Goal: Task Accomplishment & Management: Use online tool/utility

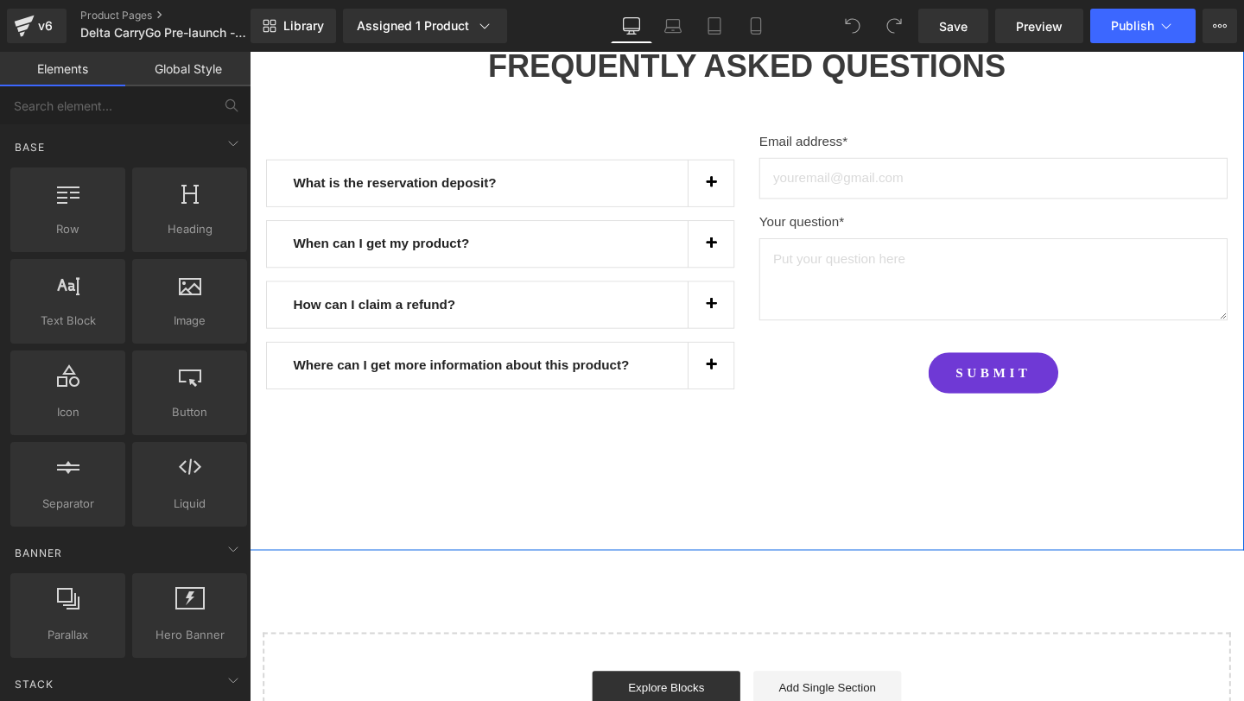
scroll to position [1191, 0]
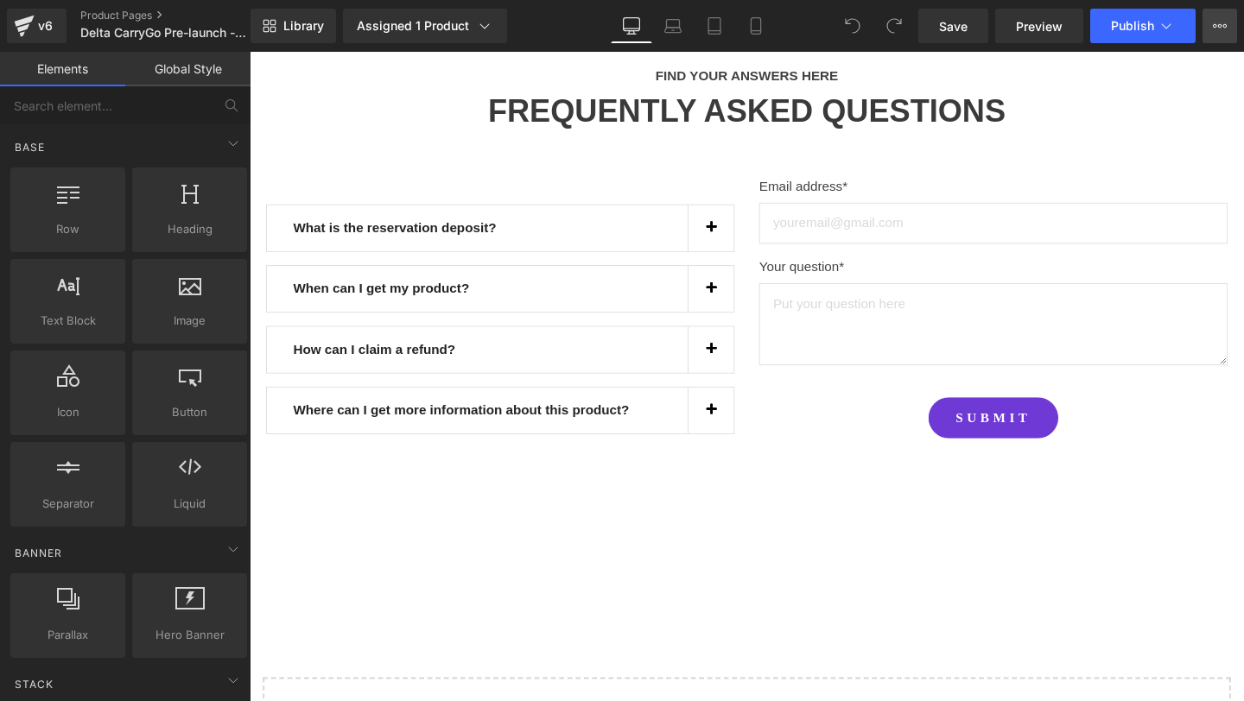
click at [1218, 20] on icon at bounding box center [1220, 26] width 14 height 14
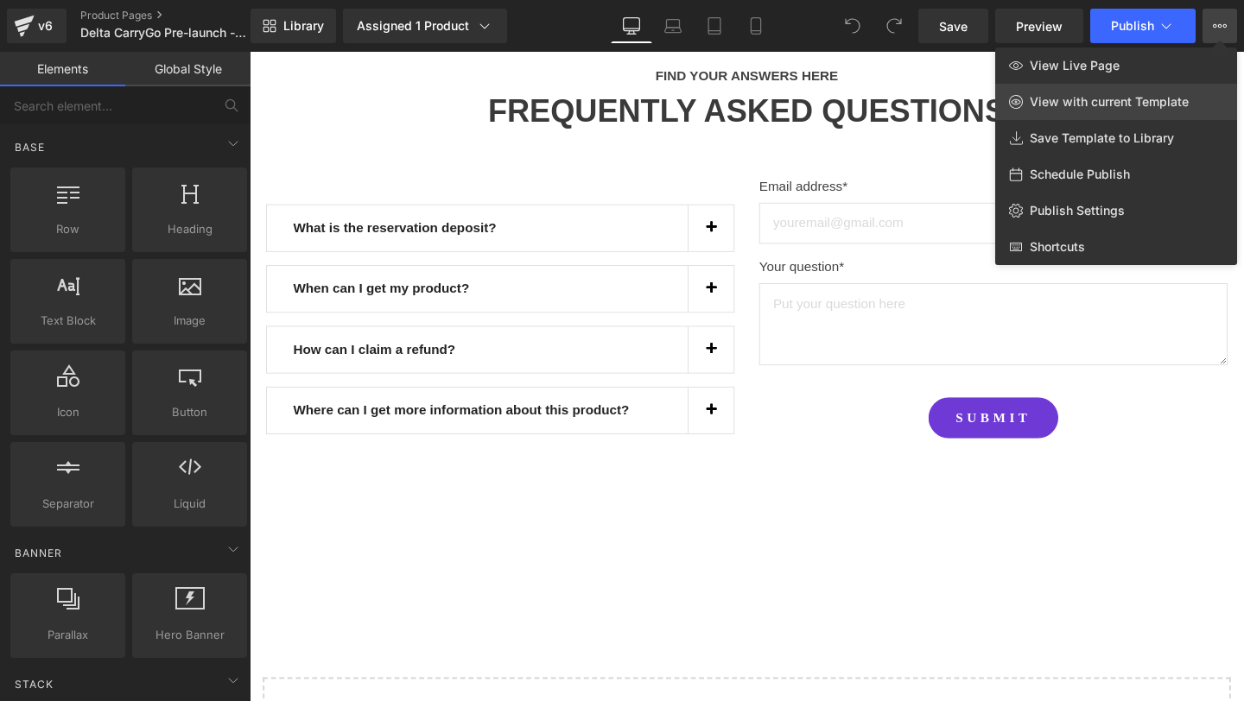
click at [1139, 99] on span "View with current Template" at bounding box center [1108, 102] width 159 height 16
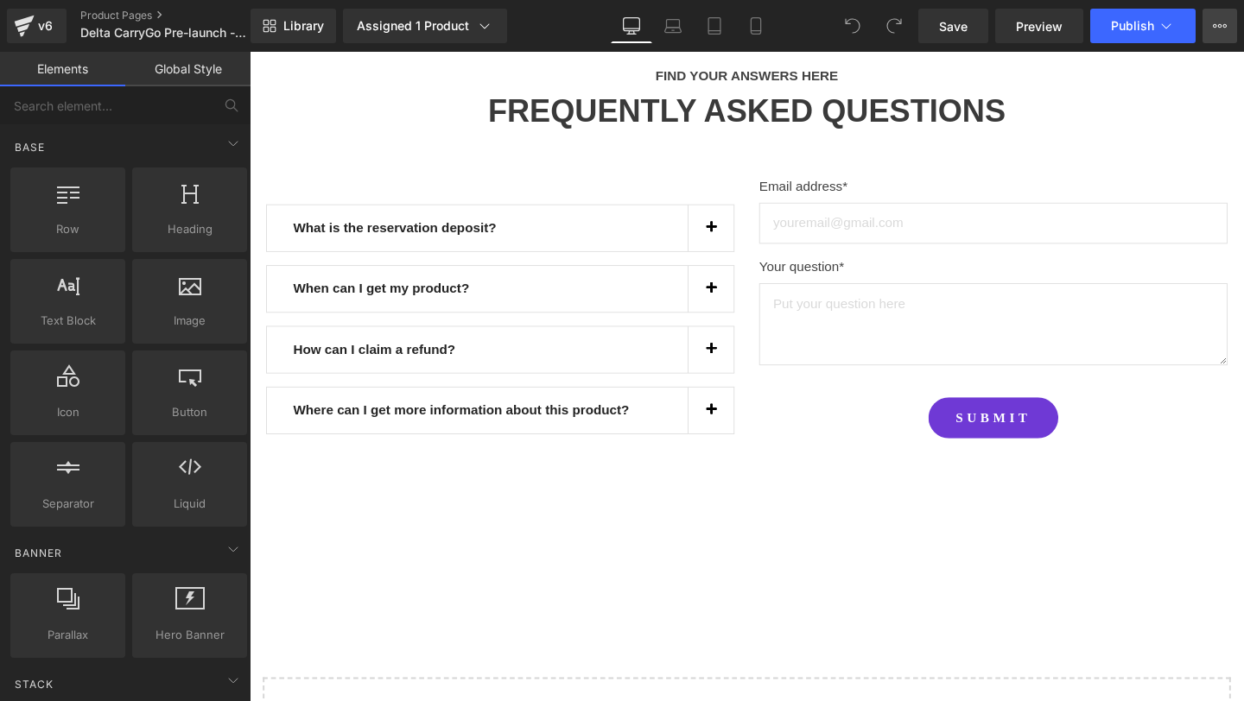
click at [1209, 34] on button "View Live Page View with current Template Save Template to Library Schedule Pub…" at bounding box center [1219, 26] width 35 height 35
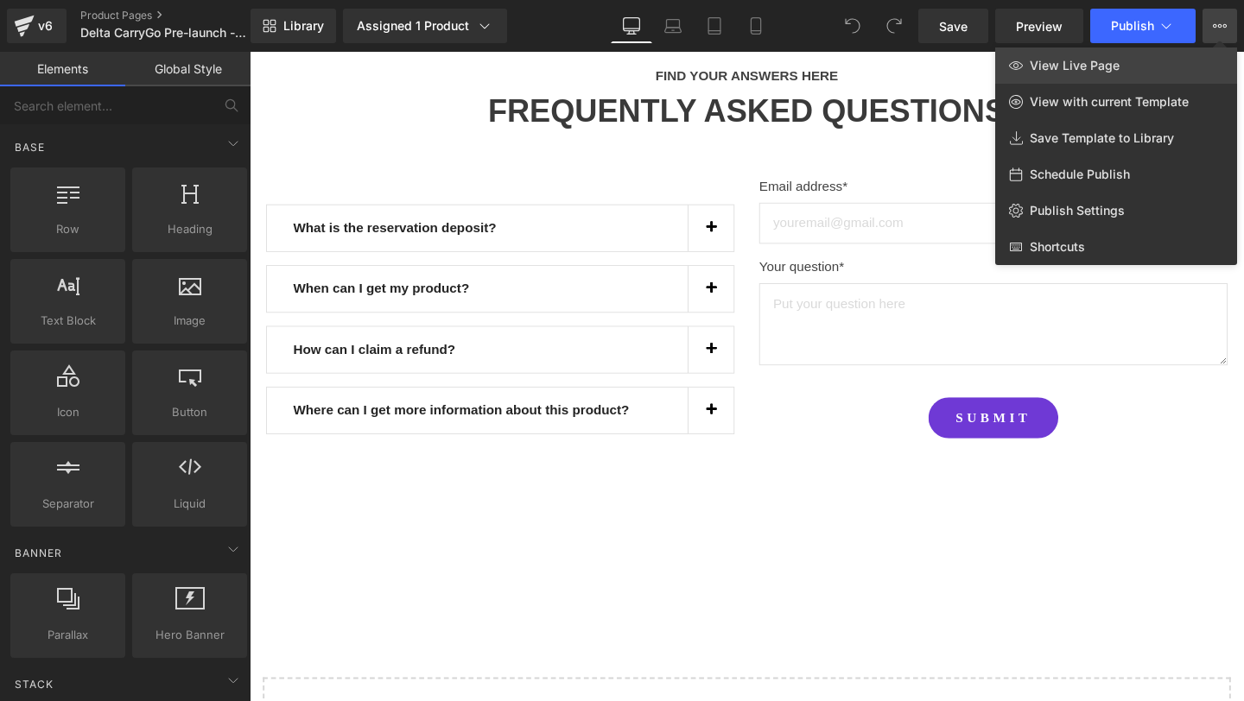
click at [1156, 73] on link "View Live Page" at bounding box center [1116, 65] width 242 height 36
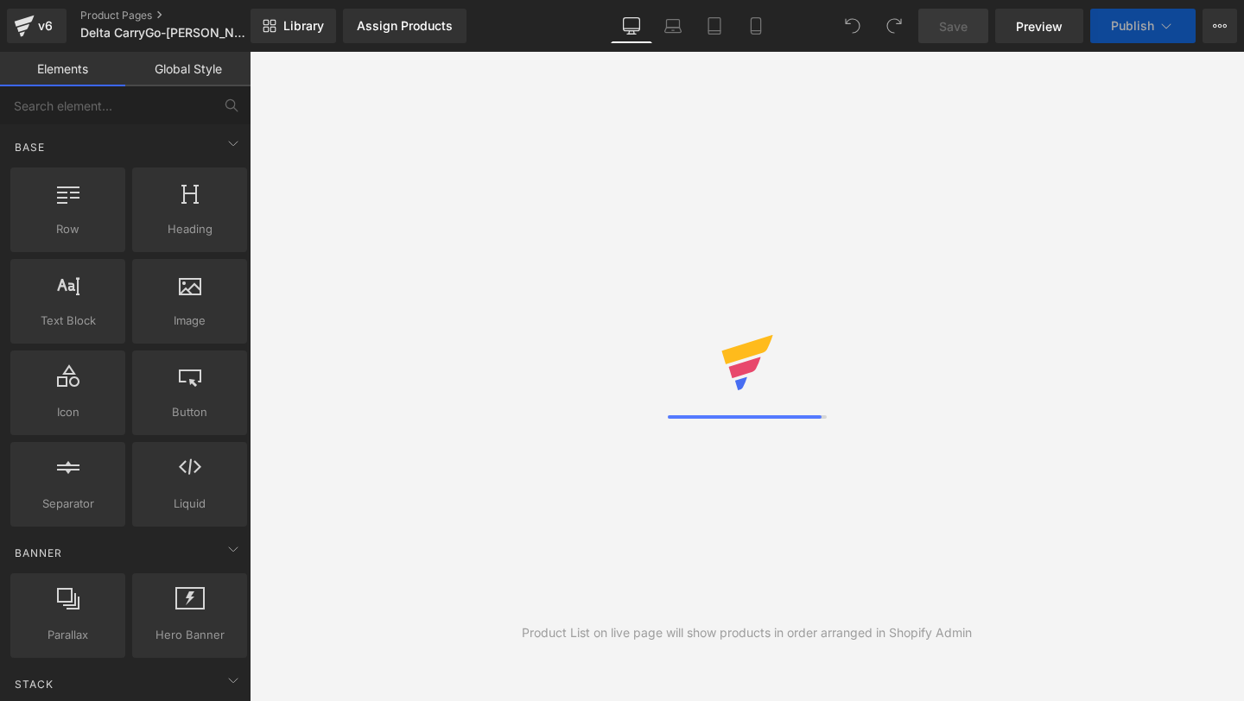
click at [1220, 26] on icon at bounding box center [1220, 25] width 4 height 3
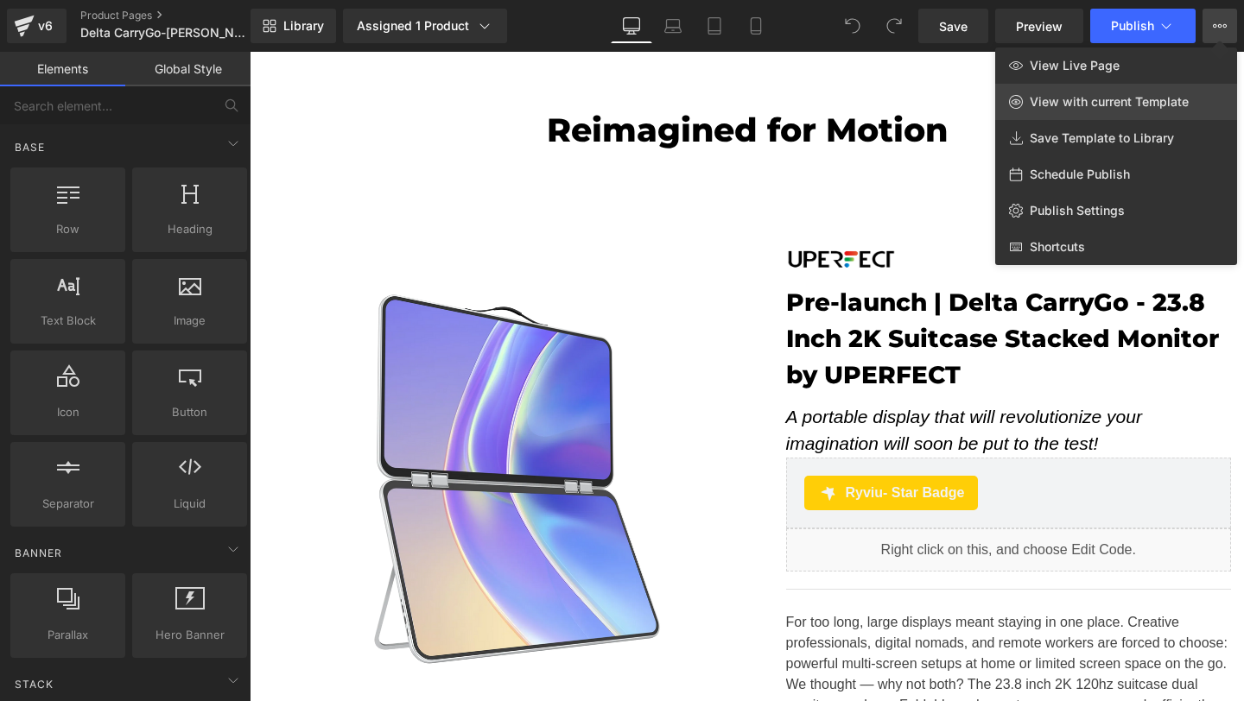
click at [1118, 103] on span "View with current Template" at bounding box center [1108, 102] width 159 height 16
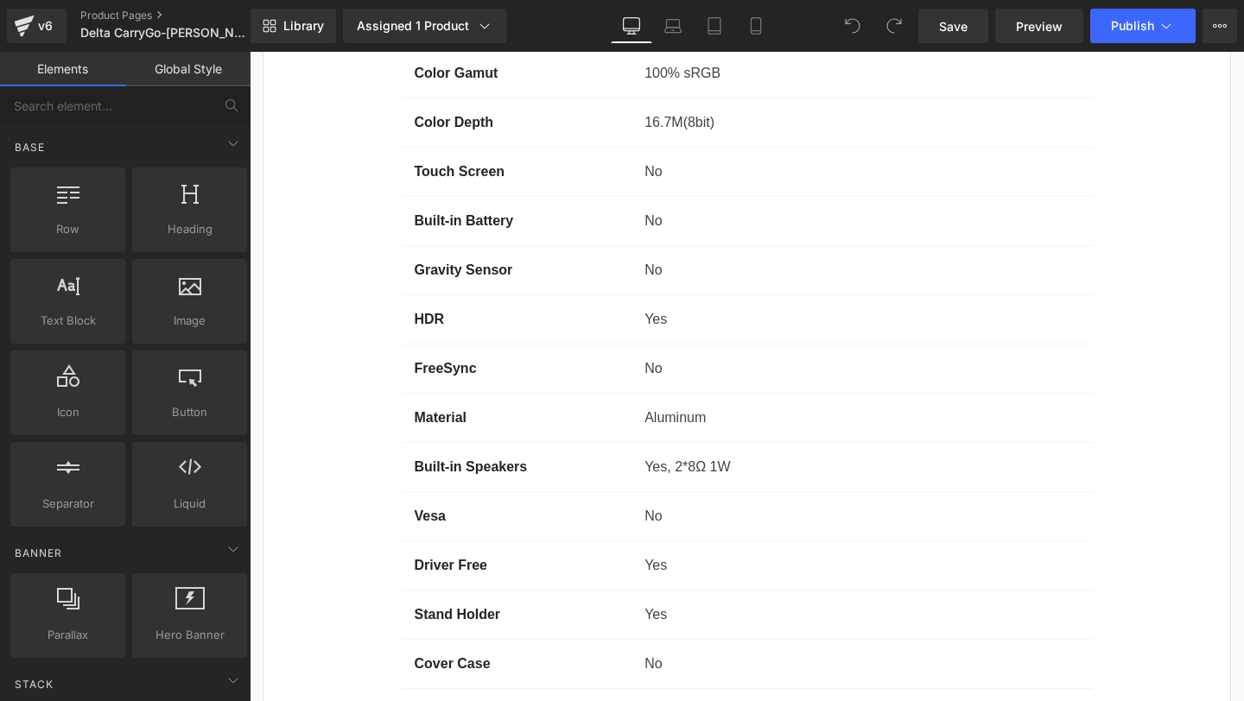
scroll to position [14858, 0]
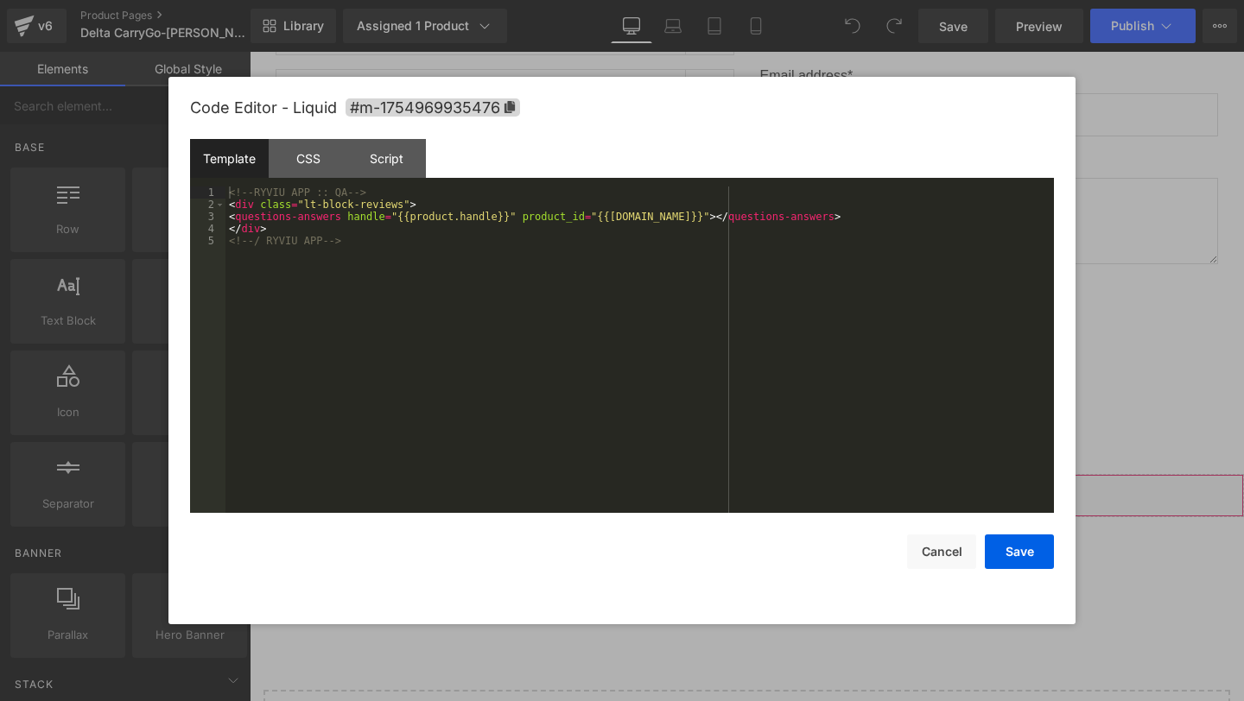
click at [636, 0] on div "You are previewing how the will restyle your page. You can not edit Elements in…" at bounding box center [622, 0] width 1244 height 0
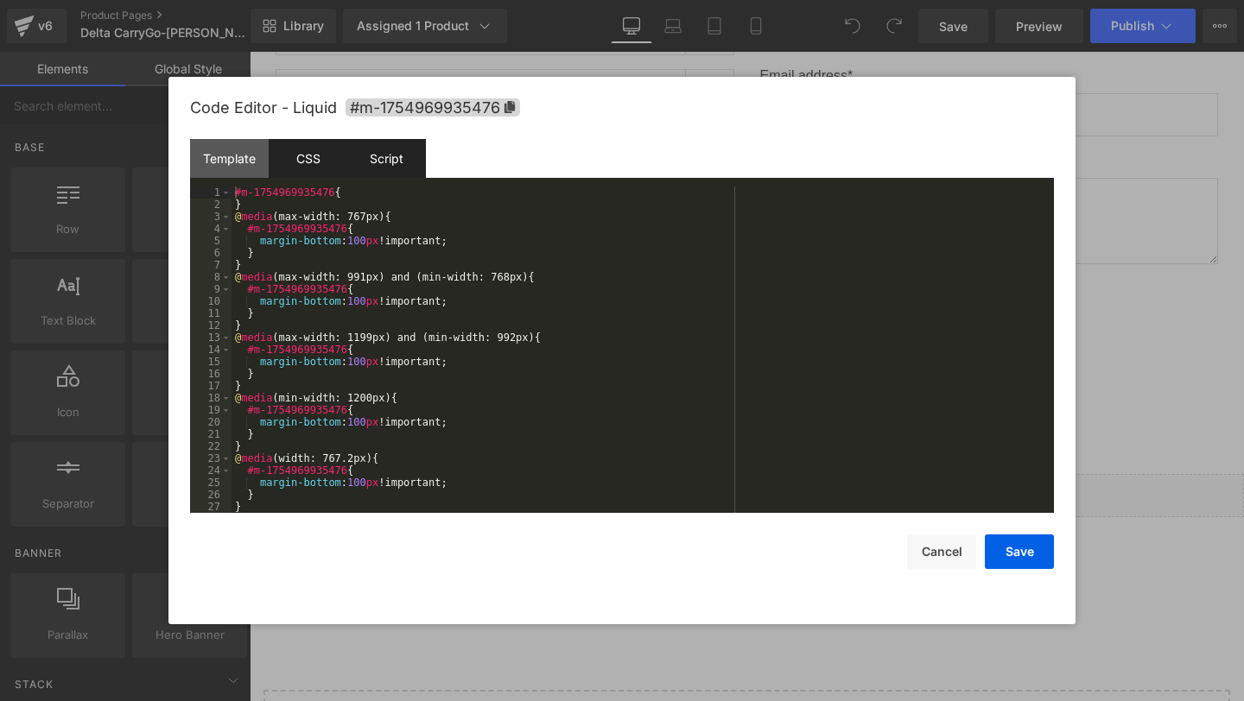
click at [386, 164] on div "Script" at bounding box center [386, 158] width 79 height 39
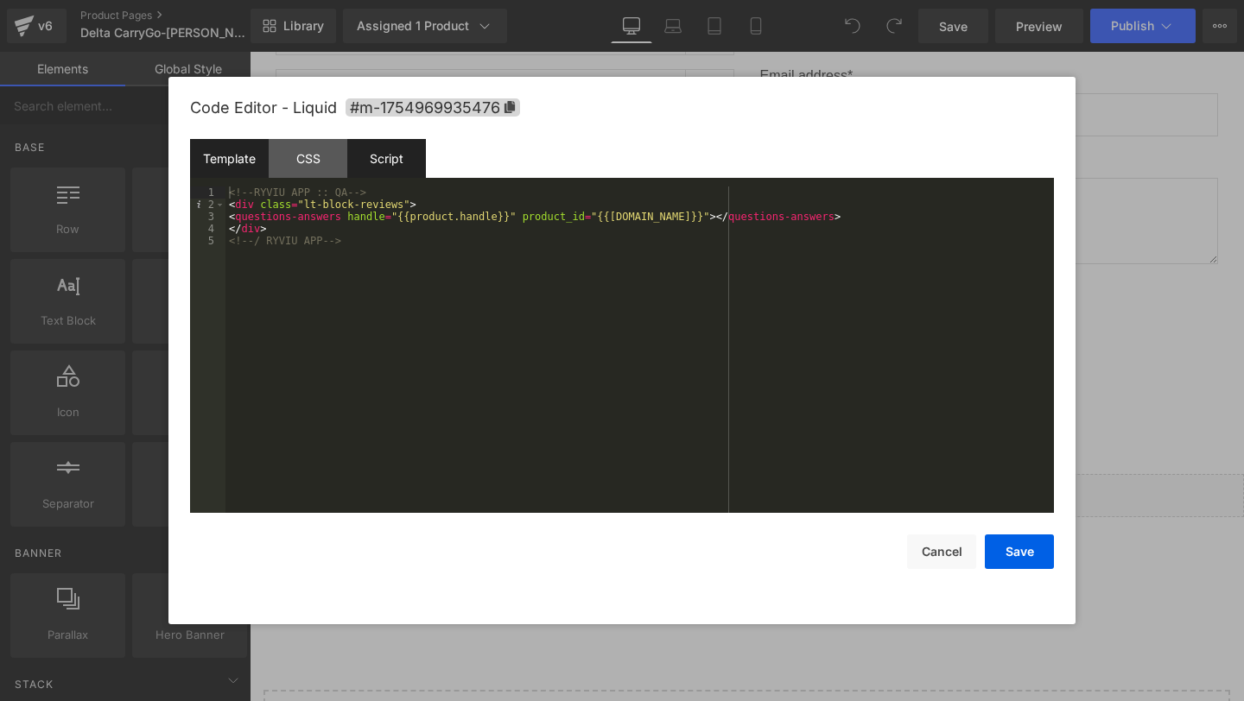
click at [423, 149] on div "Script" at bounding box center [386, 158] width 79 height 39
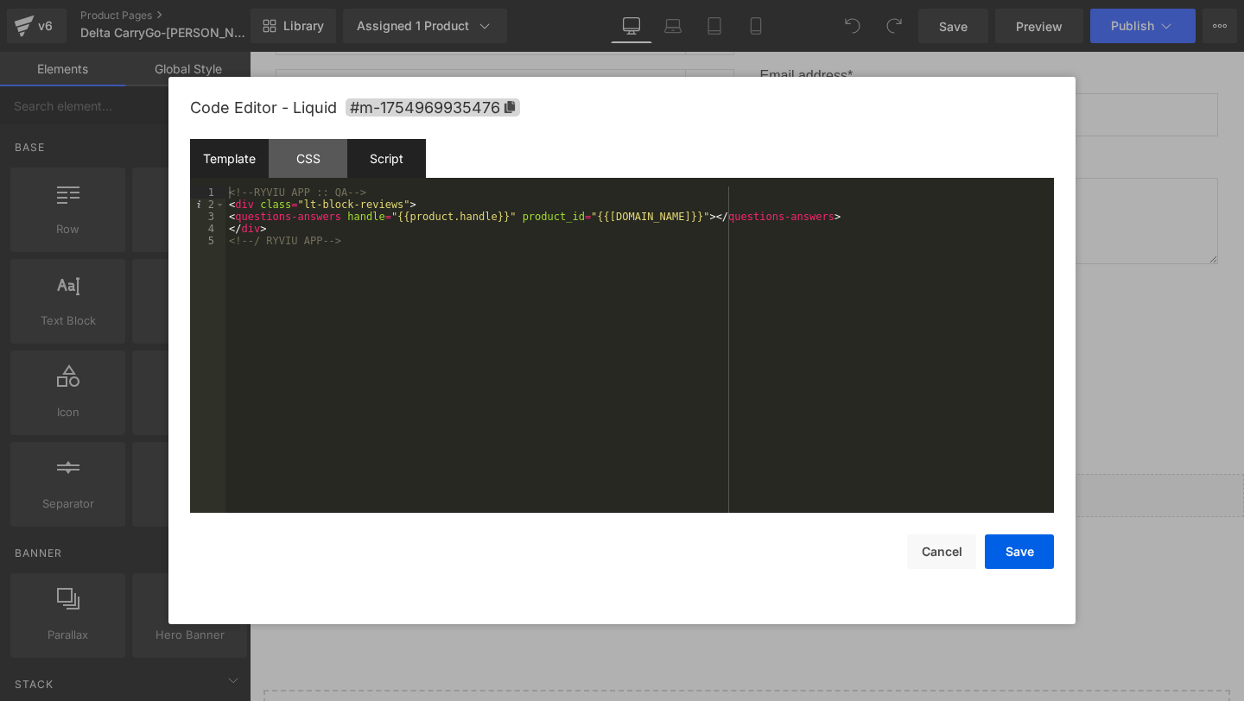
click at [387, 163] on div "Script" at bounding box center [386, 158] width 79 height 39
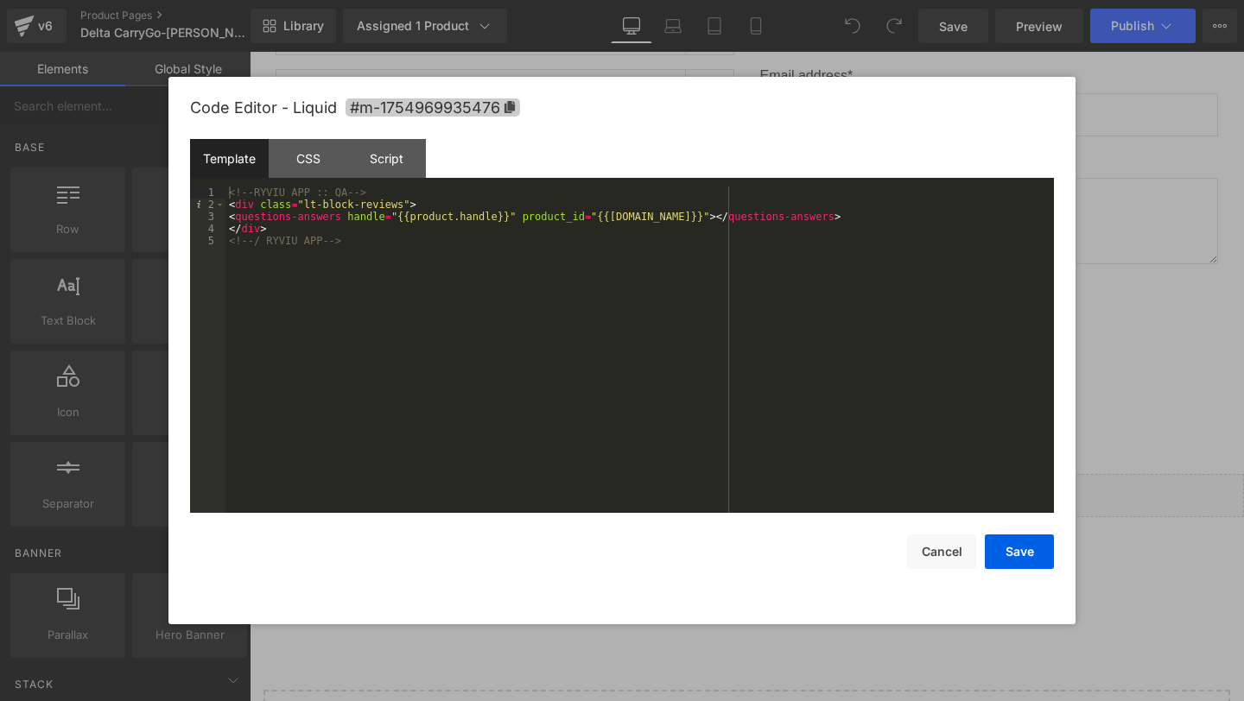
drag, startPoint x: 453, startPoint y: 104, endPoint x: 493, endPoint y: 99, distance: 40.9
click at [510, 105] on span "#m-1754969935476" at bounding box center [739, 105] width 459 height 367
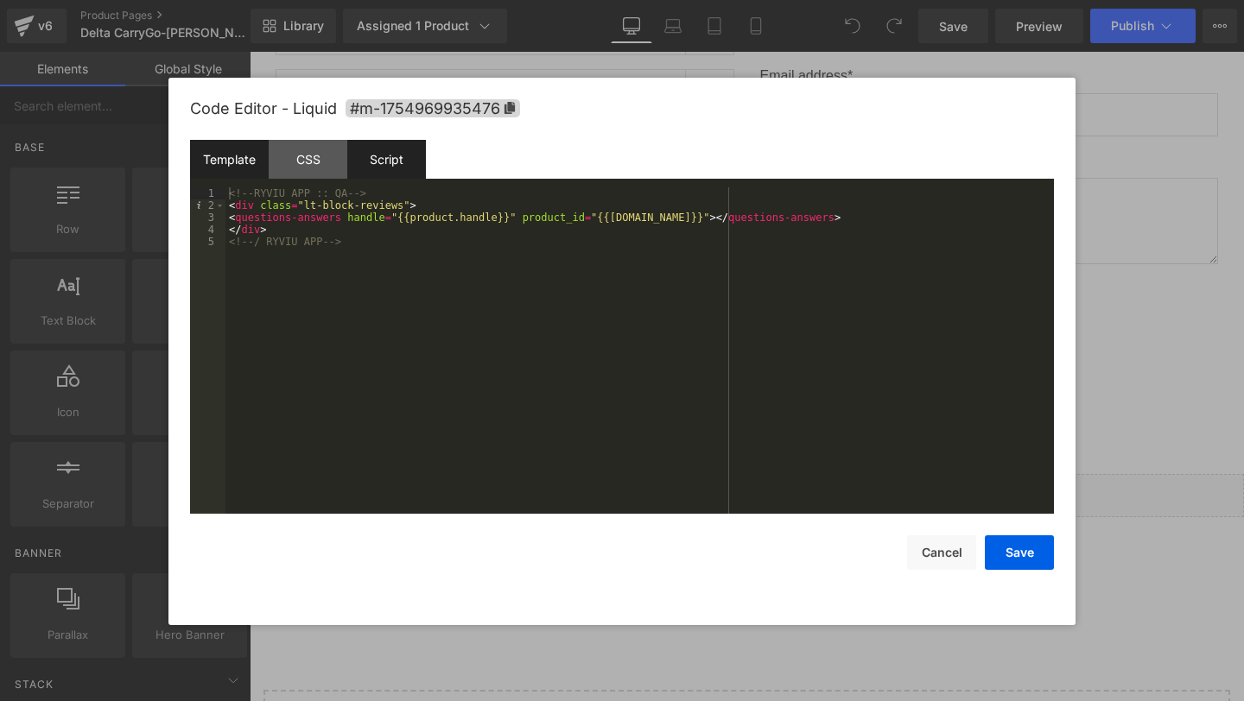
click at [390, 165] on div "Script" at bounding box center [386, 159] width 79 height 39
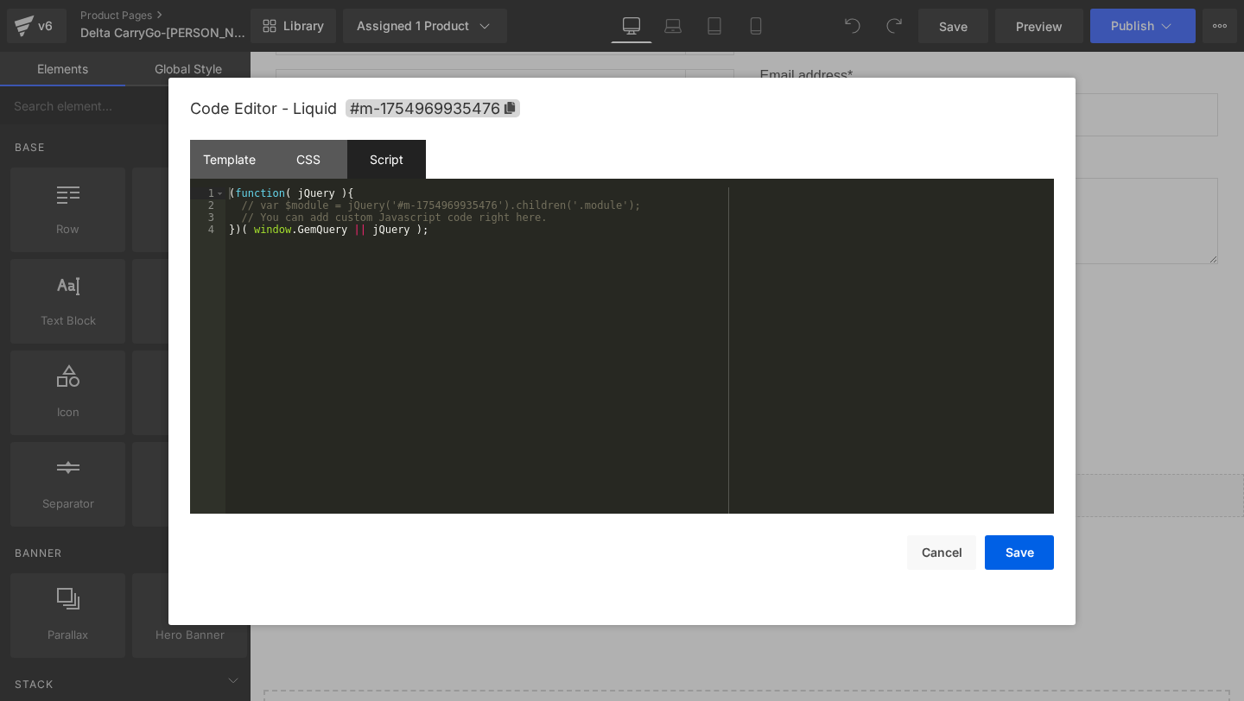
click at [587, 222] on div "( function ( jQuery ) { // var $module = jQuery('#m-1754969935476').children('.…" at bounding box center [639, 362] width 828 height 351
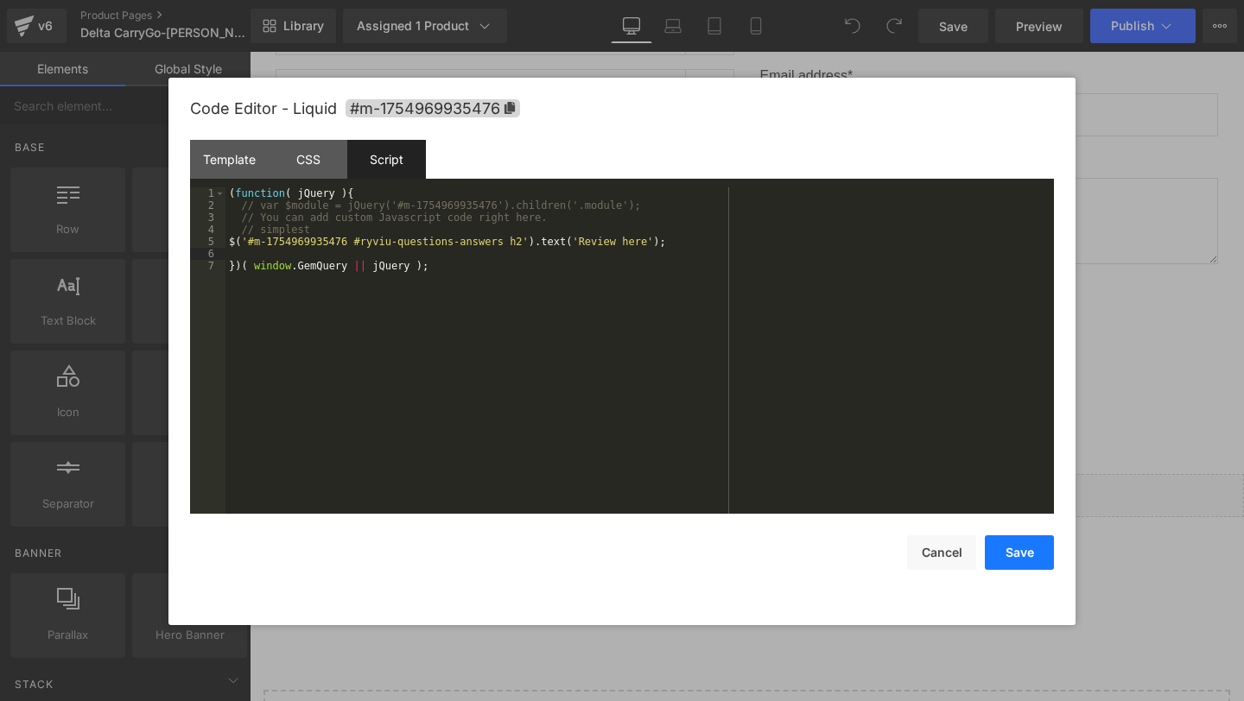
click at [1023, 552] on button "Save" at bounding box center [1019, 552] width 69 height 35
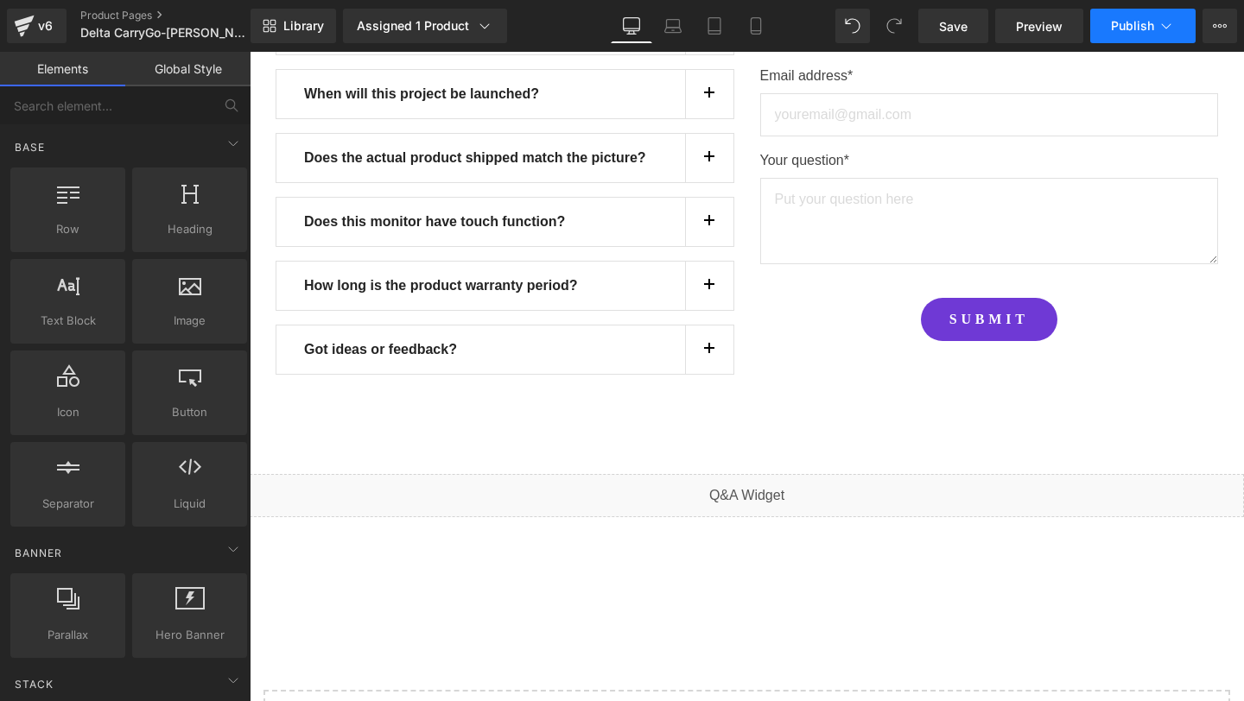
click at [1147, 31] on span "Publish" at bounding box center [1132, 26] width 43 height 14
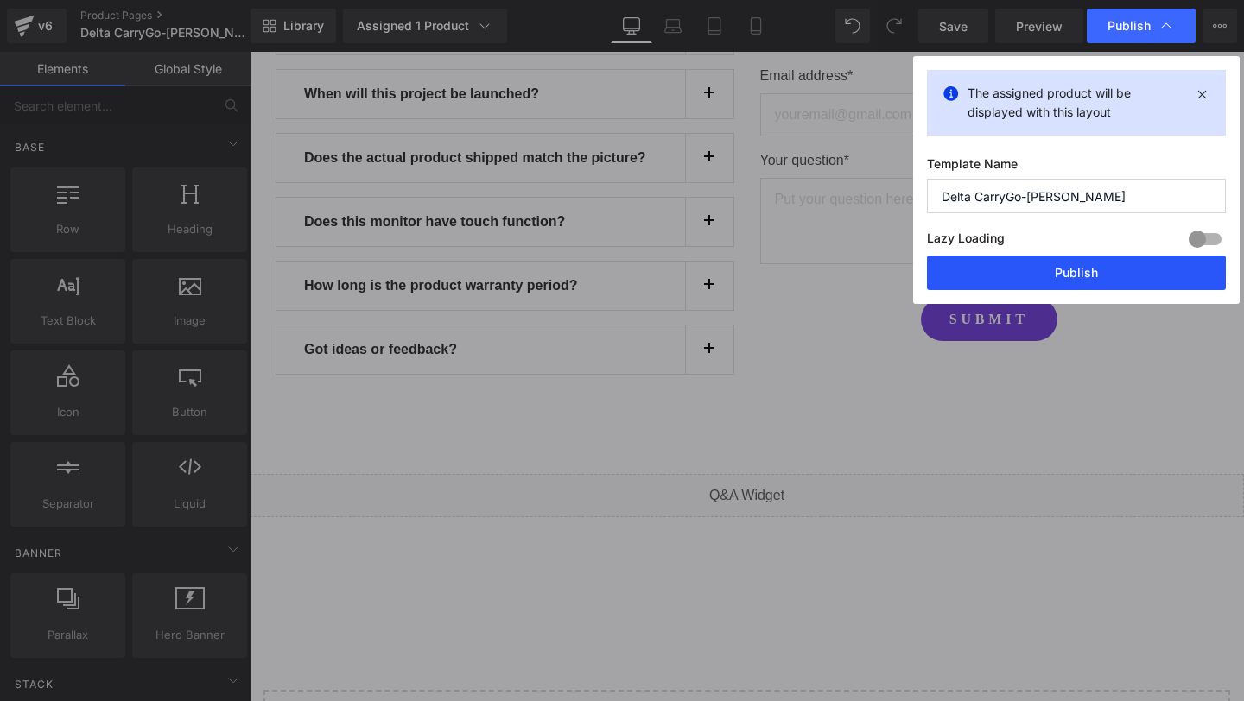
click at [1057, 264] on button "Publish" at bounding box center [1076, 273] width 299 height 35
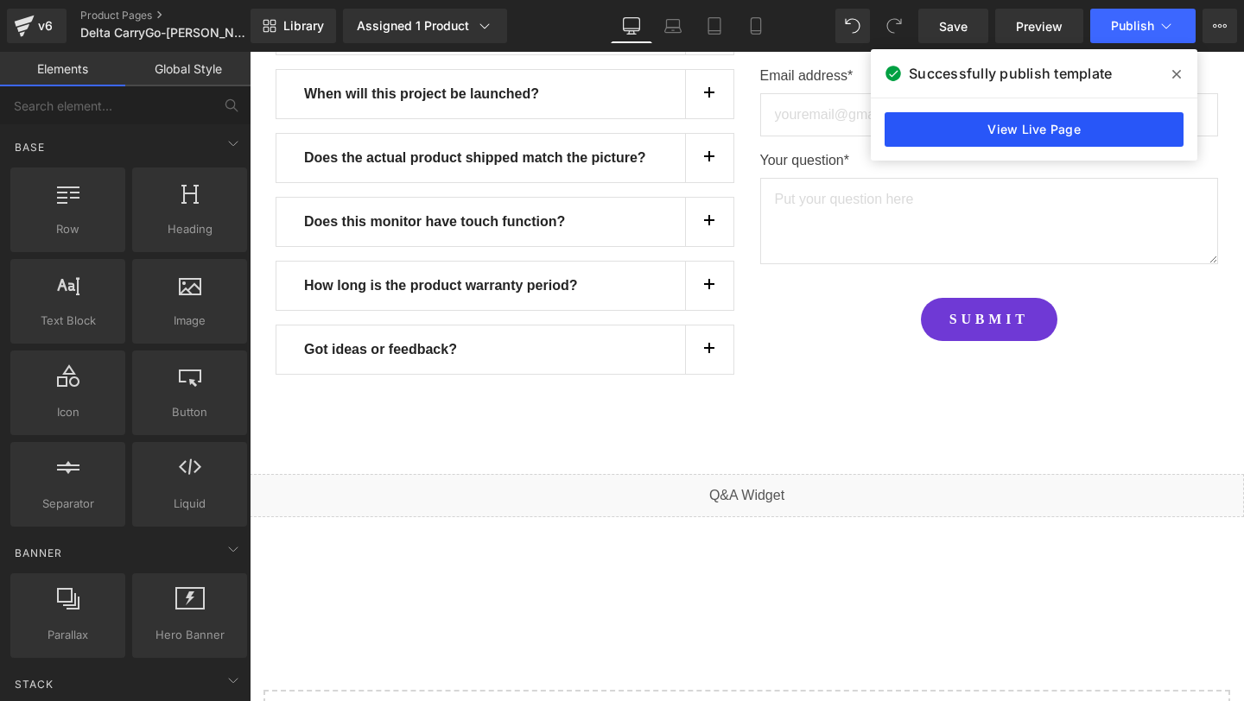
click at [966, 136] on link "View Live Page" at bounding box center [1033, 129] width 299 height 35
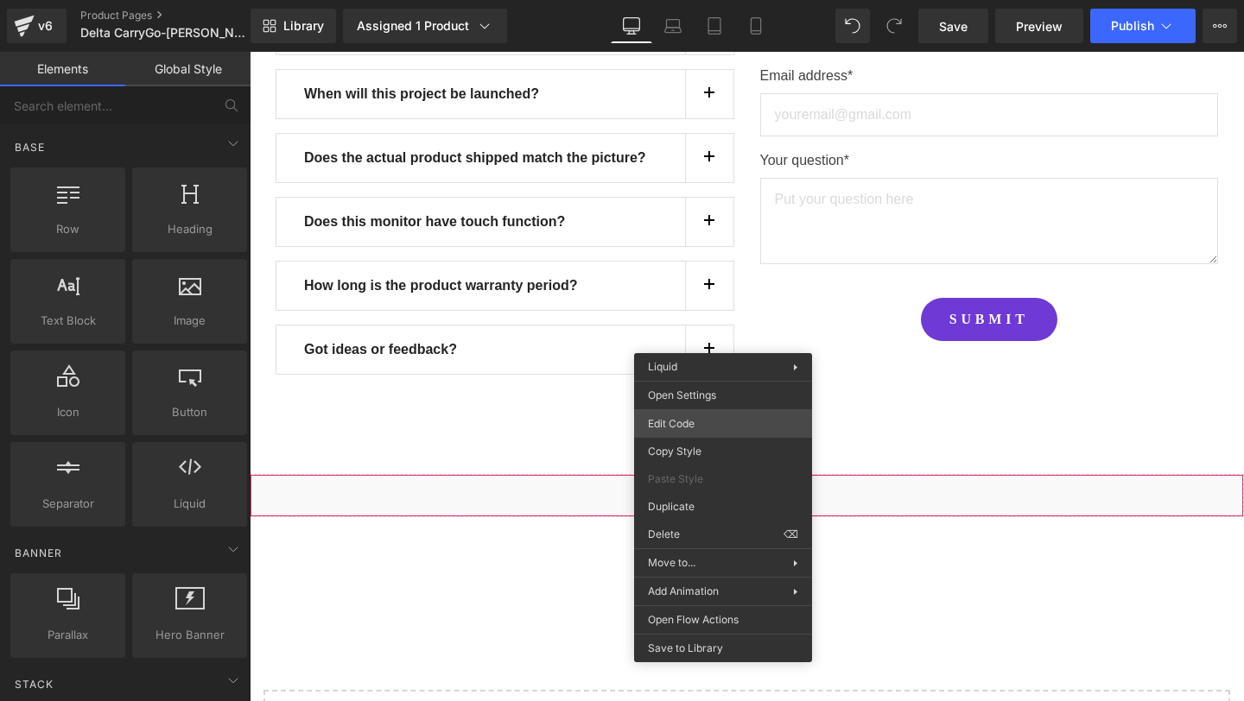
click at [677, 0] on div "You are previewing how the will restyle your page. You can not edit Elements in…" at bounding box center [622, 0] width 1244 height 0
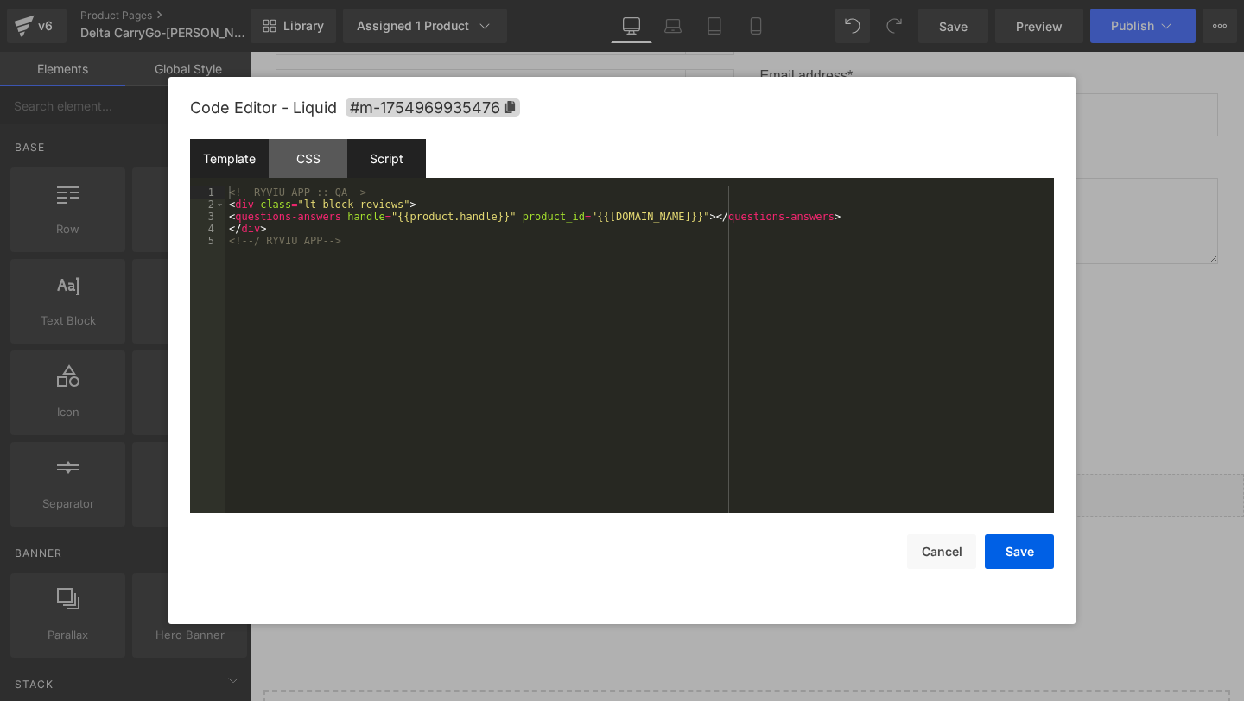
click at [390, 168] on div "Script" at bounding box center [386, 158] width 79 height 39
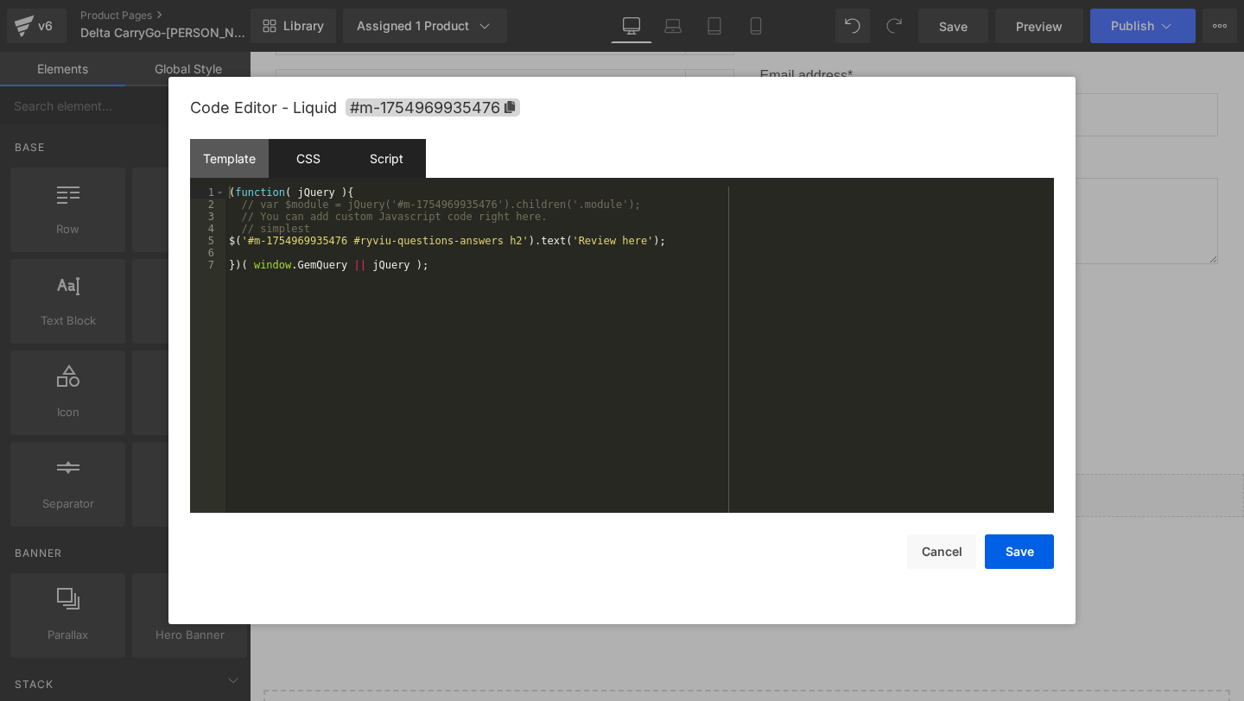
click at [293, 161] on div "CSS" at bounding box center [308, 158] width 79 height 39
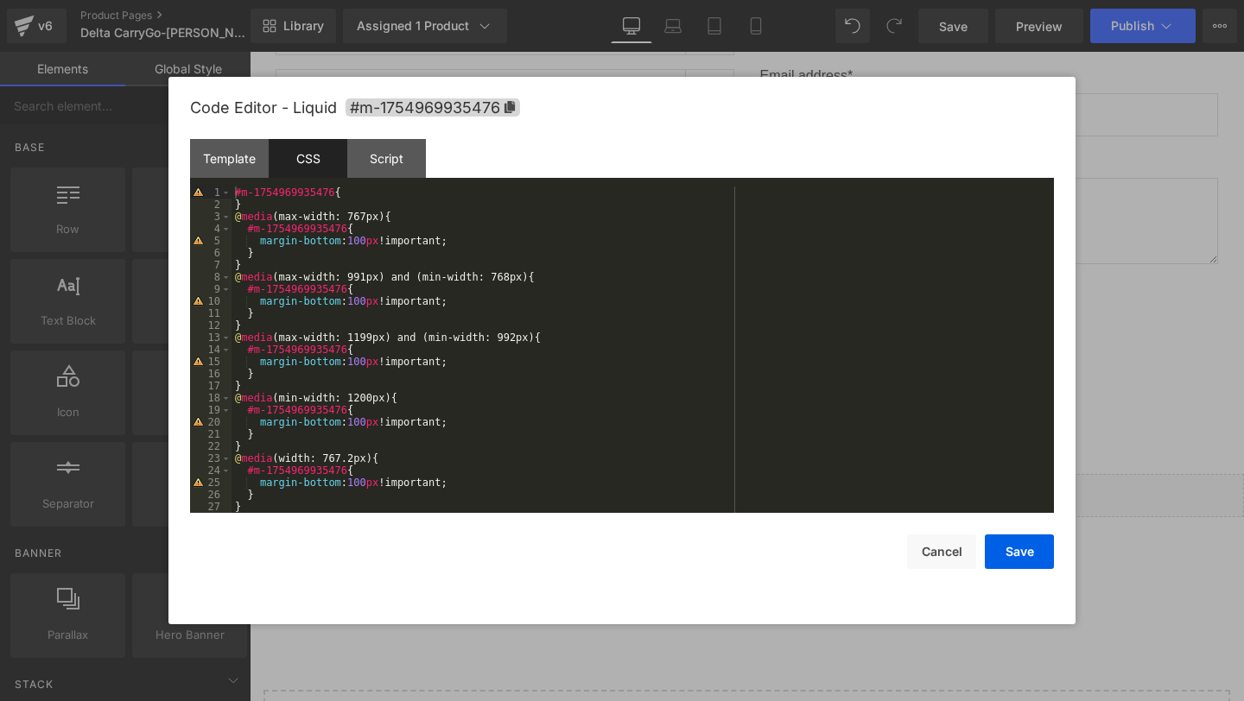
click at [299, 201] on div "#m-1754969935476 { } @ media (max-width: 767px) { #m-1754969935476 { margin-bot…" at bounding box center [638, 362] width 815 height 351
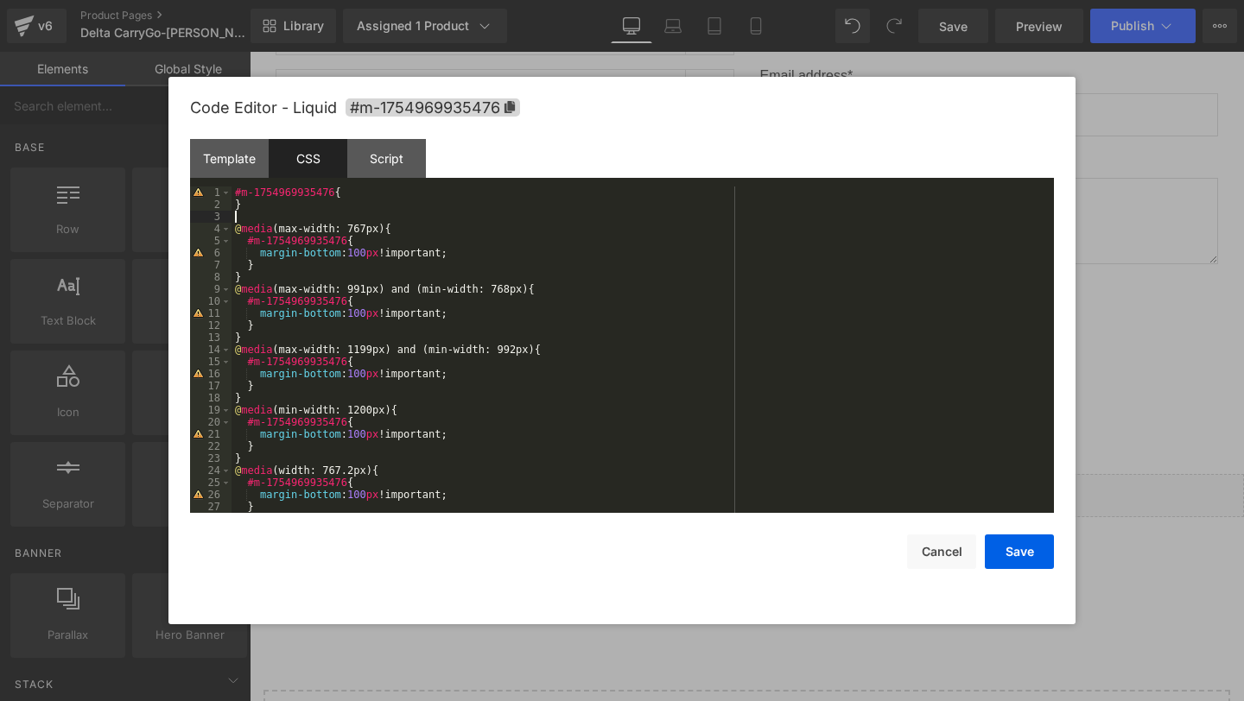
paste textarea "Ơ"
type textarea "{}"
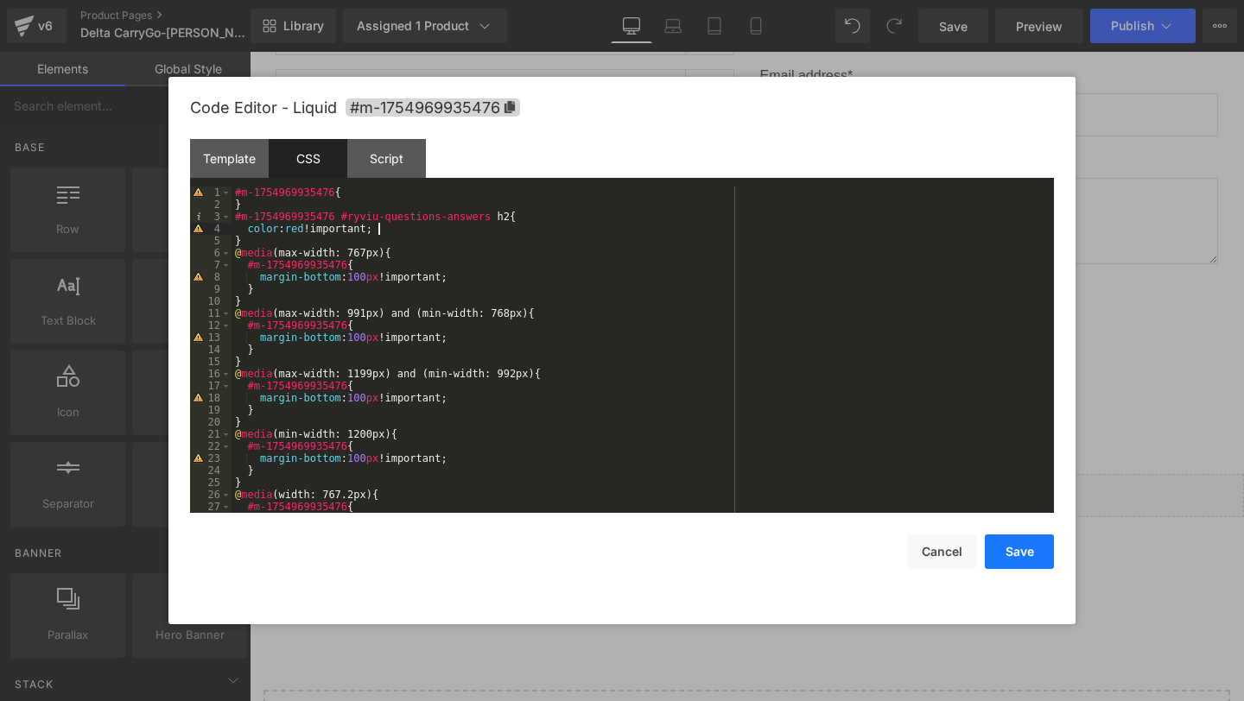
click at [1005, 552] on button "Save" at bounding box center [1019, 552] width 69 height 35
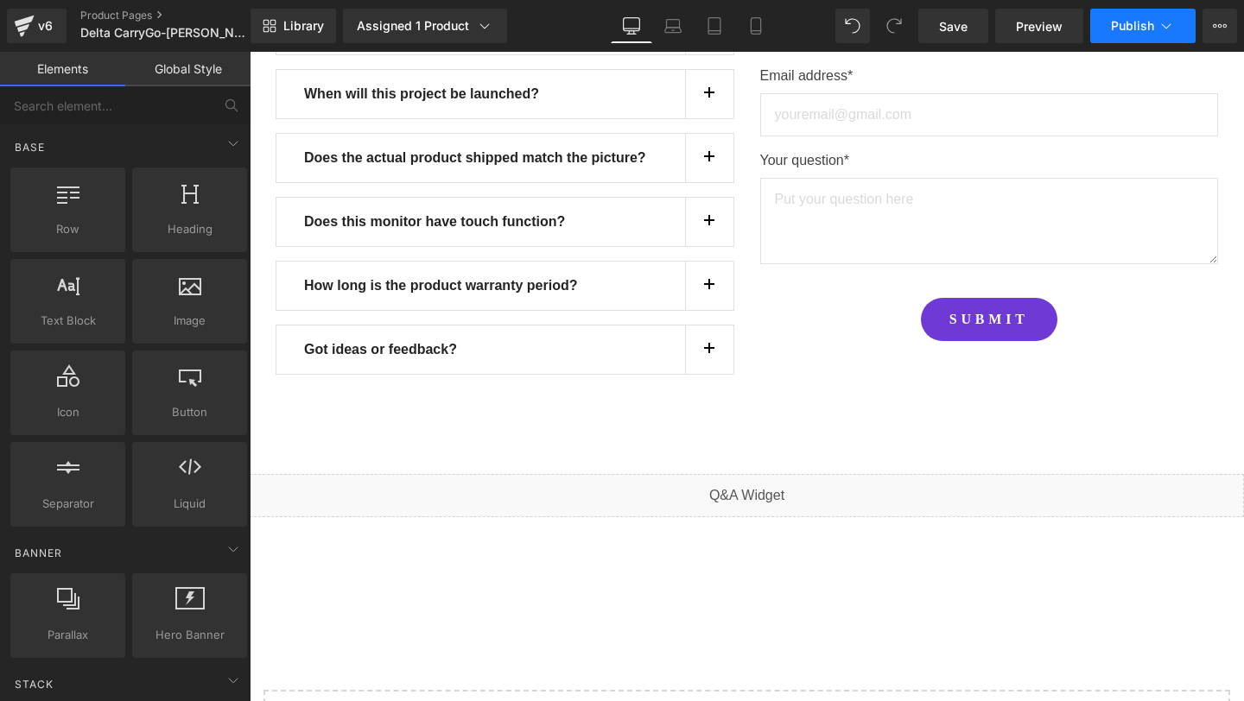
click at [1144, 30] on span "Publish" at bounding box center [1132, 26] width 43 height 14
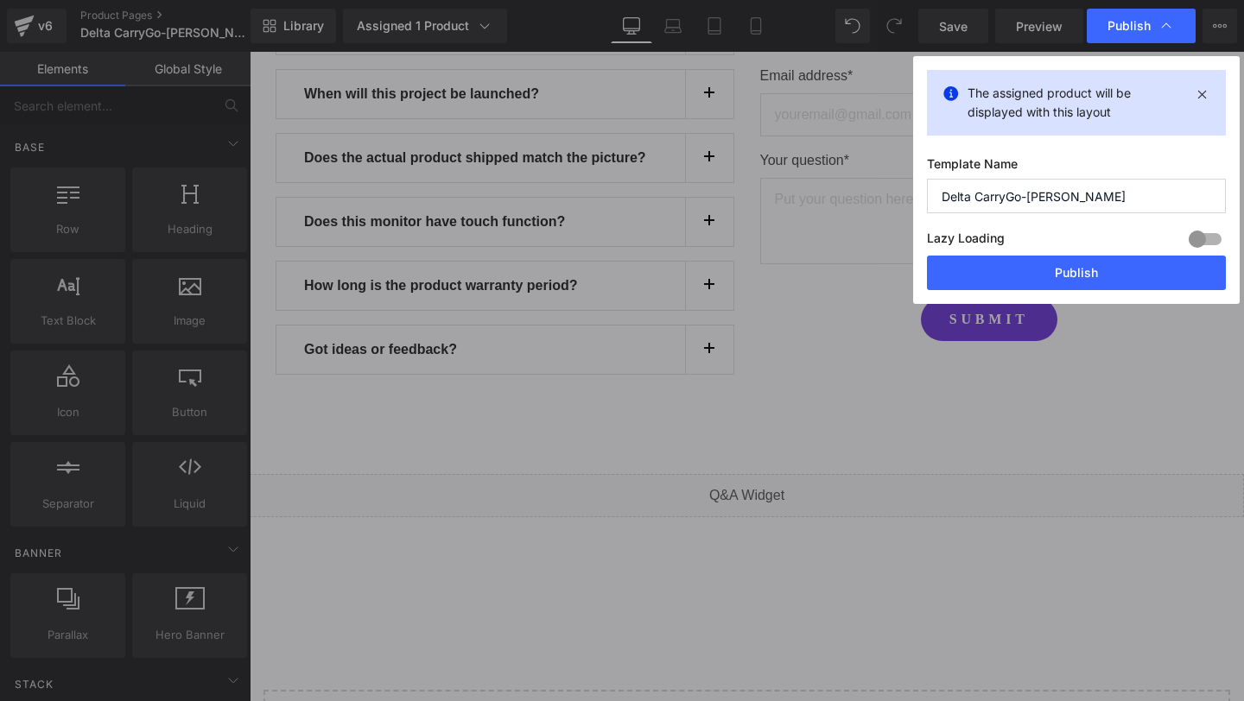
click at [1033, 297] on div "The assigned product will be displayed with this layout Template Name Delta Car…" at bounding box center [1076, 180] width 326 height 248
click at [1033, 289] on button "Publish" at bounding box center [1076, 273] width 299 height 35
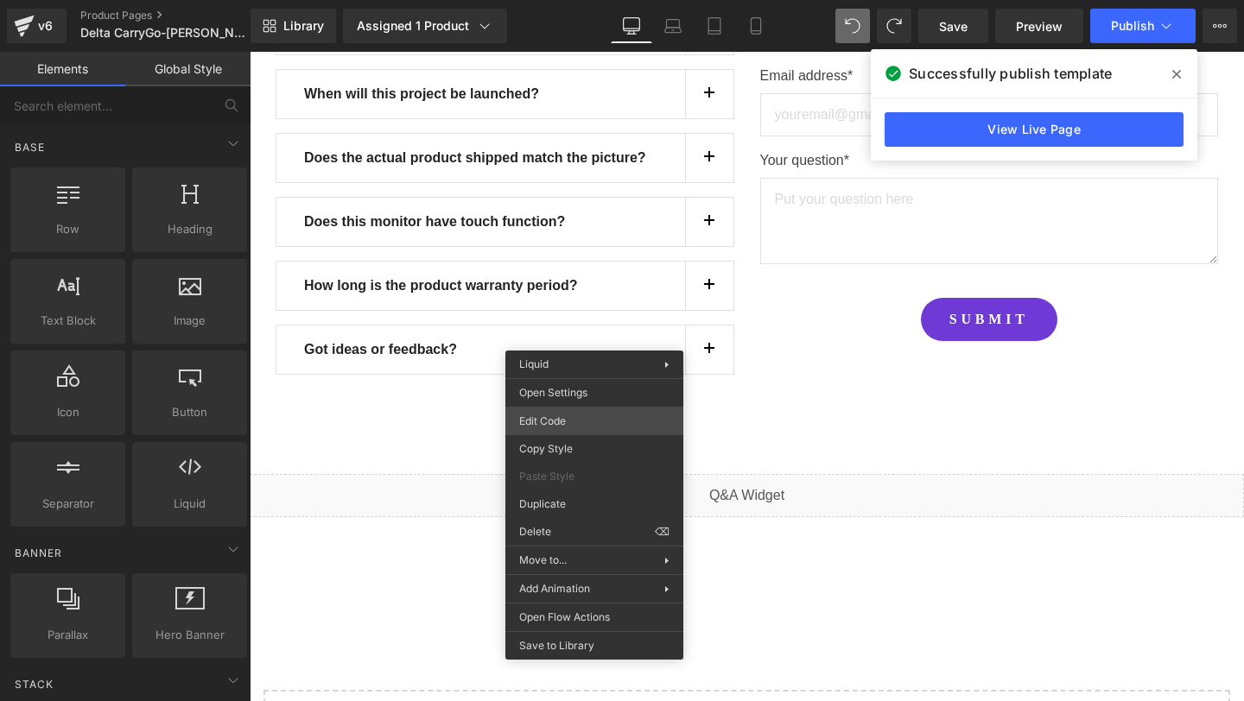
click at [592, 0] on div "You are previewing how the will restyle your page. You can not edit Elements in…" at bounding box center [622, 0] width 1244 height 0
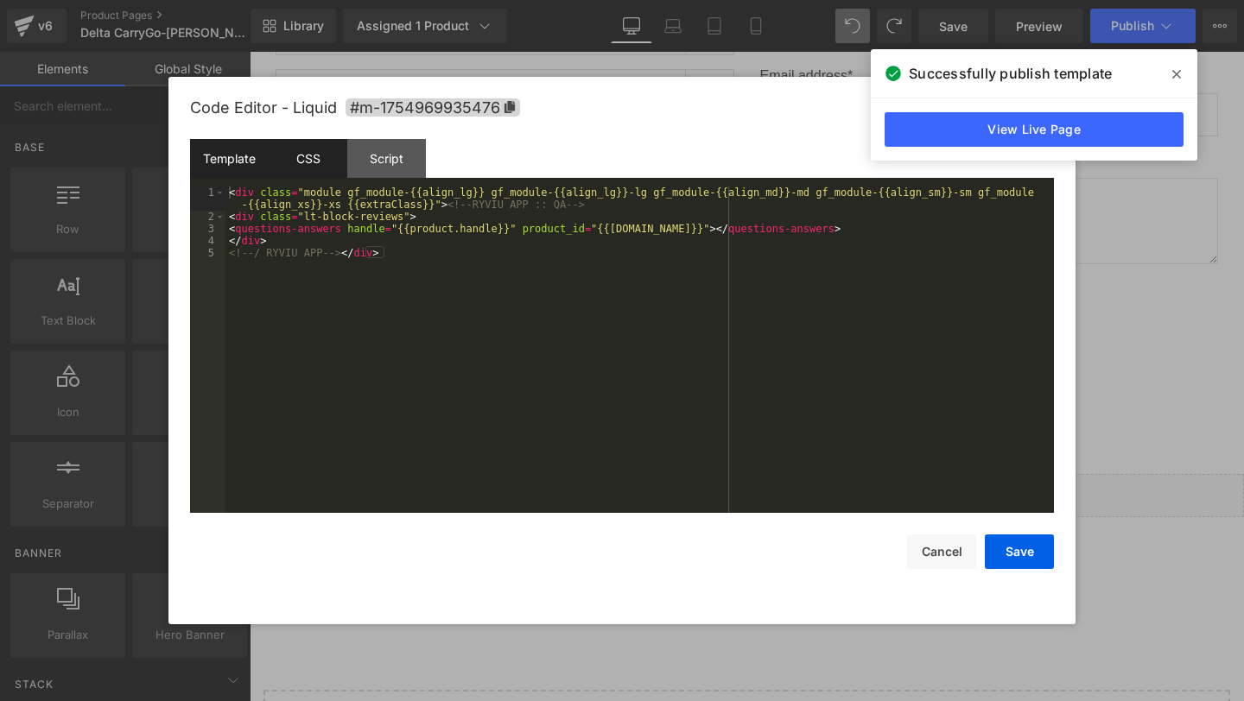
click at [326, 167] on div "CSS" at bounding box center [308, 158] width 79 height 39
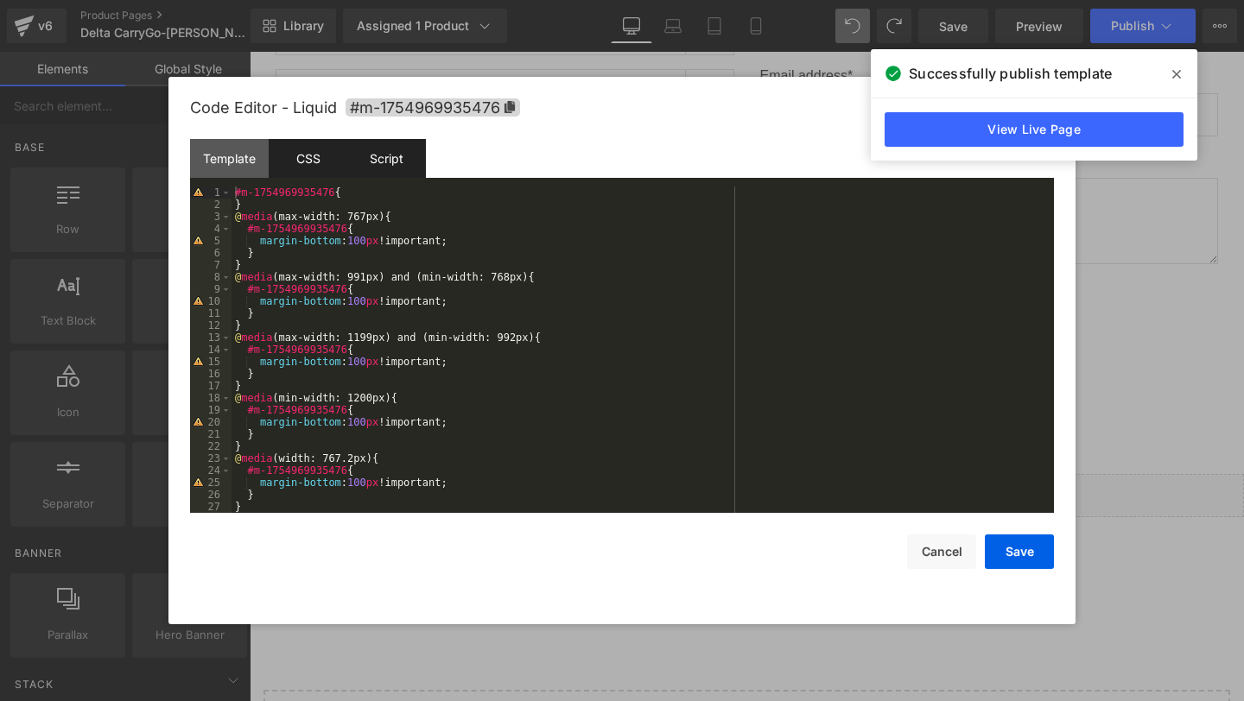
click at [382, 165] on div "Script" at bounding box center [386, 158] width 79 height 39
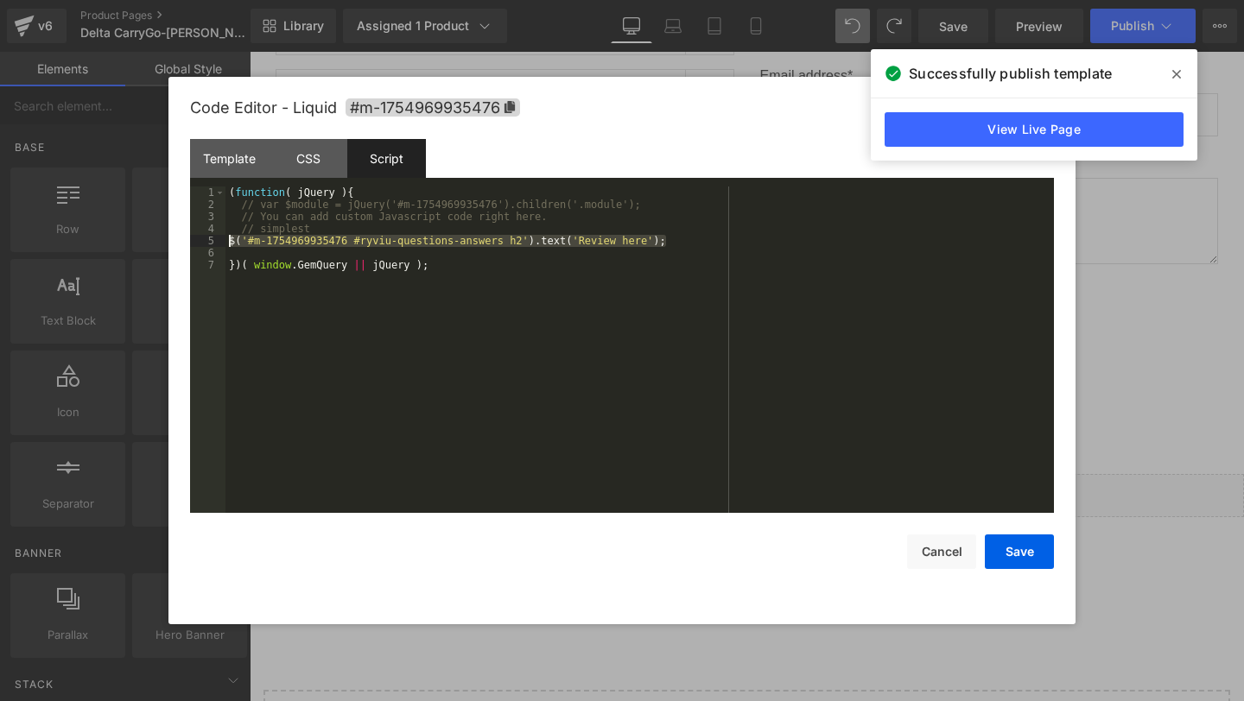
drag, startPoint x: 687, startPoint y: 242, endPoint x: 218, endPoint y: 240, distance: 469.0
click at [218, 240] on pre "1 2 3 4 5 6 7 ( function ( jQuery ) { // var $module = jQuery('#m-1754969935476…" at bounding box center [622, 350] width 864 height 326
click at [228, 152] on div "Template" at bounding box center [229, 158] width 79 height 39
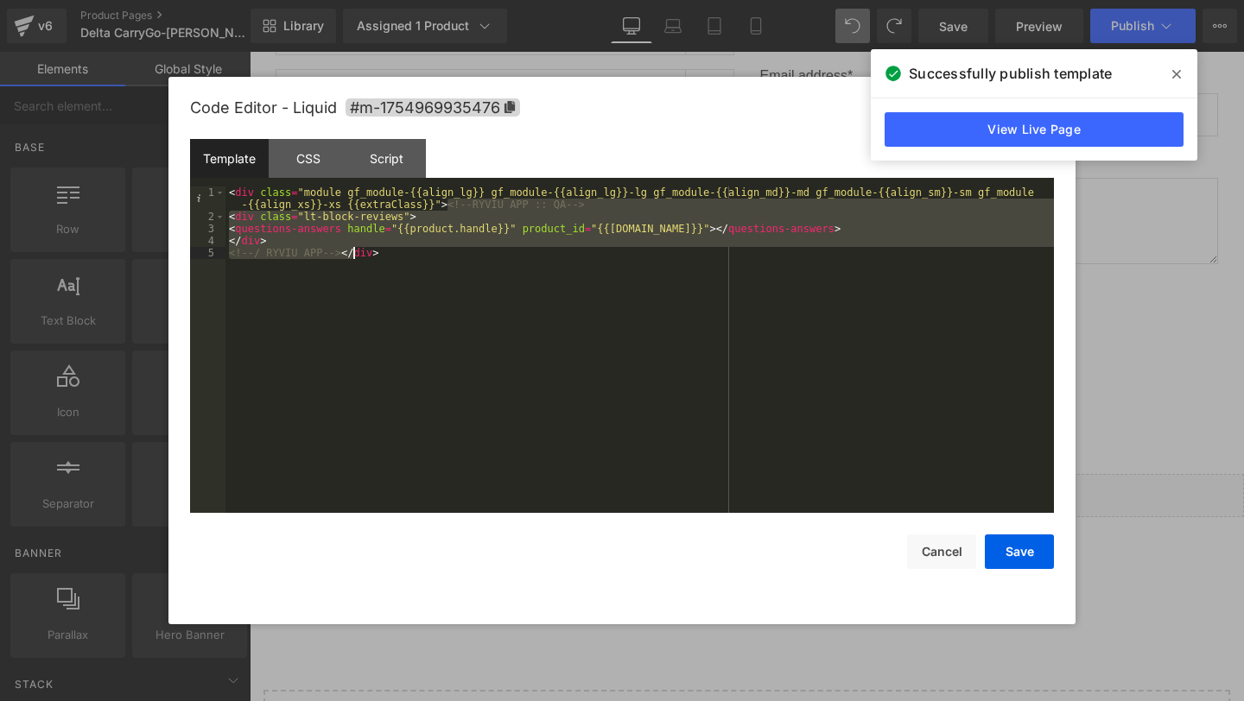
drag, startPoint x: 447, startPoint y: 202, endPoint x: 352, endPoint y: 248, distance: 105.5
click at [352, 248] on div "< div class = "module gf_module-{{align_lg}} gf_module-{{align_lg}}-lg gf_modul…" at bounding box center [639, 368] width 828 height 363
click at [390, 156] on div "Script" at bounding box center [386, 158] width 79 height 39
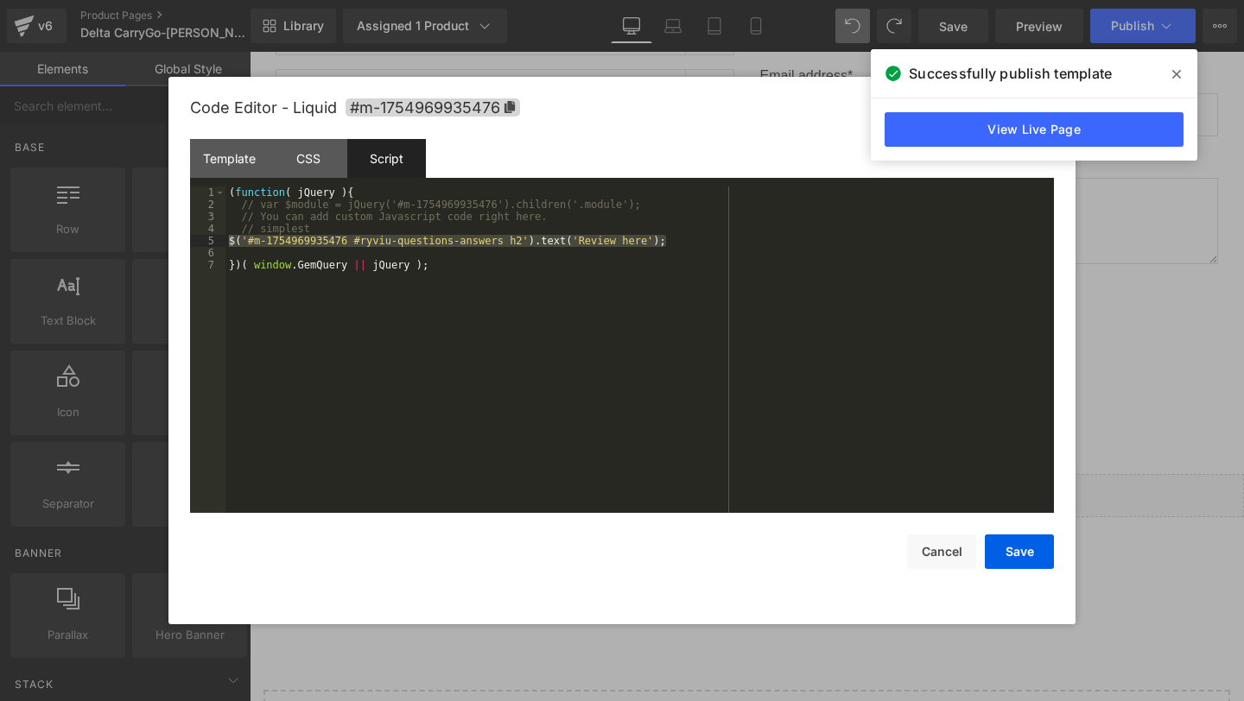
click at [690, 250] on div "( function ( jQuery ) { // var $module = jQuery('#m-1754969935476').children('.…" at bounding box center [639, 362] width 828 height 351
drag, startPoint x: 700, startPoint y: 240, endPoint x: 179, endPoint y: 241, distance: 521.6
click at [179, 241] on div "Code Editor - Liquid #m-1754969935476 Template CSS Script Data 1 2 3 4 5 < div …" at bounding box center [621, 351] width 907 height 548
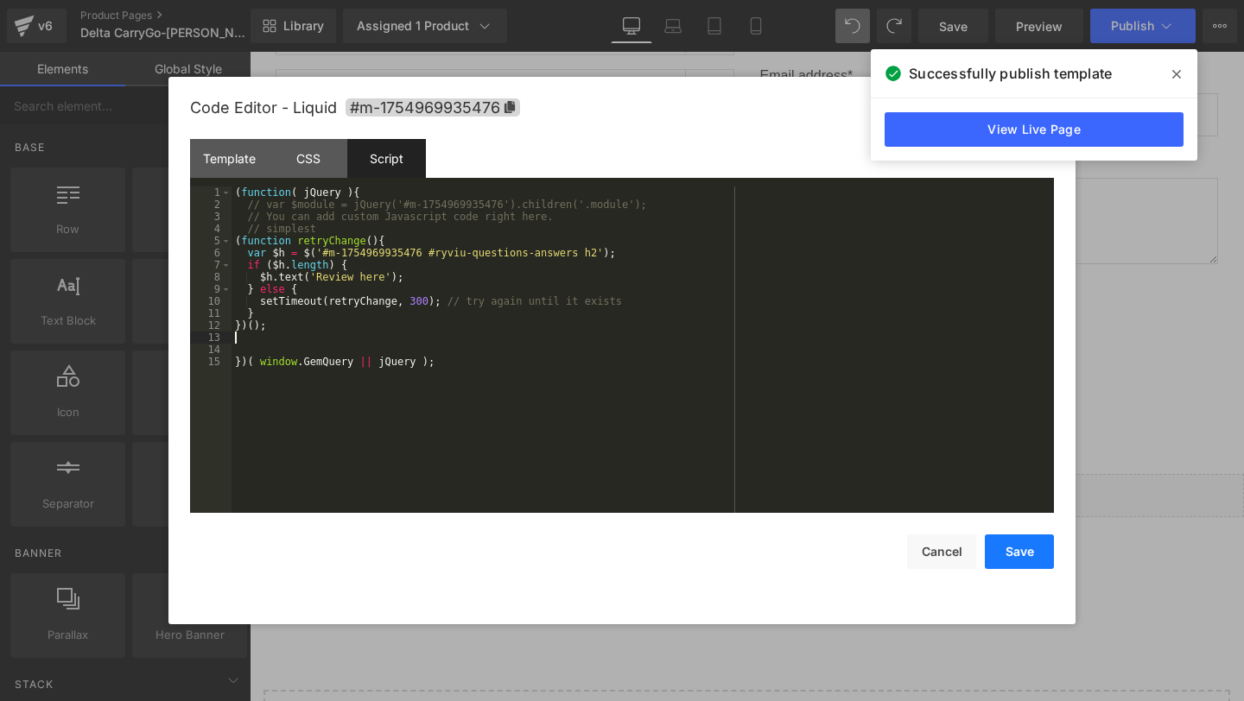
click at [1030, 555] on button "Save" at bounding box center [1019, 552] width 69 height 35
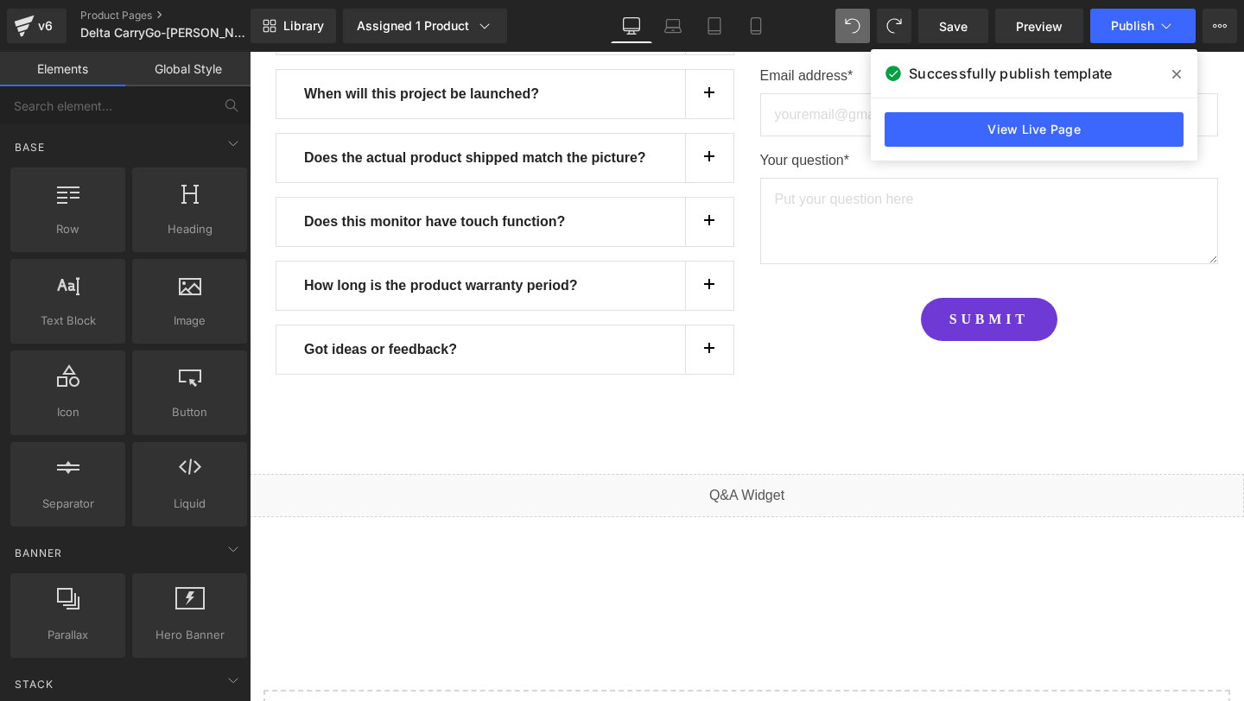
click at [1155, 47] on div "Library Assigned 1 Product Product Preview Pre-launch | Delta CarryGo - 23.8 In…" at bounding box center [746, 26] width 993 height 52
click at [1153, 41] on button "Publish" at bounding box center [1142, 26] width 105 height 35
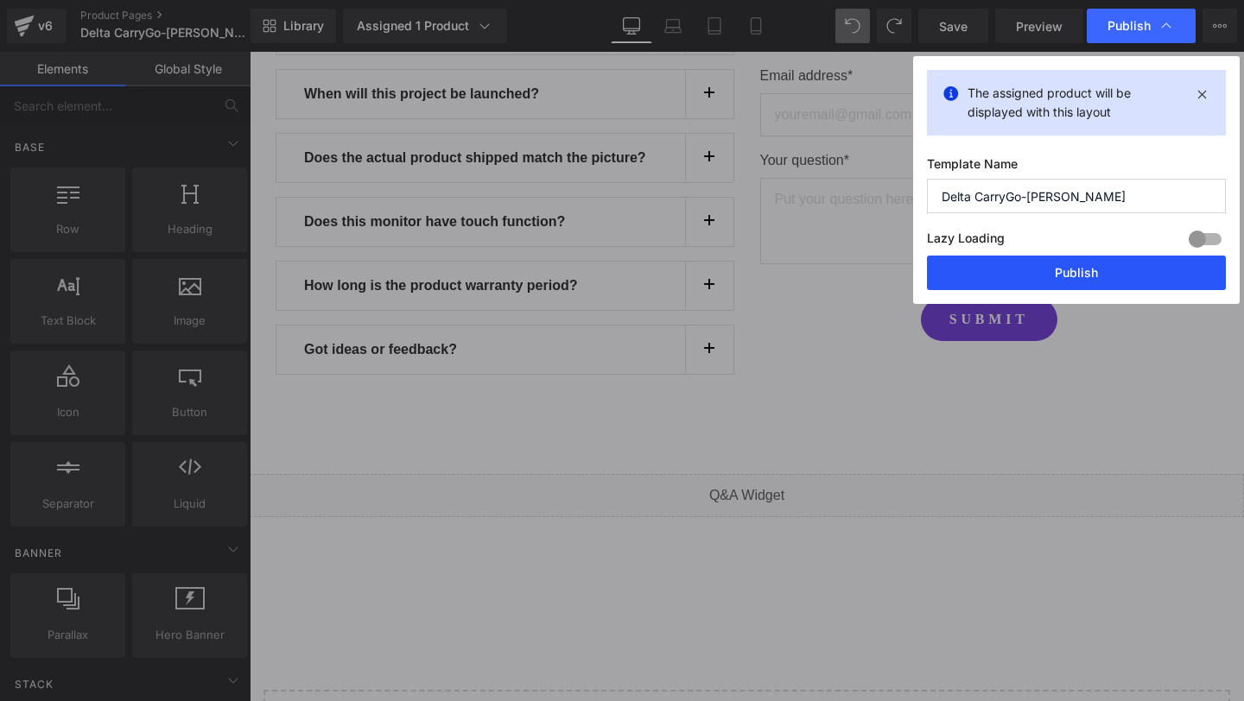
click at [1055, 267] on button "Publish" at bounding box center [1076, 273] width 299 height 35
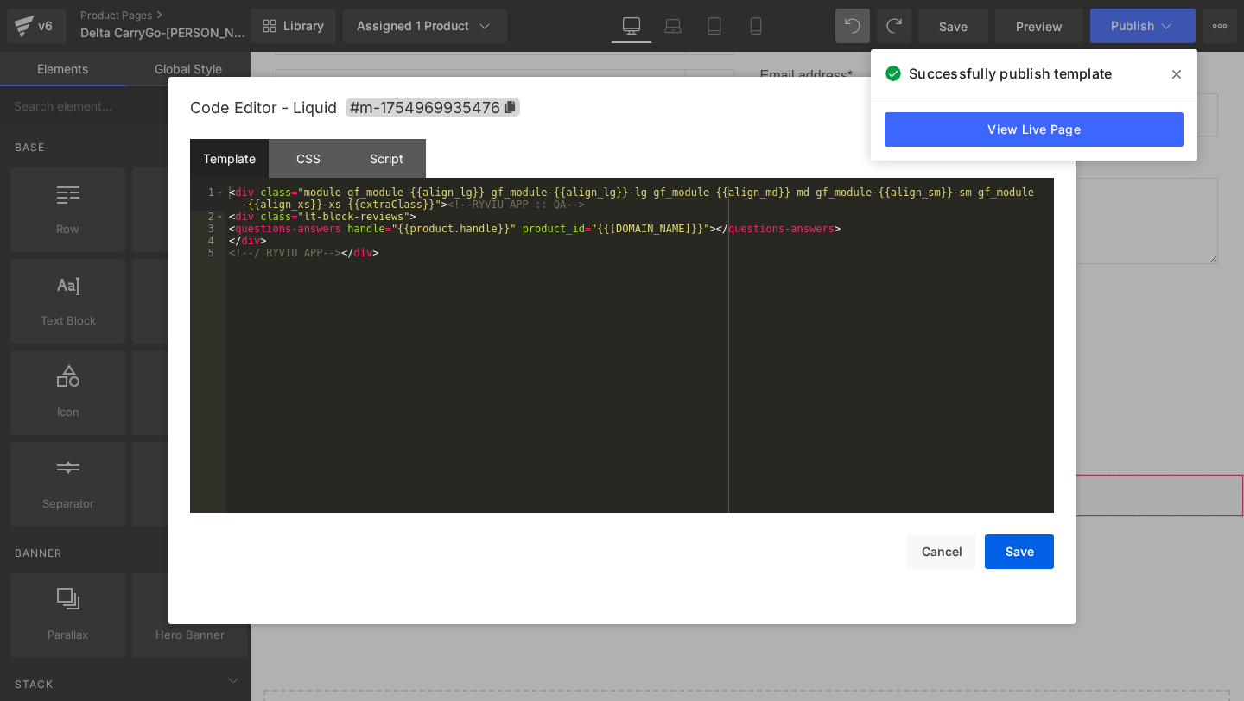
click at [583, 0] on div "You are previewing how the will restyle your page. You can not edit Elements in…" at bounding box center [622, 0] width 1244 height 0
click at [412, 166] on div "Script" at bounding box center [386, 158] width 79 height 39
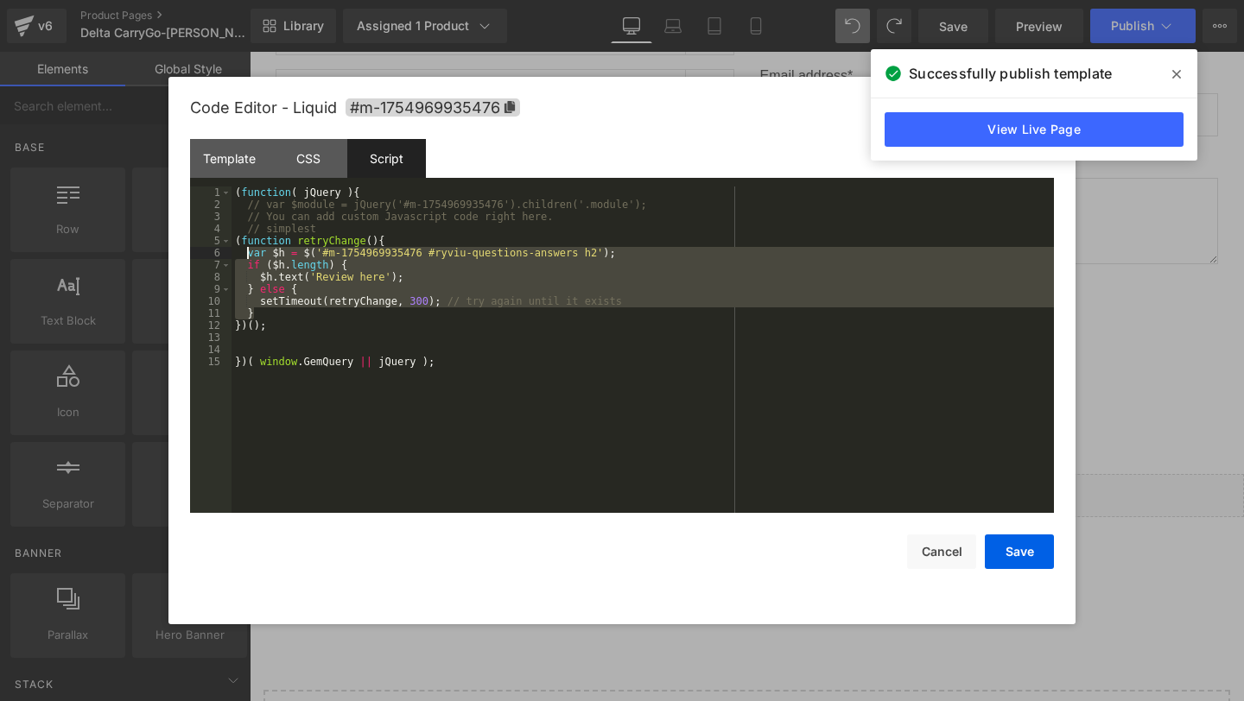
drag, startPoint x: 265, startPoint y: 311, endPoint x: 246, endPoint y: 256, distance: 57.6
click at [0, 0] on div "( function ( jQuery ) { // var $module = jQuery('#m-1754969935476').children('.…" at bounding box center [0, 0] width 0 height 0
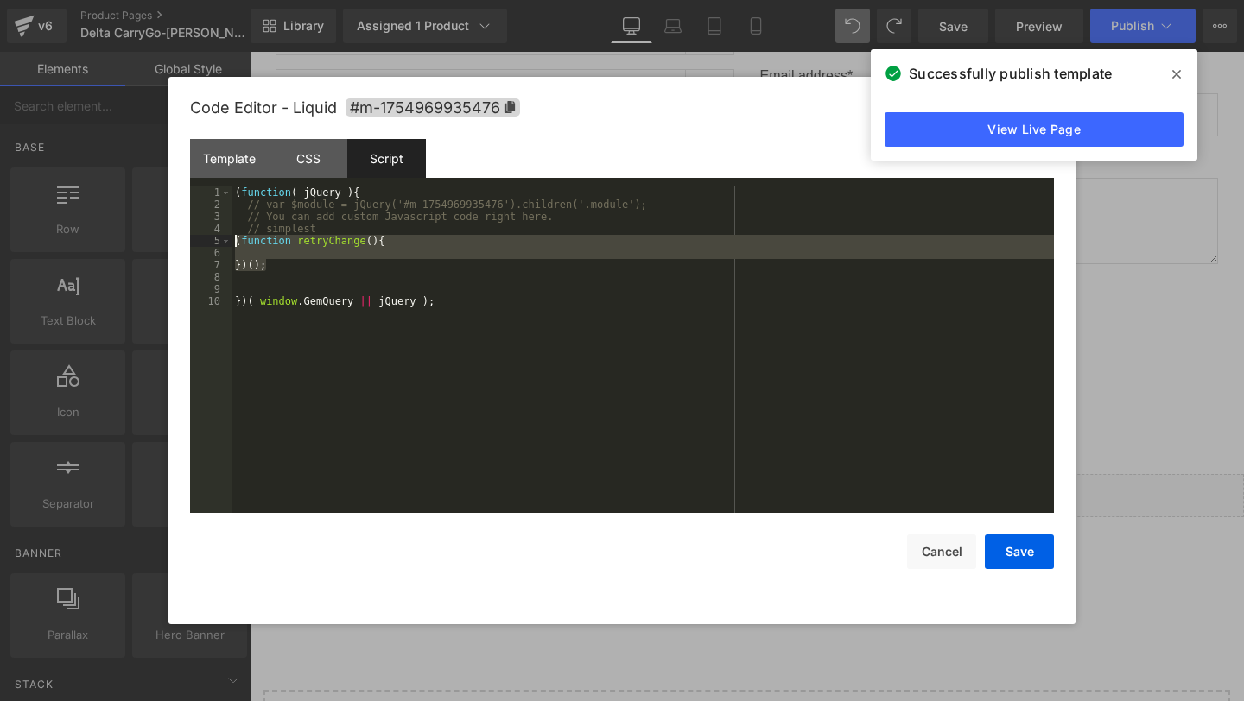
drag, startPoint x: 227, startPoint y: 248, endPoint x: 208, endPoint y: 239, distance: 20.9
click at [208, 239] on pre "1 2 3 4 5 6 7 8 9 10 ( function ( jQuery ) { // var $module = jQuery('#m-175496…" at bounding box center [622, 350] width 864 height 326
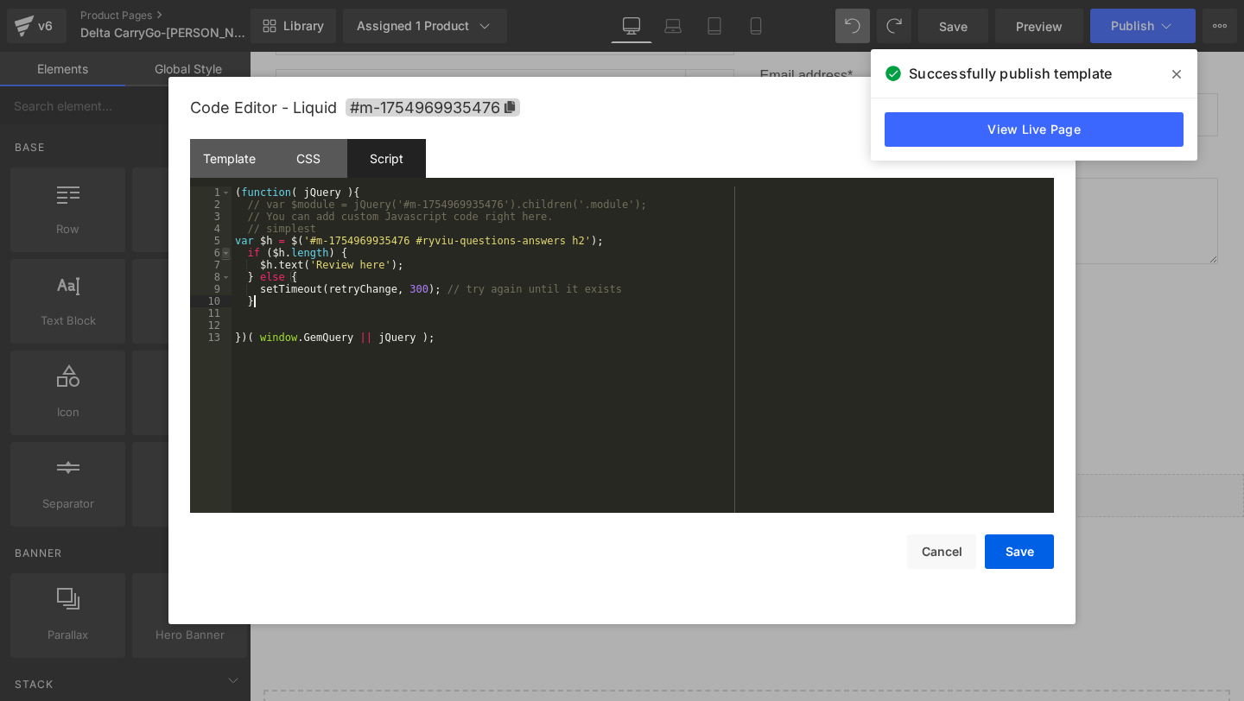
click at [227, 251] on span at bounding box center [225, 253] width 9 height 12
click at [227, 275] on span at bounding box center [225, 277] width 9 height 12
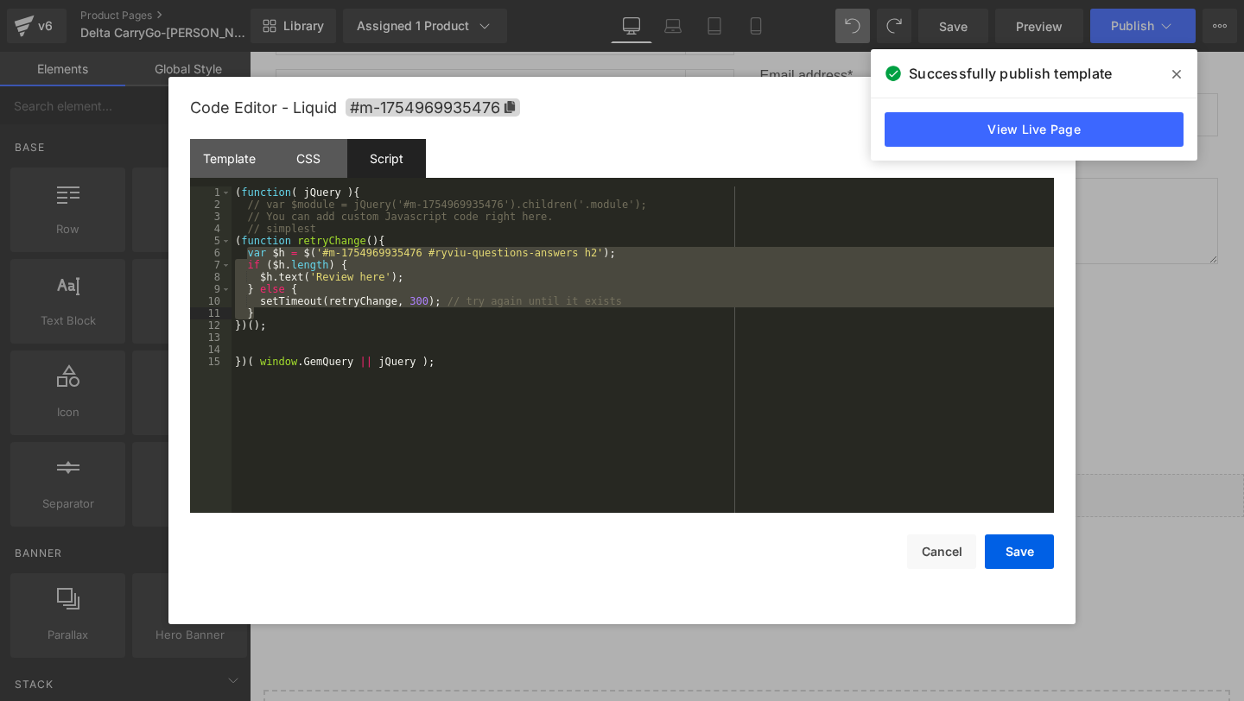
click at [0, 0] on div "( function ( jQuery ) { // var $module = jQuery('#m-1754969935476').children('.…" at bounding box center [0, 0] width 0 height 0
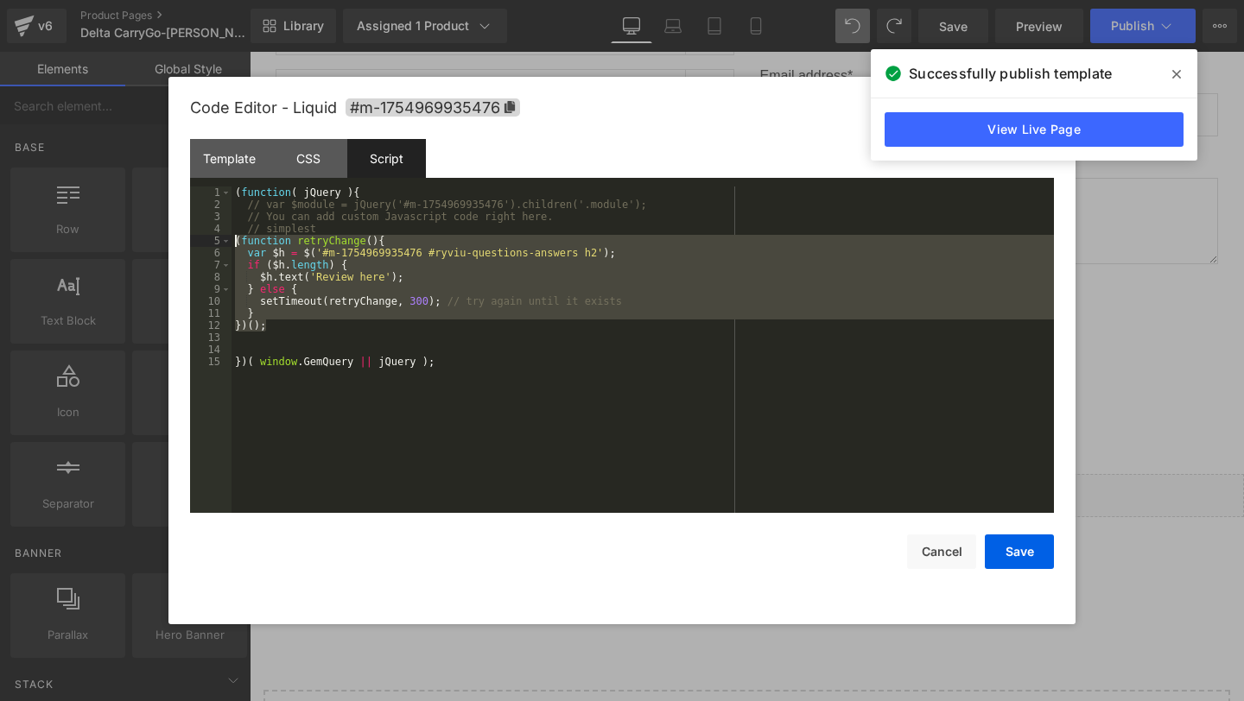
drag, startPoint x: 294, startPoint y: 329, endPoint x: 162, endPoint y: 242, distance: 157.6
click at [162, 242] on body "You are previewing how the will restyle your page. You can not edit Elements in…" at bounding box center [622, 350] width 1244 height 701
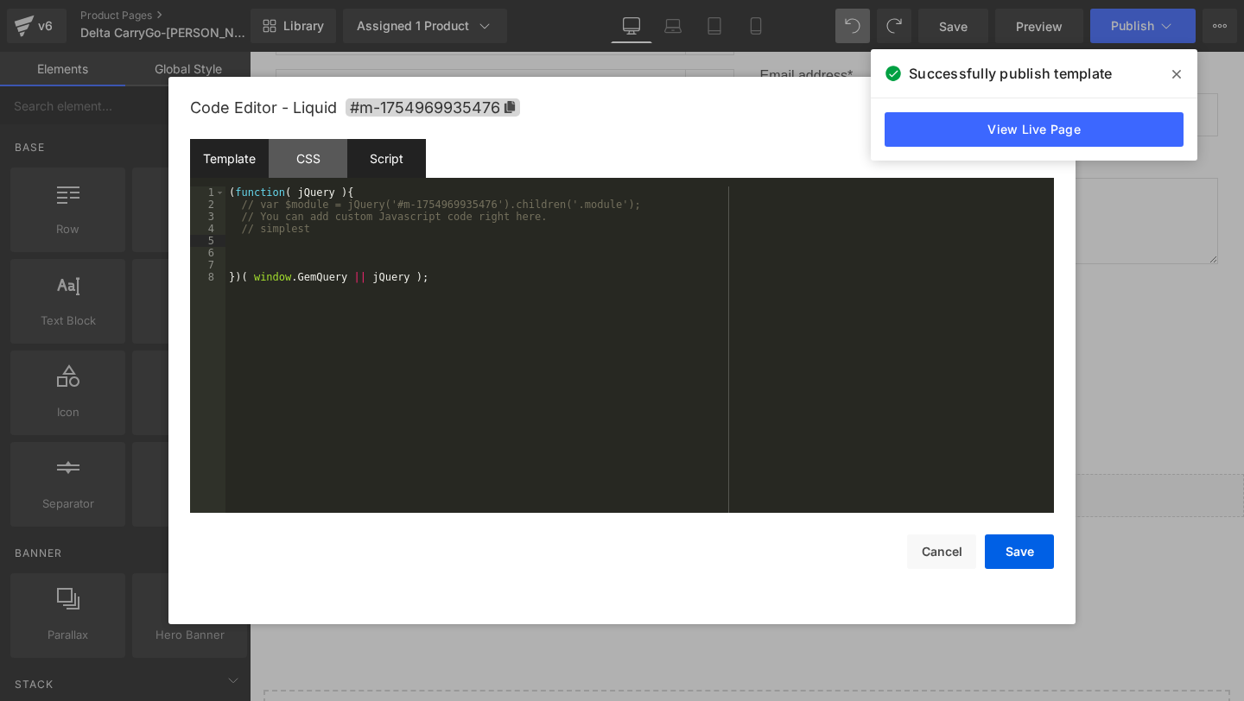
click at [0, 0] on div "Template" at bounding box center [0, 0] width 0 height 0
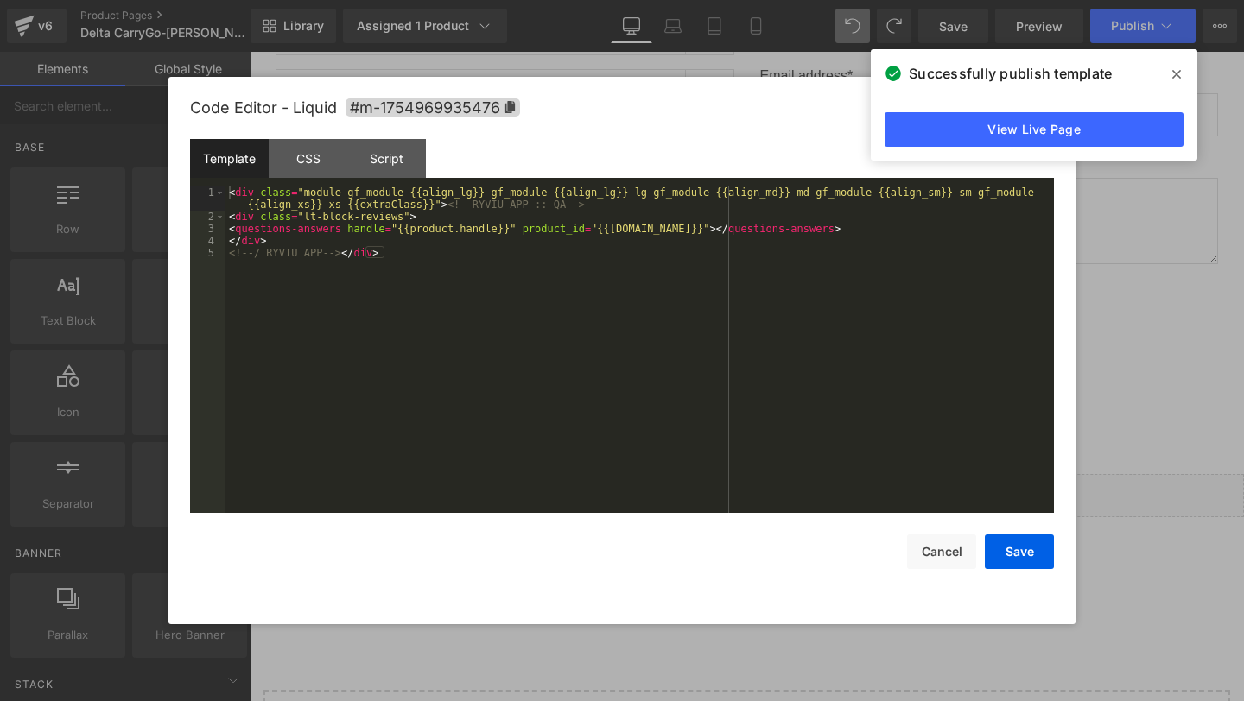
click at [0, 0] on div "< div class = "module gf_module-{{align_lg}} gf_module-{{align_lg}}-lg gf_modul…" at bounding box center [0, 0] width 0 height 0
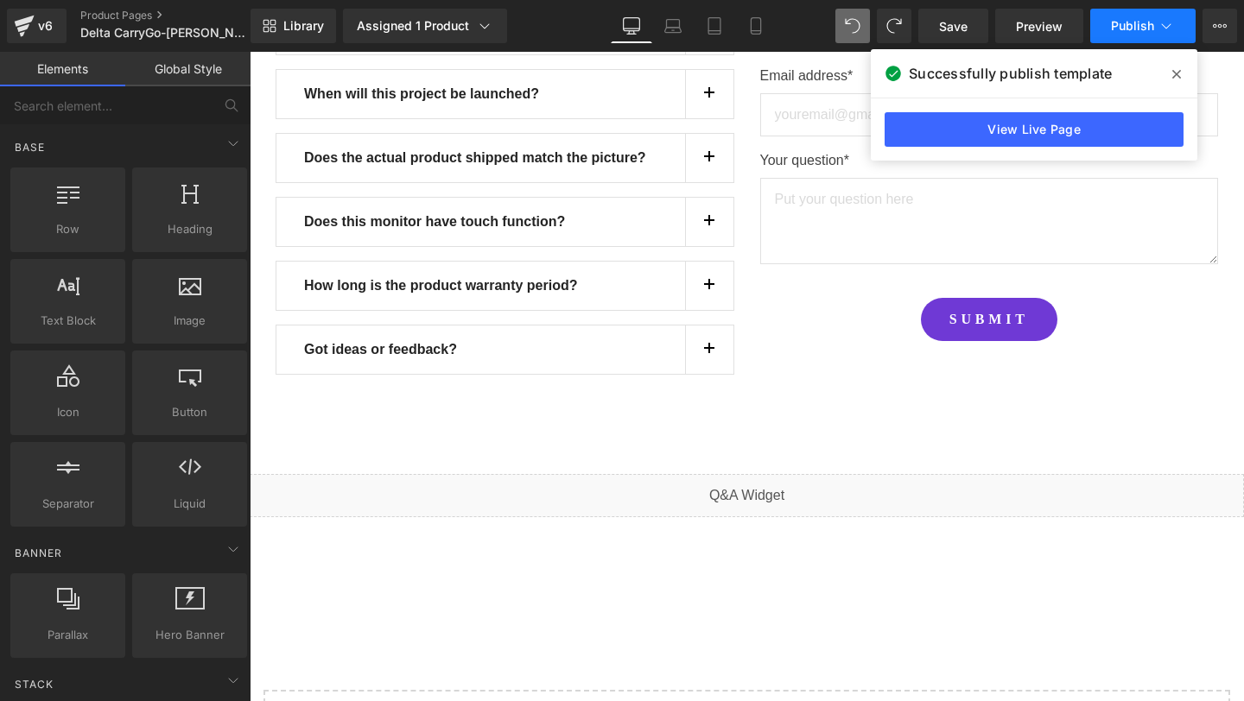
click at [1122, 19] on span "Publish" at bounding box center [1132, 26] width 43 height 14
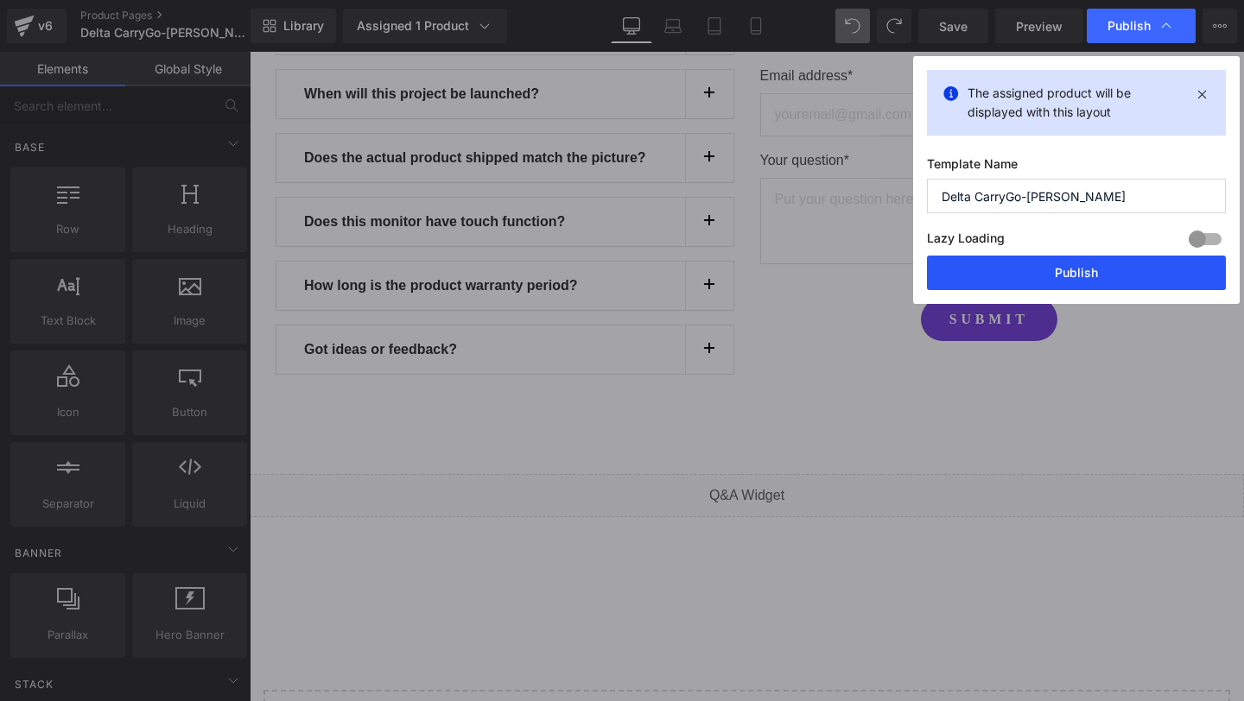
click at [0, 0] on button "Publish" at bounding box center [0, 0] width 0 height 0
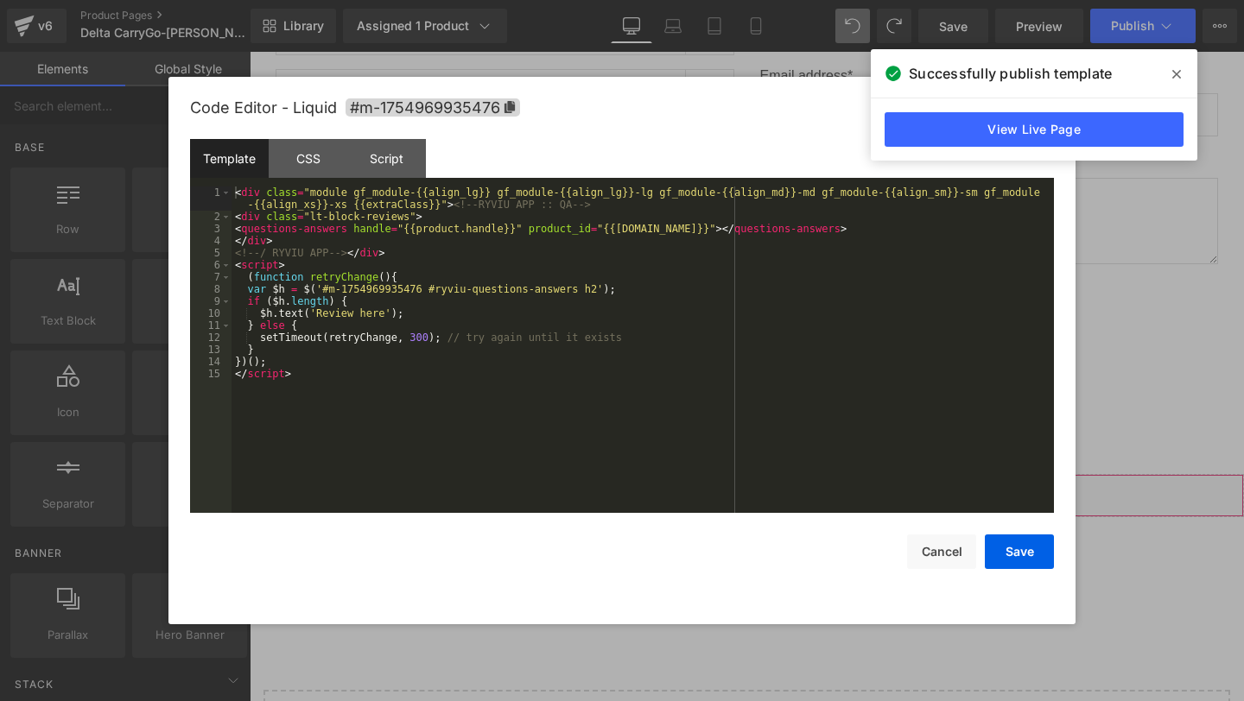
click at [575, 0] on div "You are previewing how the will restyle your page. You can not edit Elements in…" at bounding box center [622, 0] width 1244 height 0
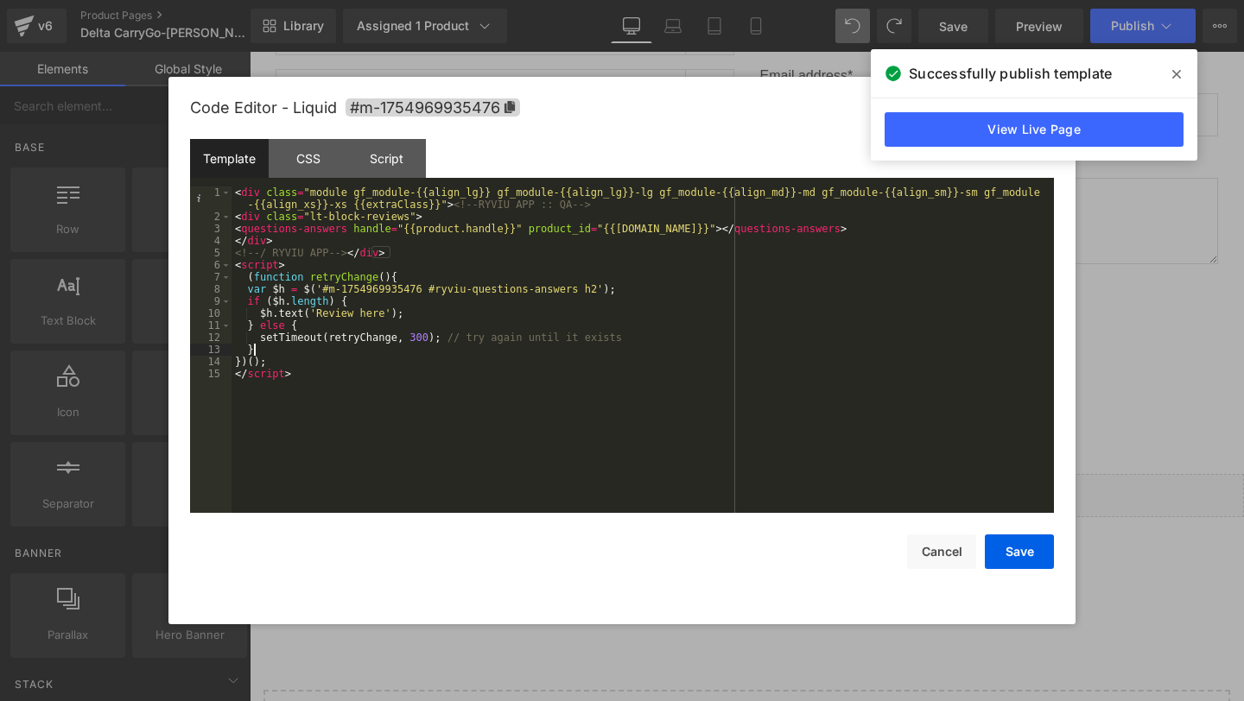
click at [0, 0] on div "< div class = "module gf_module-{{align_lg}} gf_module-{{align_lg}}-lg gf_modul…" at bounding box center [0, 0] width 0 height 0
click at [0, 0] on button "Save" at bounding box center [0, 0] width 0 height 0
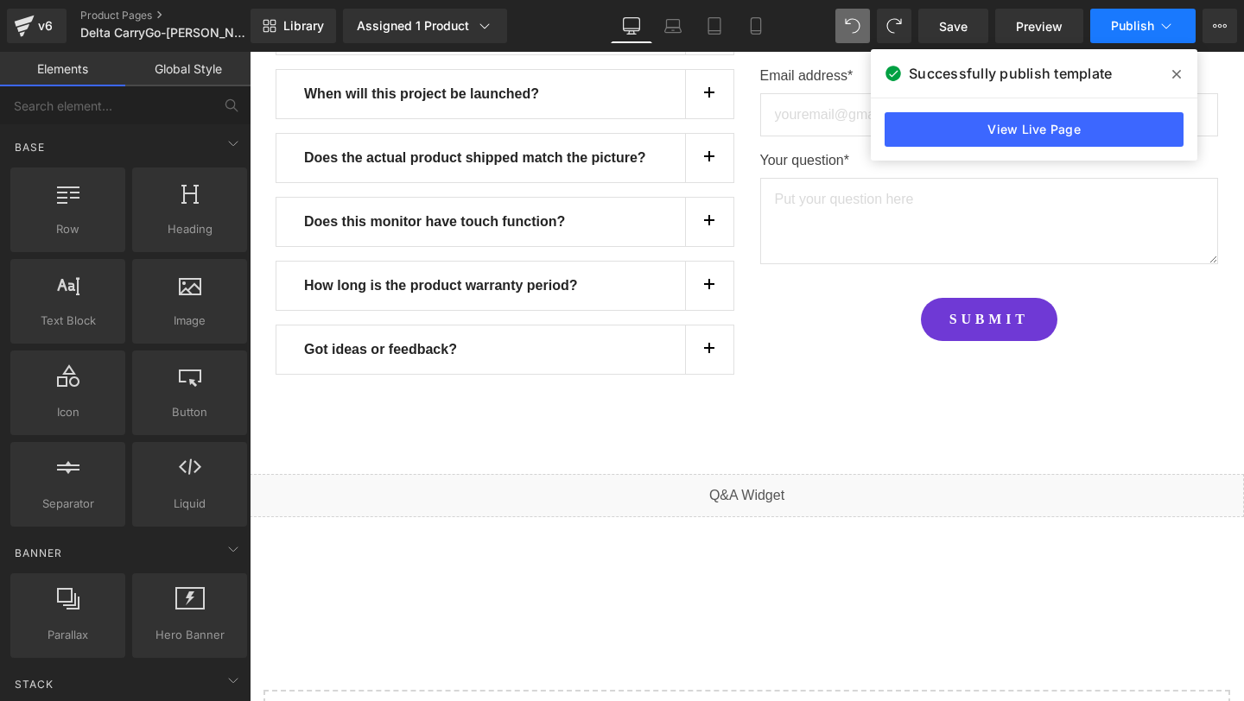
click at [1130, 9] on button "Publish" at bounding box center [1142, 26] width 105 height 35
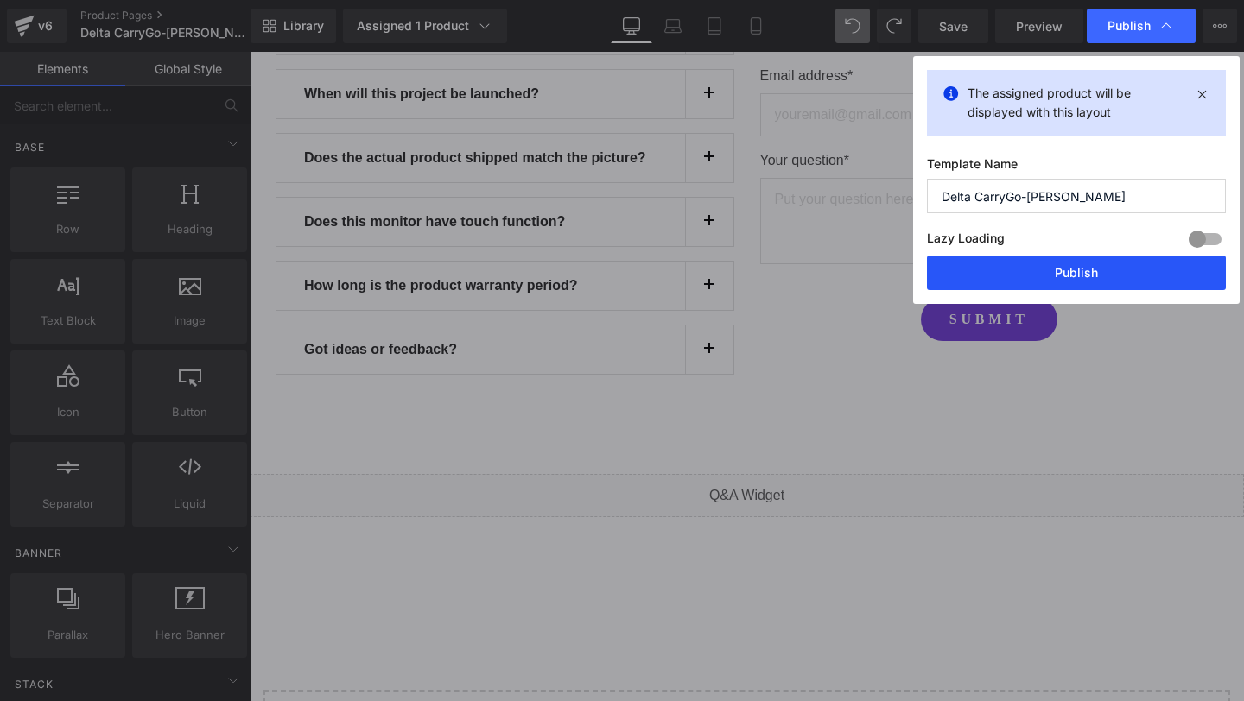
click at [0, 0] on button "Publish" at bounding box center [0, 0] width 0 height 0
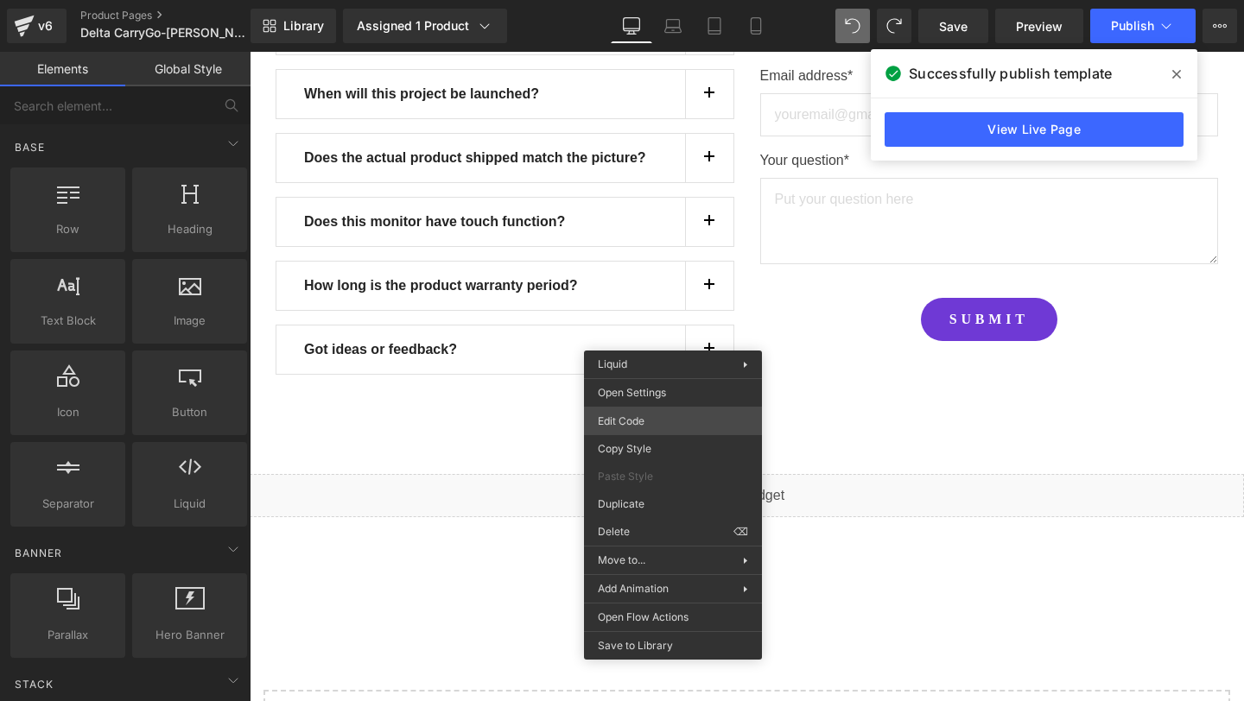
click at [685, 0] on div "You are previewing how the will restyle your page. You can not edit Elements in…" at bounding box center [622, 0] width 1244 height 0
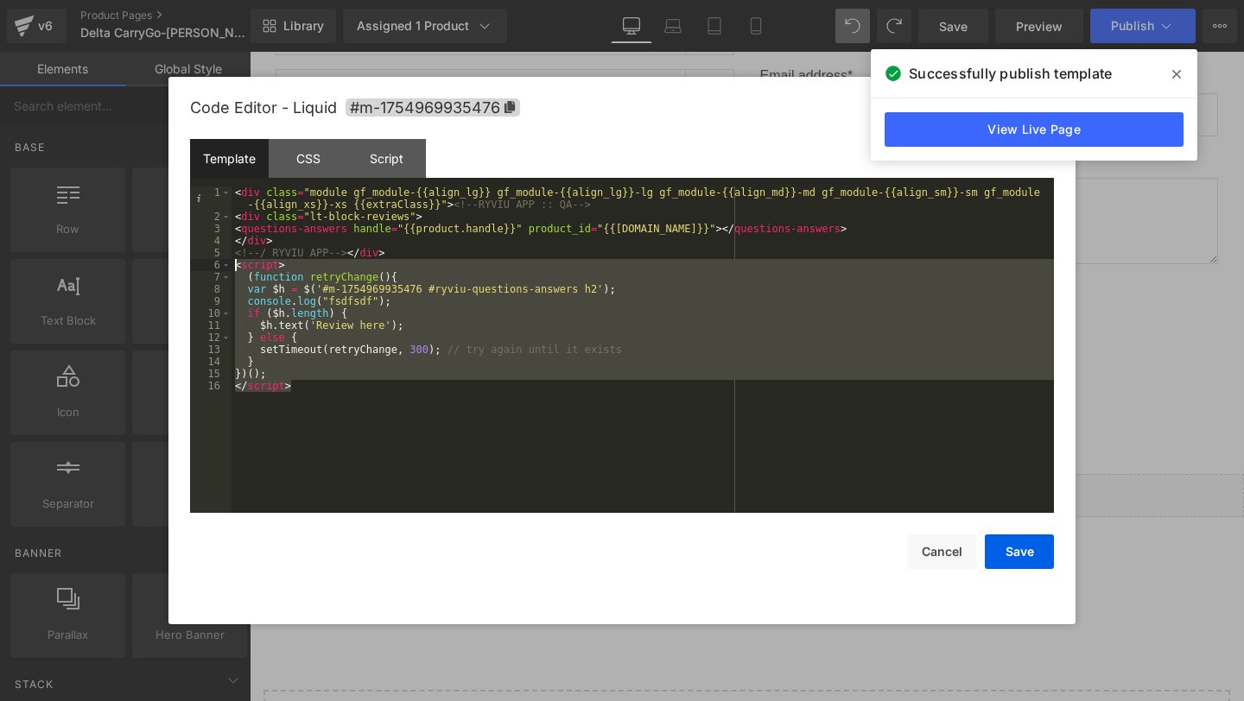
drag, startPoint x: 337, startPoint y: 398, endPoint x: 190, endPoint y: 269, distance: 195.8
click at [0, 0] on pre "1 2 3 4 5 6 7 8 9 10 11 12 13 14 15 16 < div class = "module gf_module-{{align_…" at bounding box center [0, 0] width 0 height 0
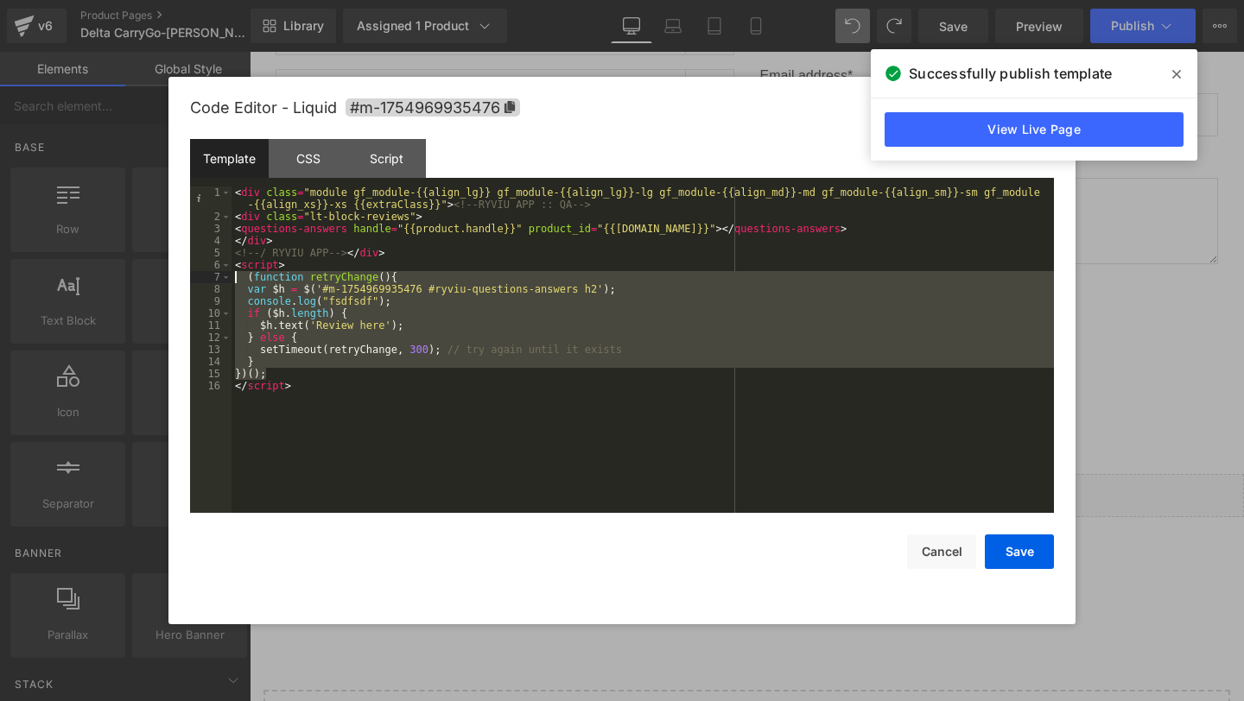
drag, startPoint x: 280, startPoint y: 377, endPoint x: 193, endPoint y: 280, distance: 129.7
click at [0, 0] on pre "1 2 3 4 5 6 7 8 9 10 11 12 13 14 15 16 < div class = "module gf_module-{{align_…" at bounding box center [0, 0] width 0 height 0
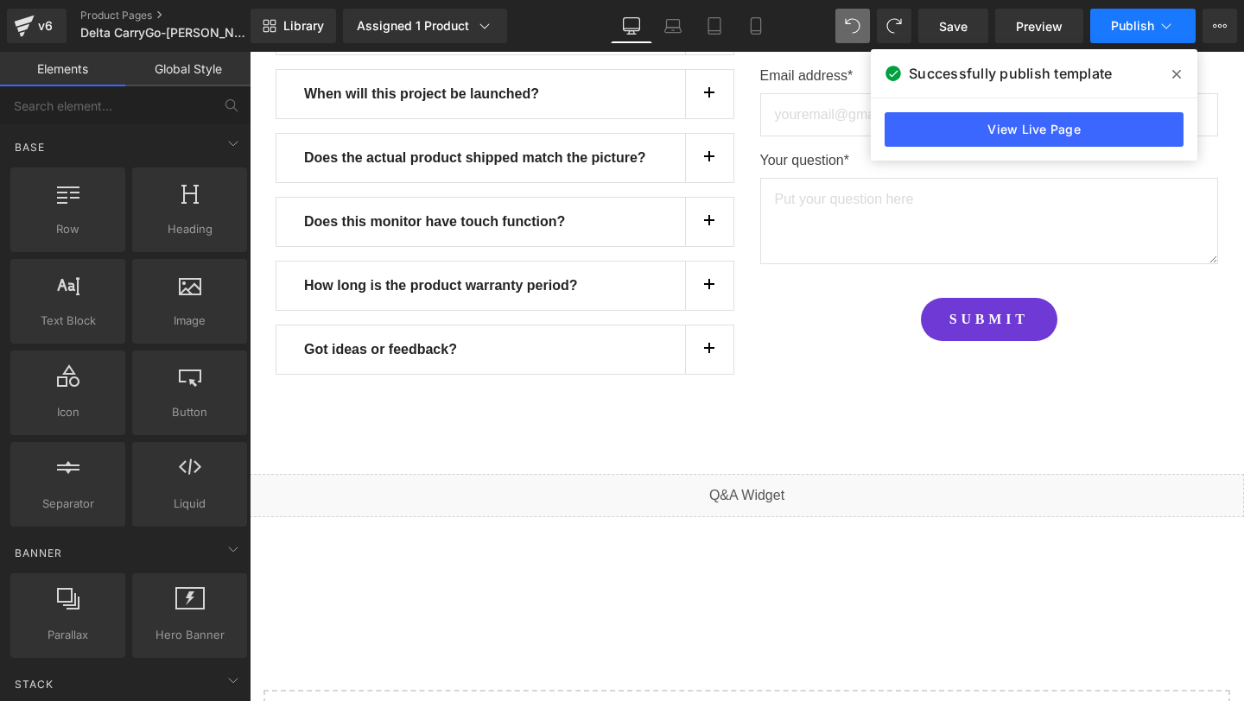
click at [1139, 36] on button "Publish" at bounding box center [1142, 26] width 105 height 35
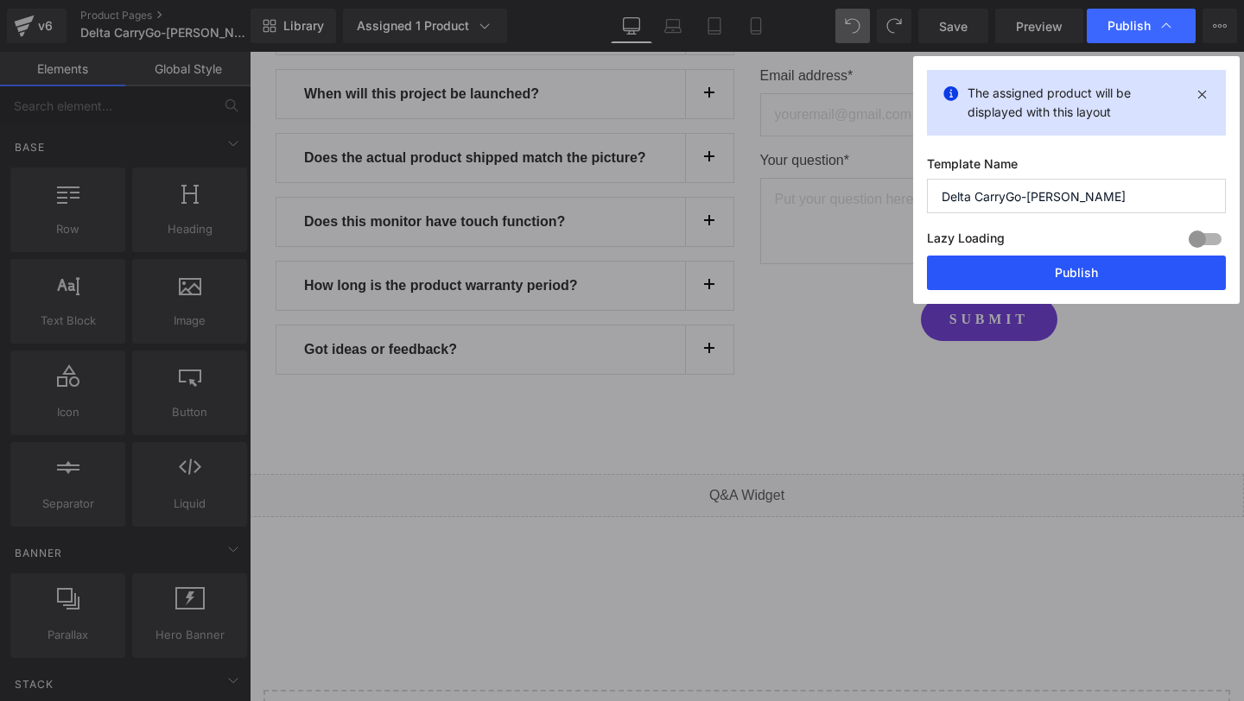
click at [0, 0] on button "Publish" at bounding box center [0, 0] width 0 height 0
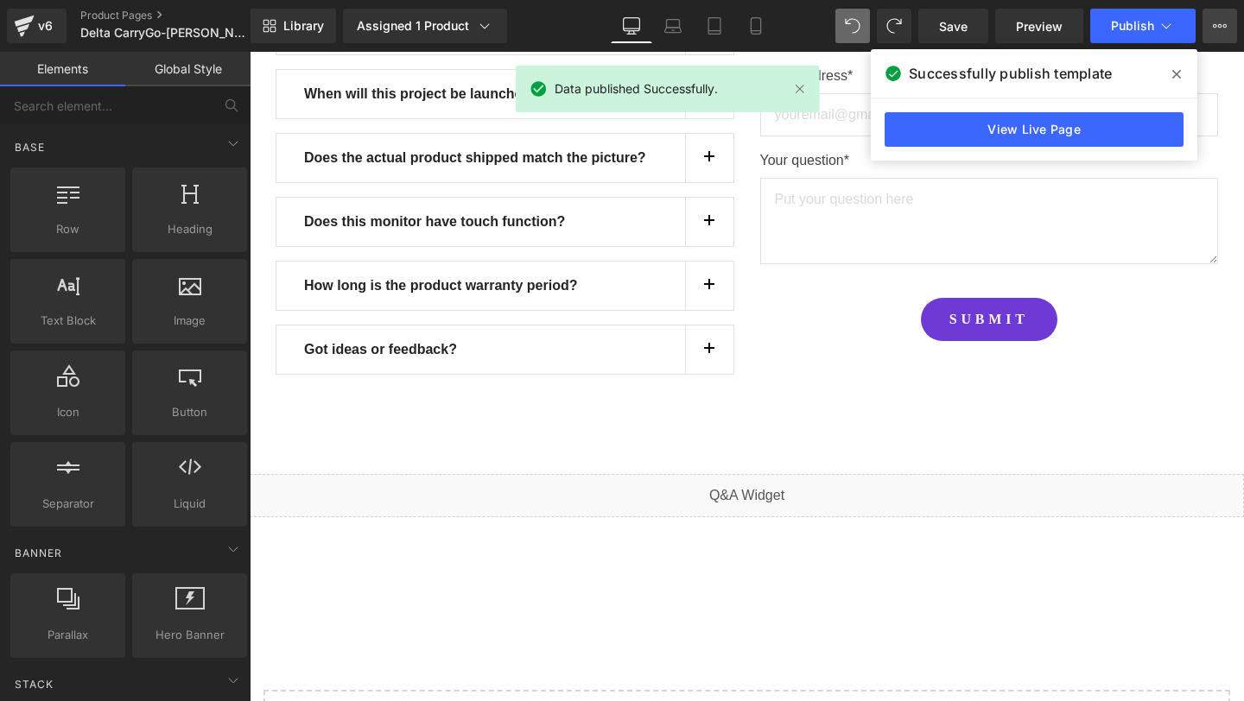
click at [1206, 32] on button "View Live Page View with current Template Save Template to Library Schedule Pub…" at bounding box center [1219, 26] width 35 height 35
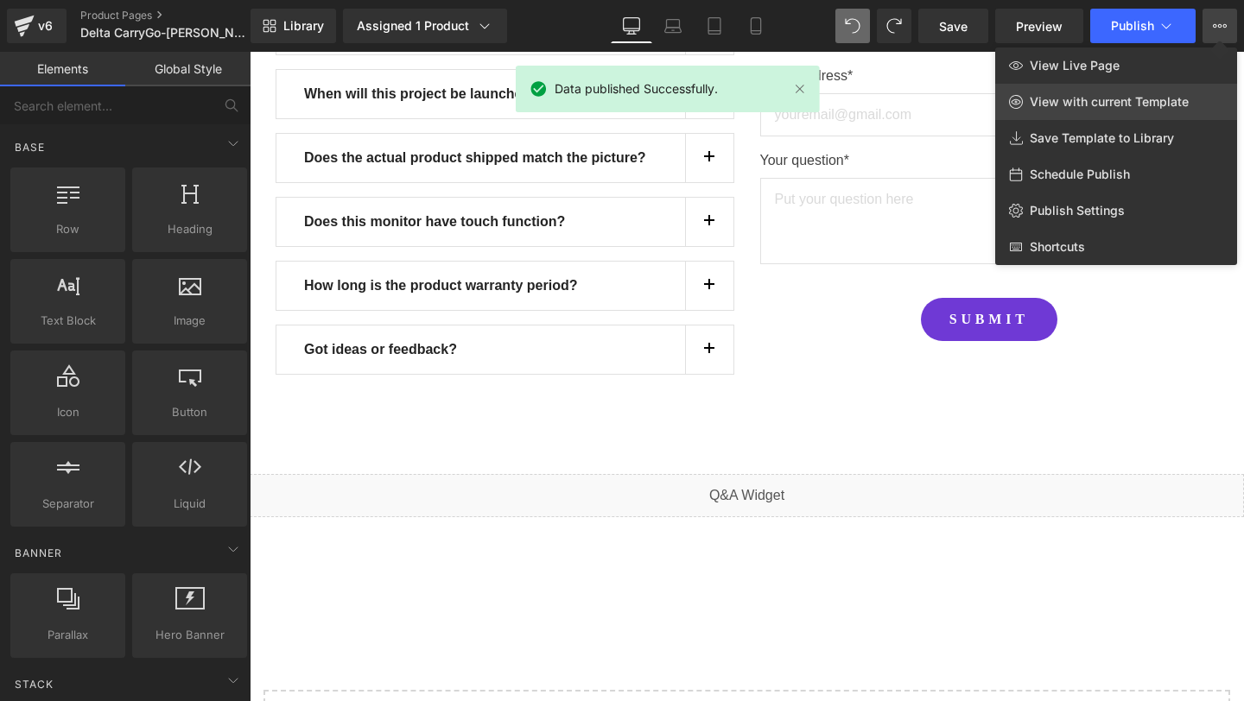
click at [1064, 106] on span "View with current Template" at bounding box center [1108, 102] width 159 height 16
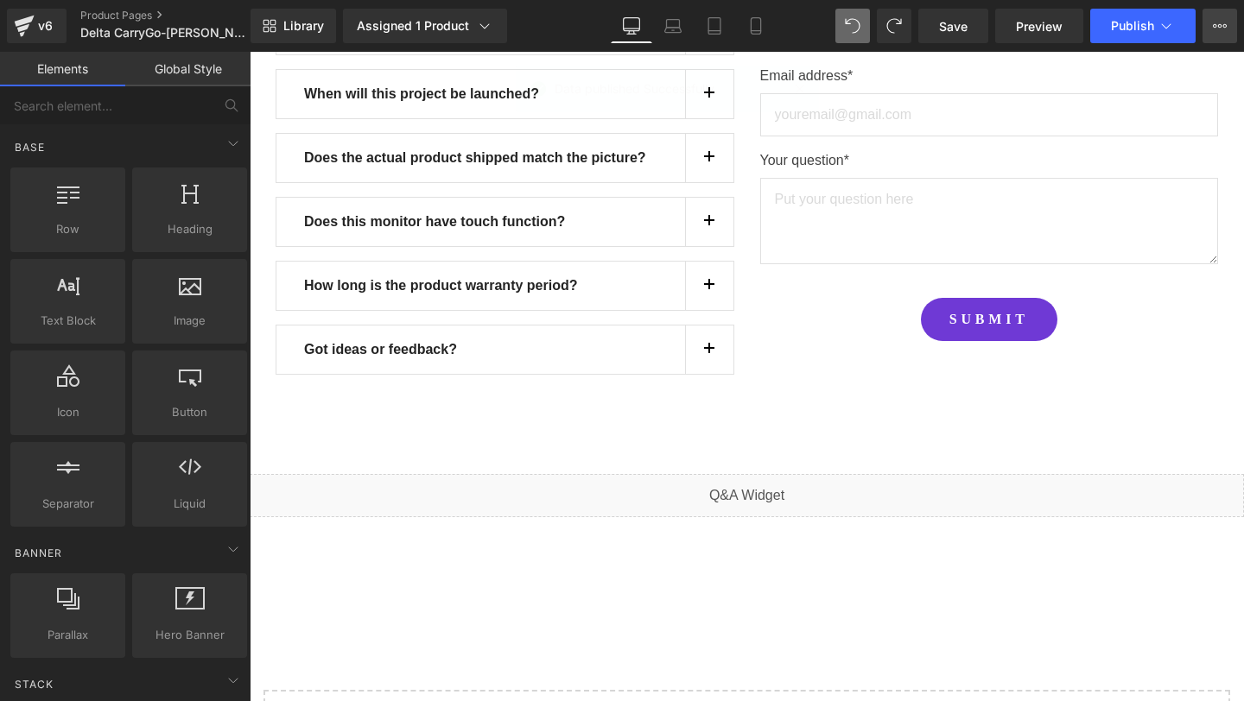
click at [1236, 31] on button "View Live Page View with current Template Save Template to Library Schedule Pub…" at bounding box center [1219, 26] width 35 height 35
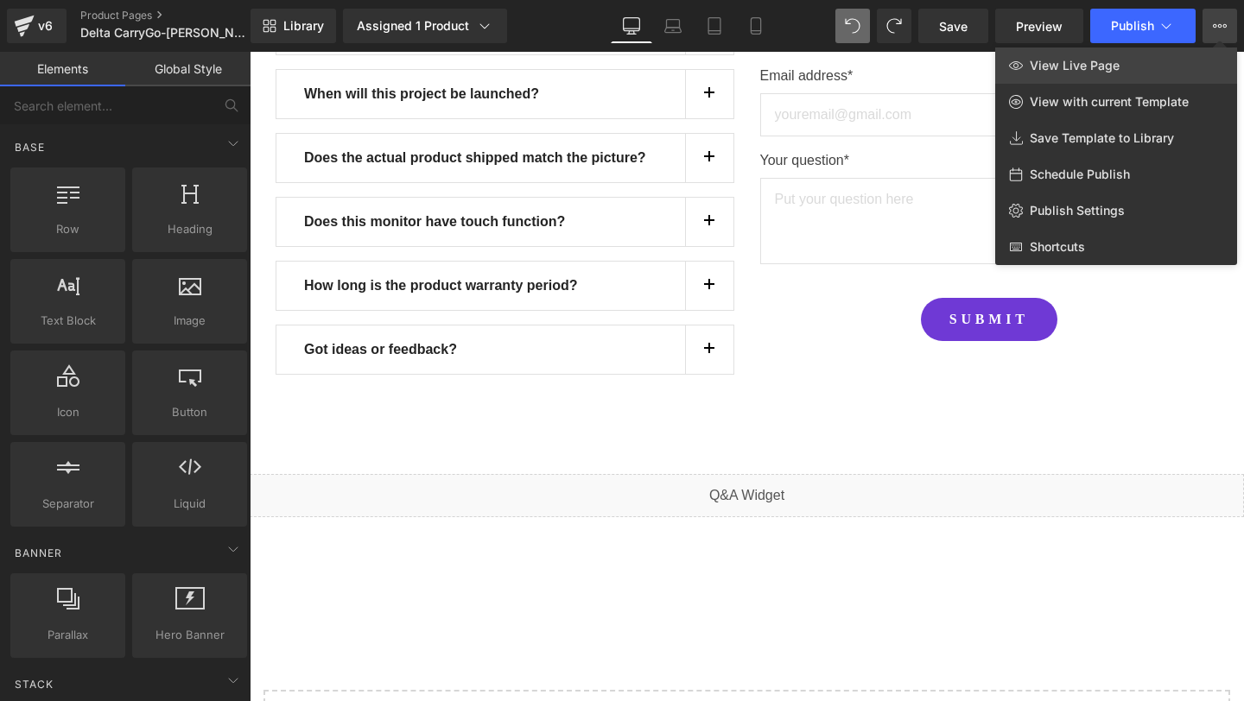
click at [1077, 57] on link "View Live Page" at bounding box center [1116, 65] width 242 height 36
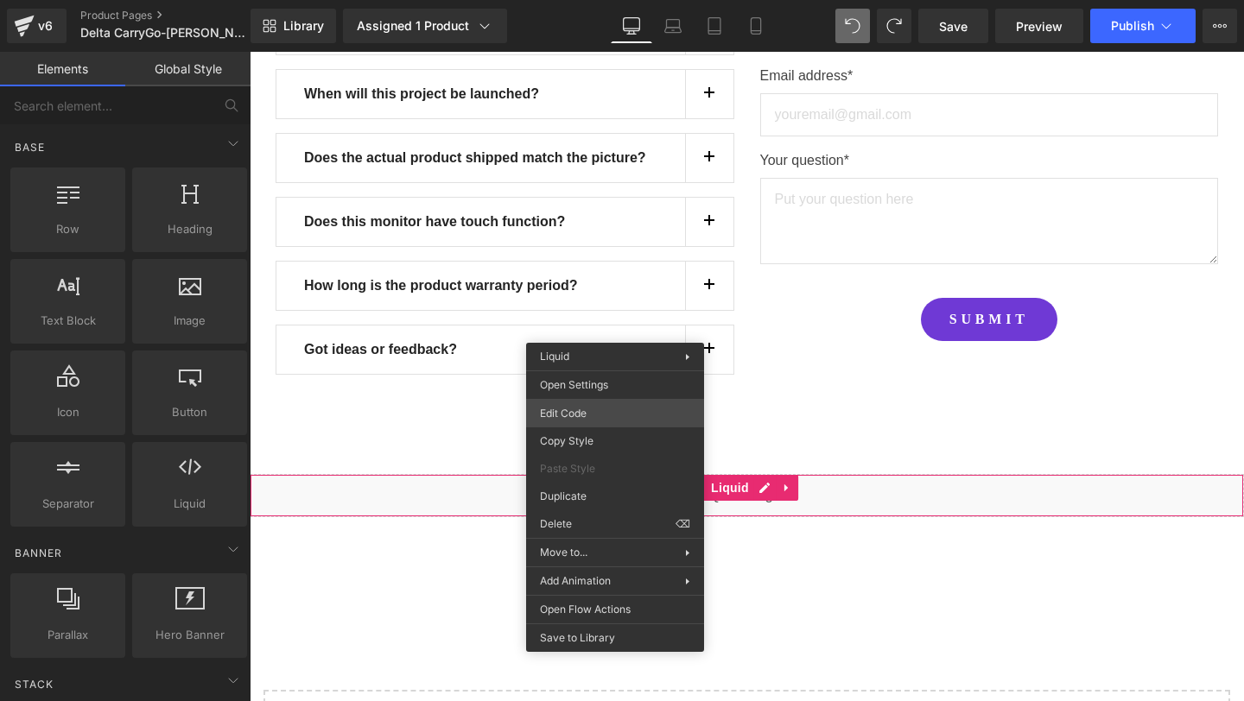
click at [586, 0] on div "You are previewing how the will restyle your page. You can not edit Elements in…" at bounding box center [622, 0] width 1244 height 0
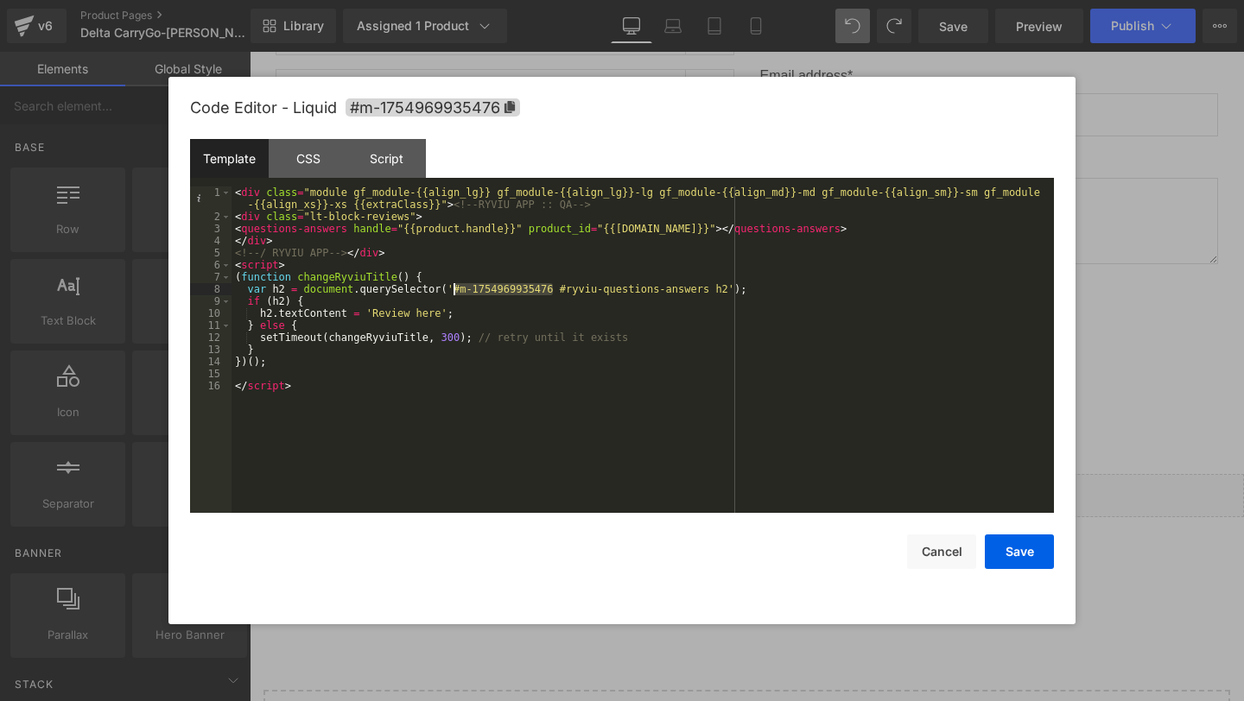
drag, startPoint x: 554, startPoint y: 288, endPoint x: 454, endPoint y: 284, distance: 99.4
click at [0, 0] on button "Save" at bounding box center [0, 0] width 0 height 0
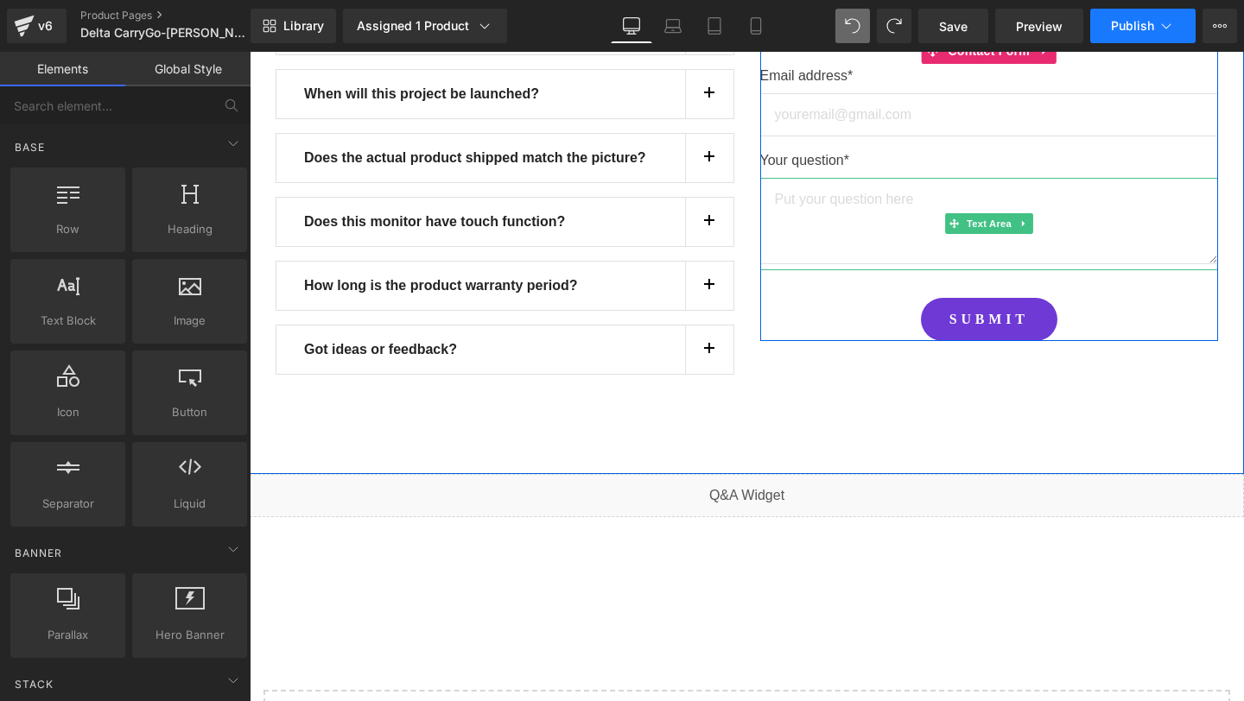
click at [1159, 33] on icon at bounding box center [1165, 25] width 17 height 17
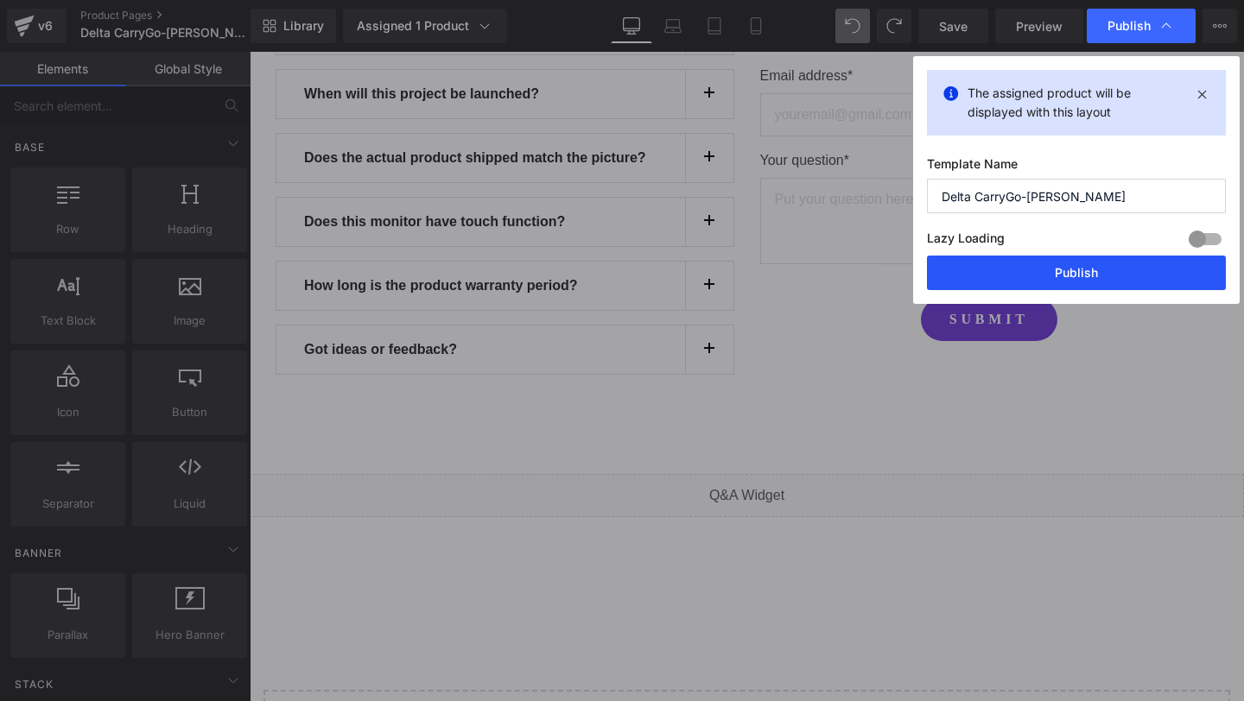
click at [0, 0] on button "Publish" at bounding box center [0, 0] width 0 height 0
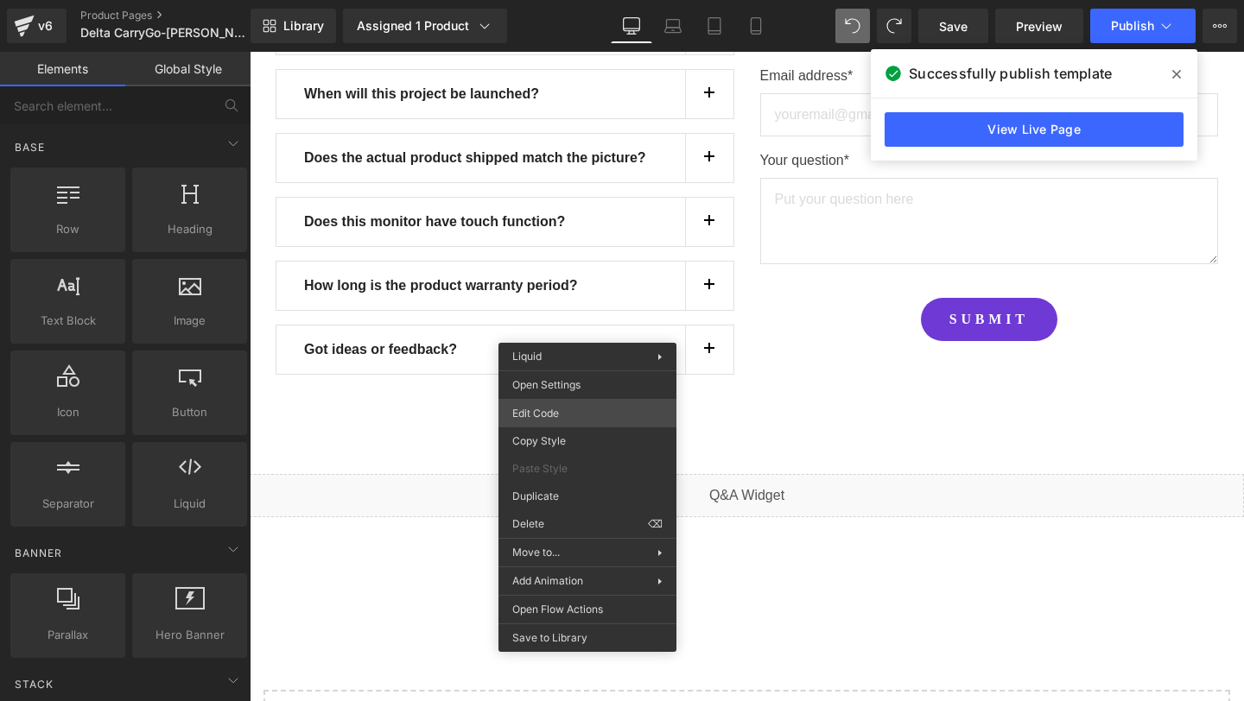
click at [549, 0] on div "You are previewing how the will restyle your page. You can not edit Elements in…" at bounding box center [622, 0] width 1244 height 0
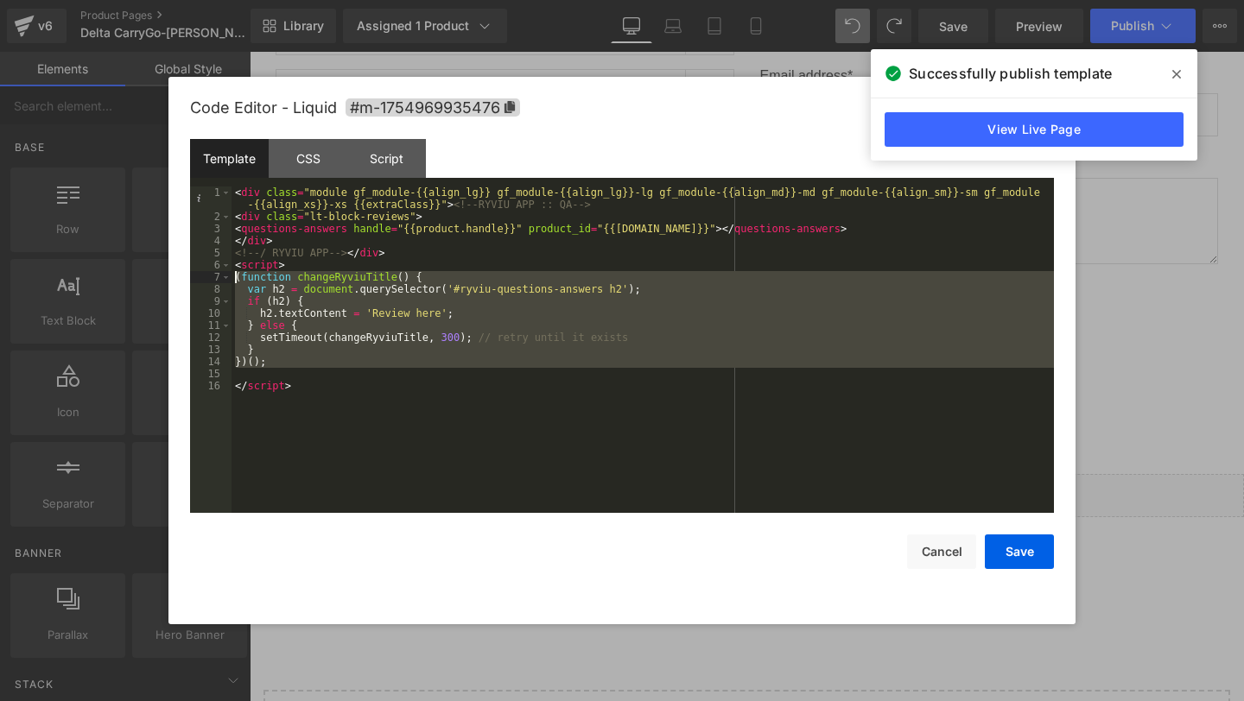
drag, startPoint x: 284, startPoint y: 373, endPoint x: 218, endPoint y: 282, distance: 112.5
click at [0, 0] on pre "1 2 3 4 5 6 7 8 9 10 11 12 13 14 15 16 < div class = "module gf_module-{{align_…" at bounding box center [0, 0] width 0 height 0
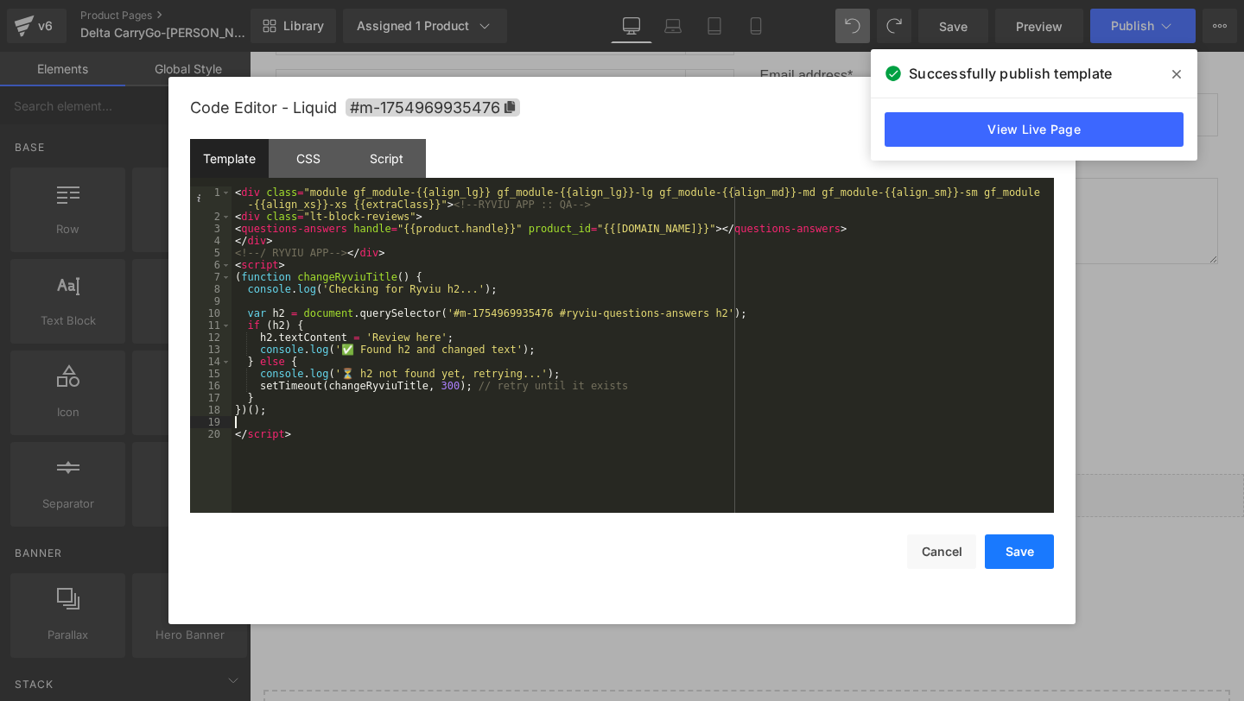
click at [0, 0] on button "Save" at bounding box center [0, 0] width 0 height 0
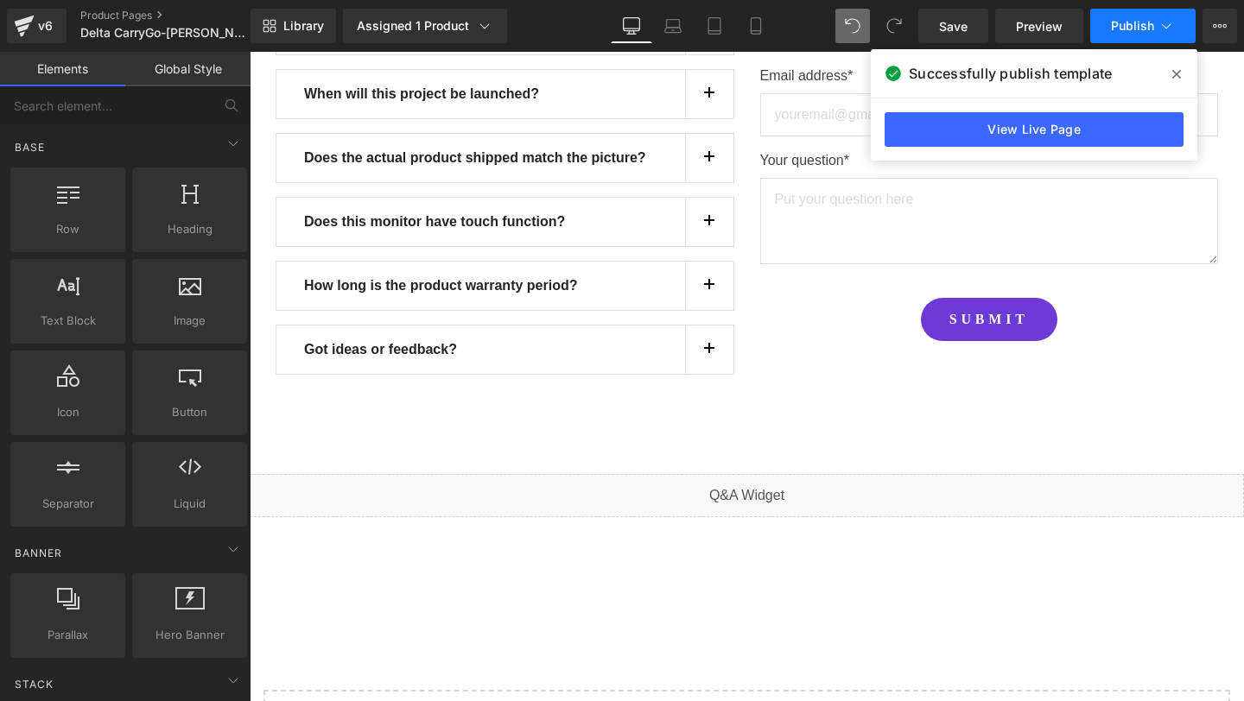
click at [1152, 22] on span "Publish" at bounding box center [1132, 26] width 43 height 14
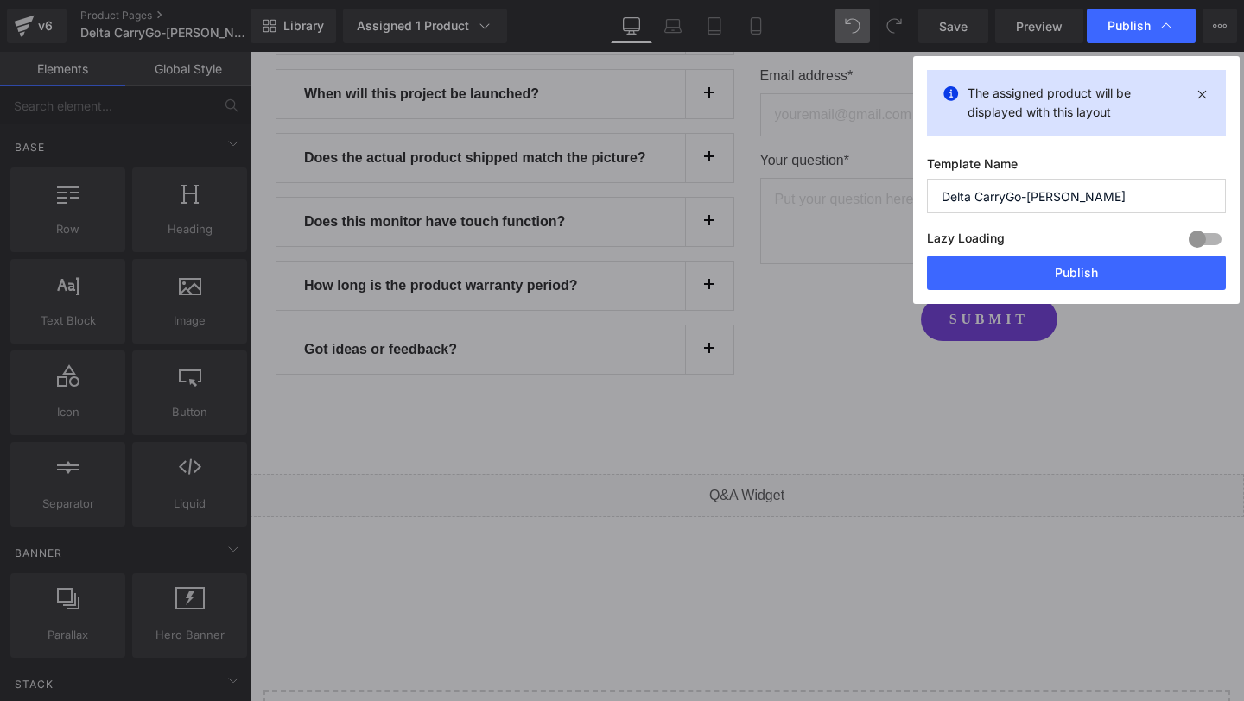
click at [0, 0] on div "The assigned product will be displayed with this layout Template Name Delta Car…" at bounding box center [0, 0] width 0 height 0
click at [0, 0] on button "Publish" at bounding box center [0, 0] width 0 height 0
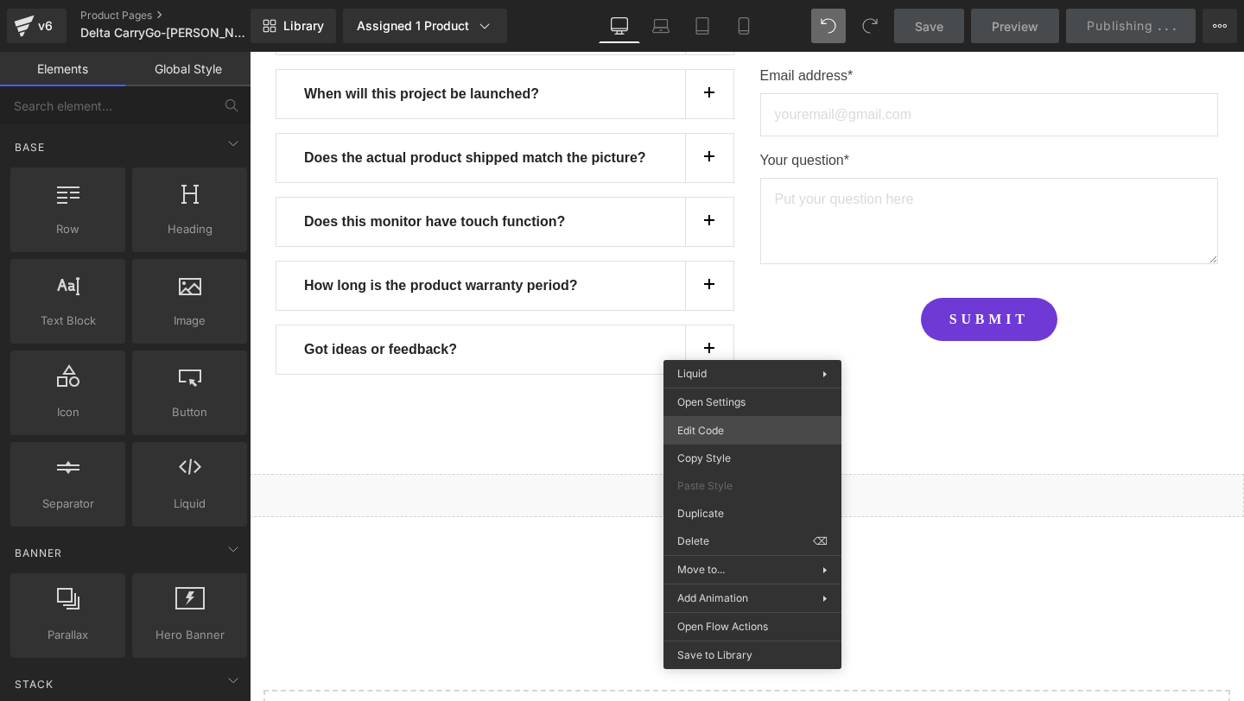
click at [717, 0] on div "You are previewing how the will restyle your page. You can not edit Elements in…" at bounding box center [622, 0] width 1244 height 0
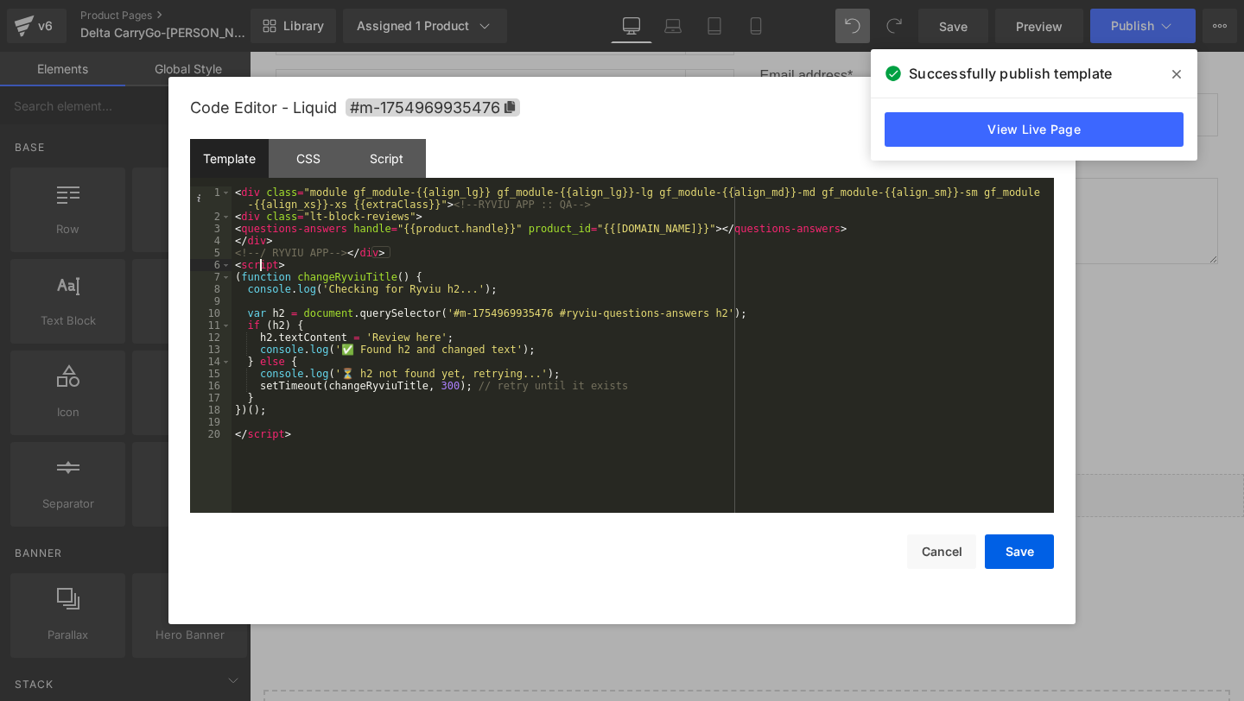
click at [0, 0] on div "< div class = "module gf_module-{{align_lg}} gf_module-{{align_lg}}-lg gf_modul…" at bounding box center [0, 0] width 0 height 0
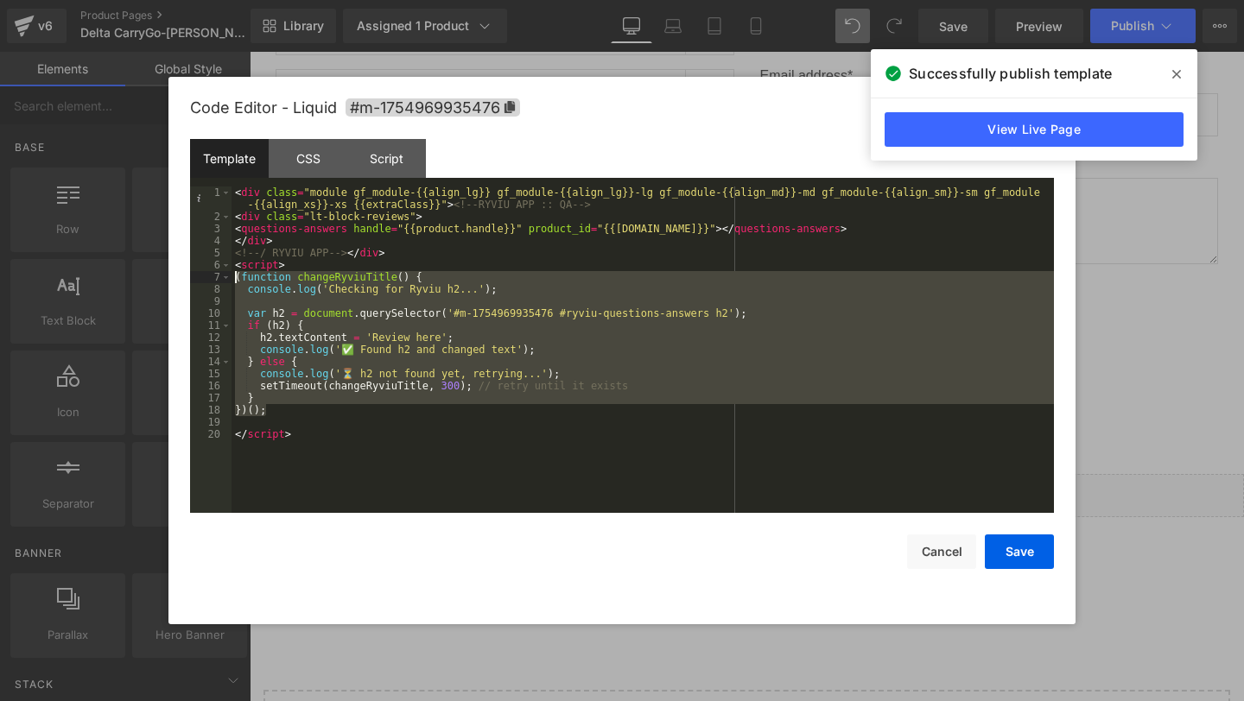
drag, startPoint x: 285, startPoint y: 409, endPoint x: 204, endPoint y: 281, distance: 152.1
click at [0, 0] on pre "1 2 3 4 5 6 7 8 9 10 11 12 13 14 15 16 17 18 19 20 < div class = "module gf_mod…" at bounding box center [0, 0] width 0 height 0
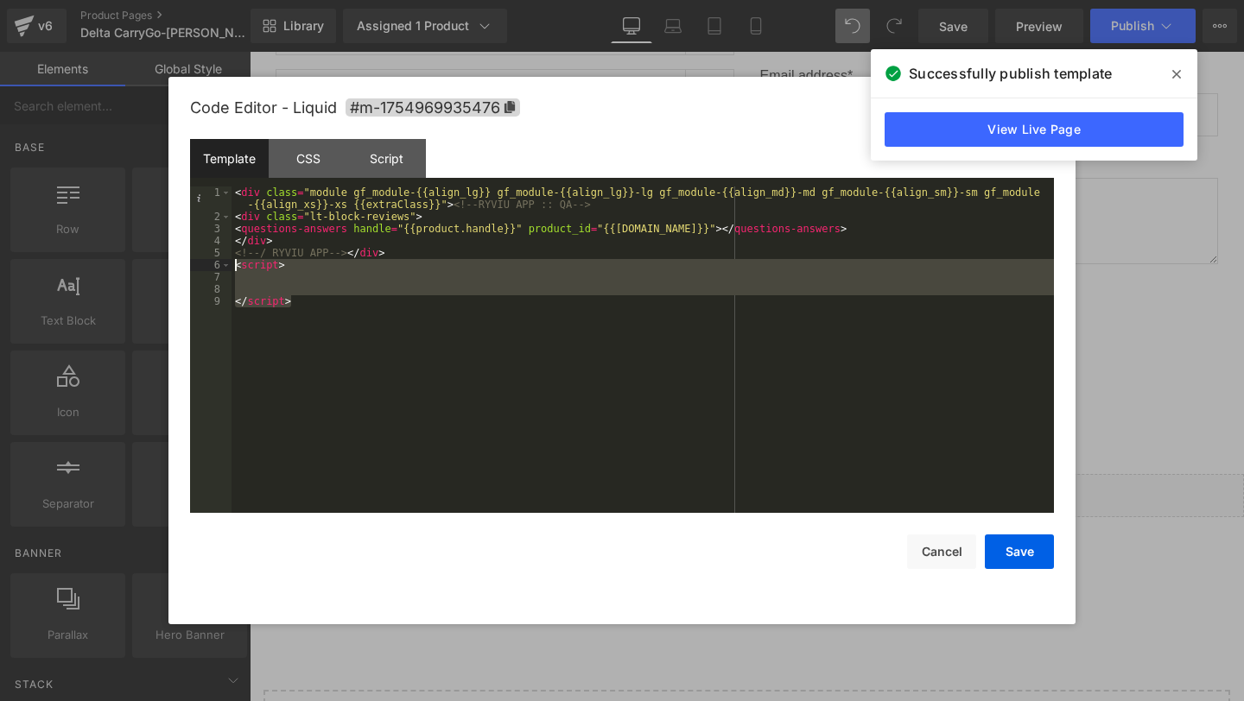
drag, startPoint x: 332, startPoint y: 312, endPoint x: 185, endPoint y: 264, distance: 155.1
click at [0, 0] on div "Code Editor - Liquid #m-1754969935476 Template CSS Script Data 1 2 3 4 5 6 7 8 …" at bounding box center [0, 0] width 0 height 0
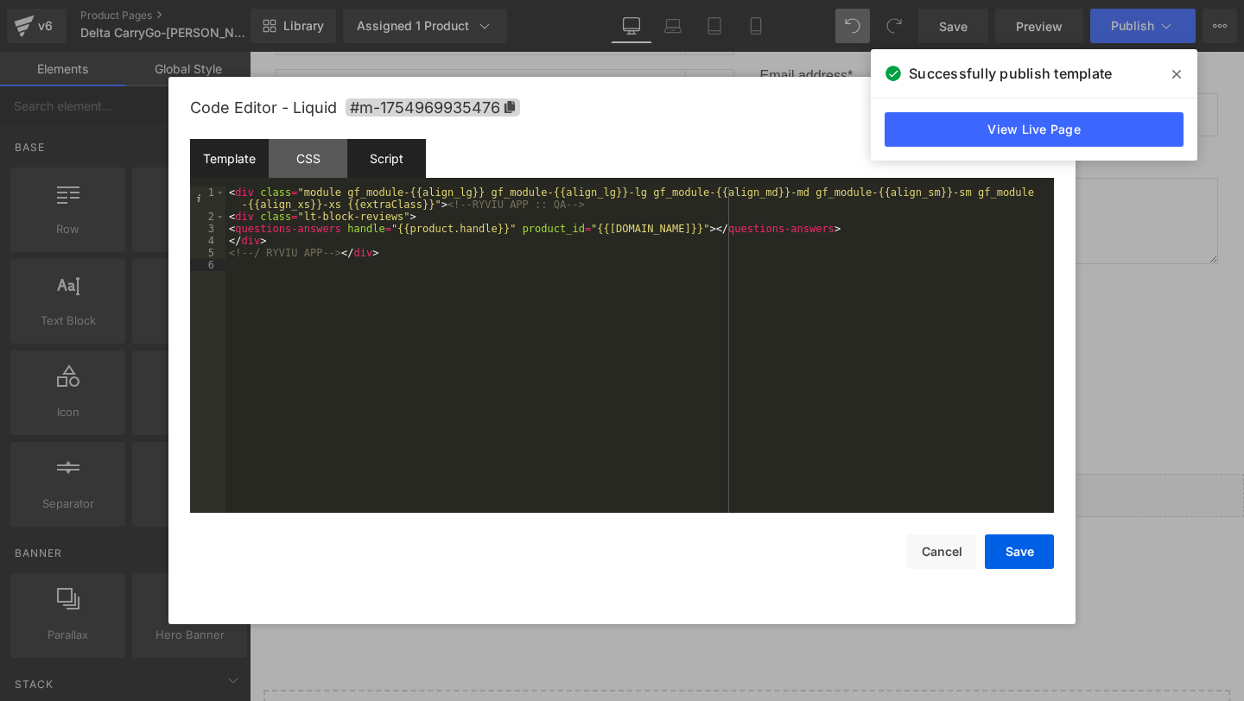
click at [402, 166] on div "Script" at bounding box center [386, 158] width 79 height 39
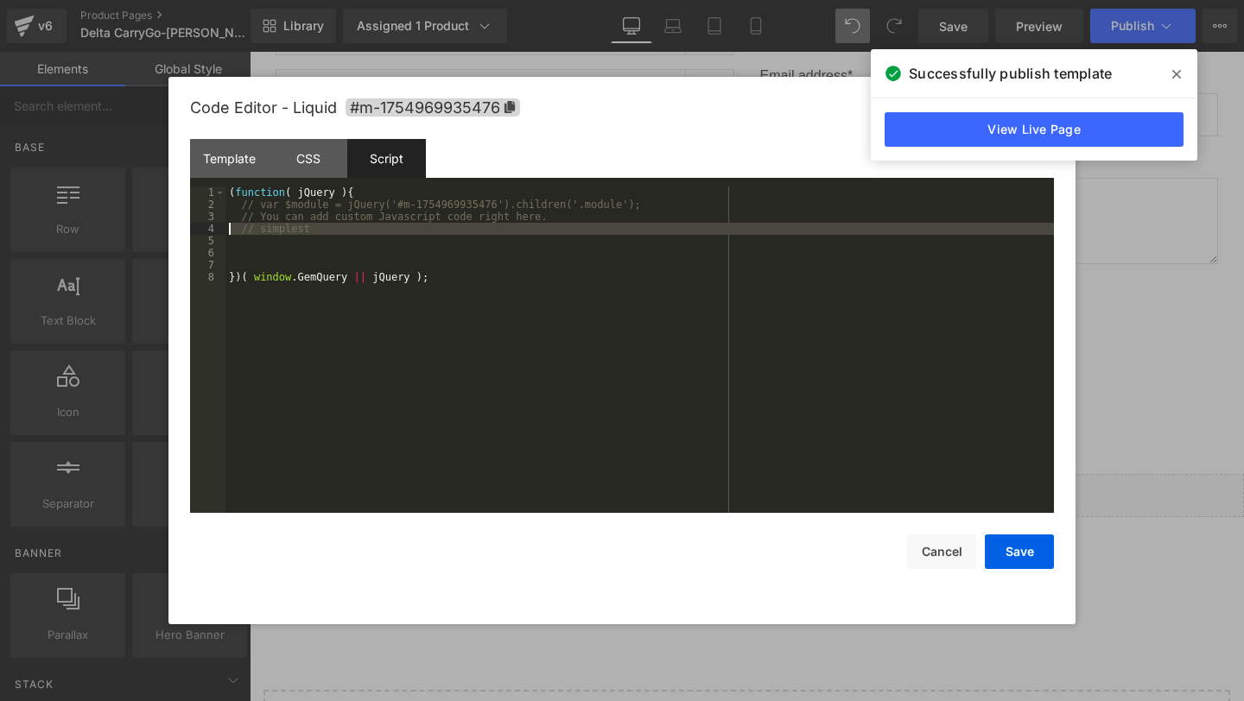
drag, startPoint x: 358, startPoint y: 246, endPoint x: 216, endPoint y: 229, distance: 142.7
click at [0, 0] on pre "1 2 3 4 5 6 7 8 ( function ( jQuery ) { // var $module = jQuery('#m-17549699354…" at bounding box center [0, 0] width 0 height 0
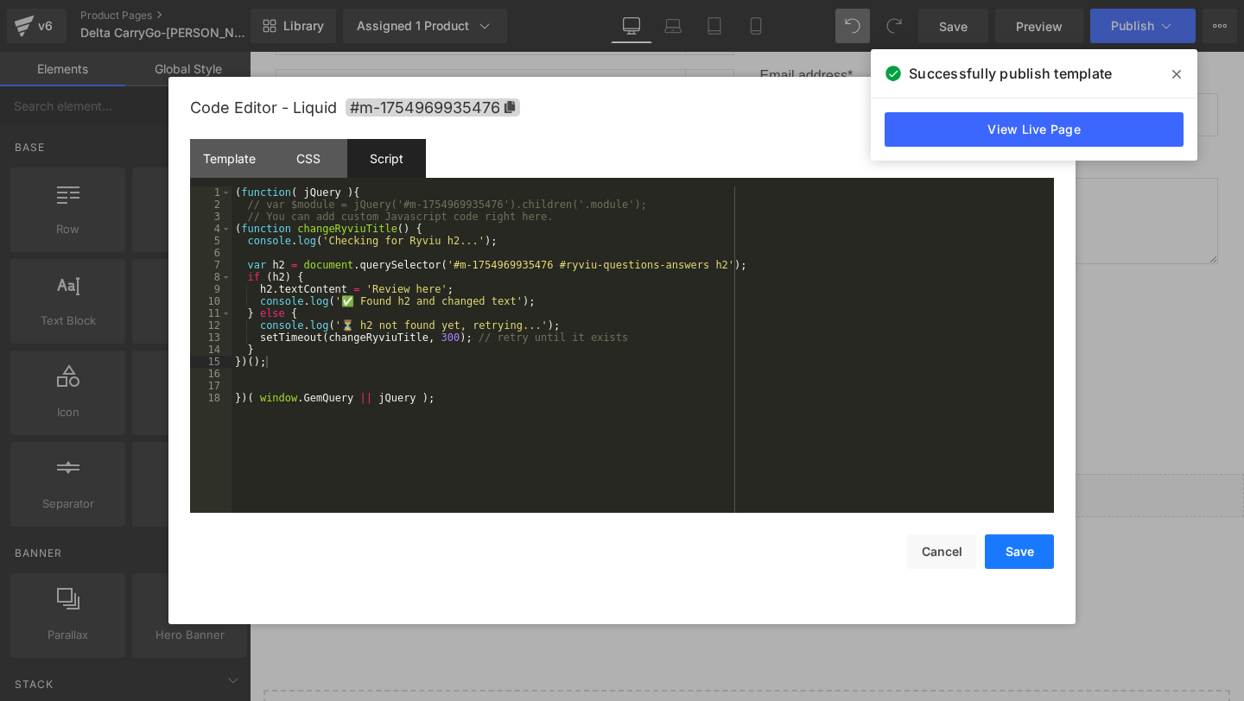
click at [0, 0] on button "Save" at bounding box center [0, 0] width 0 height 0
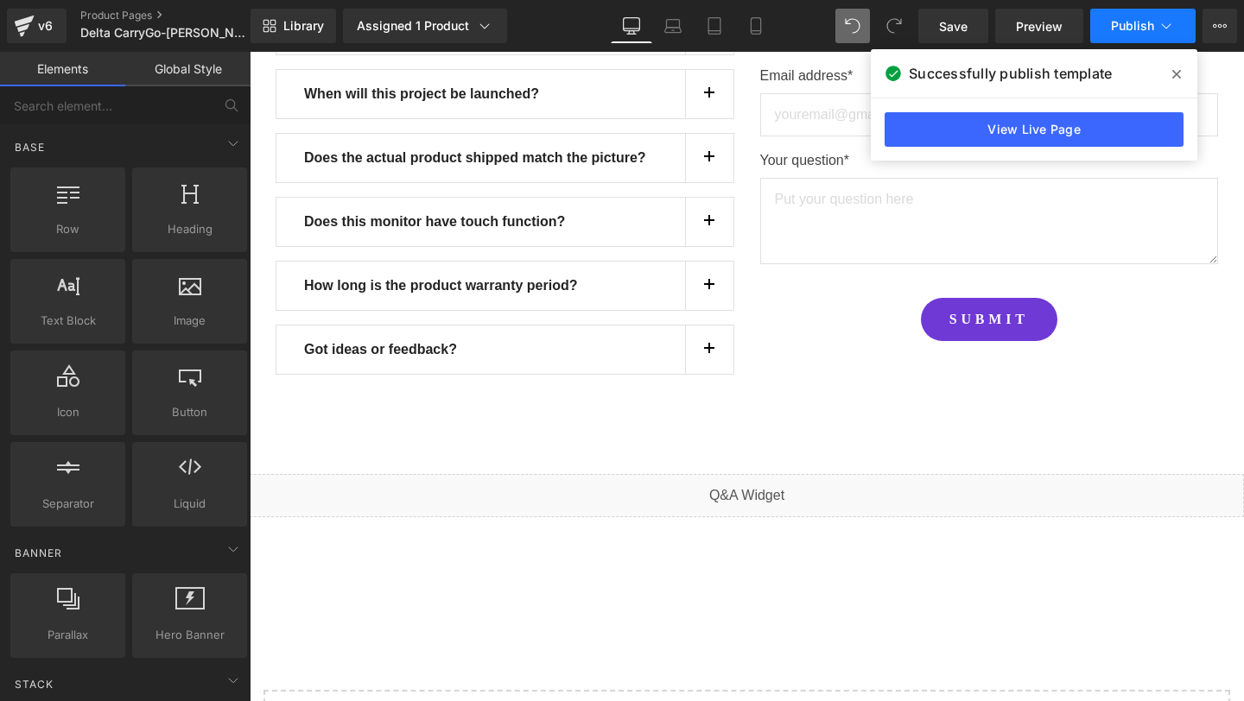
click at [1159, 37] on button "Publish" at bounding box center [1142, 26] width 105 height 35
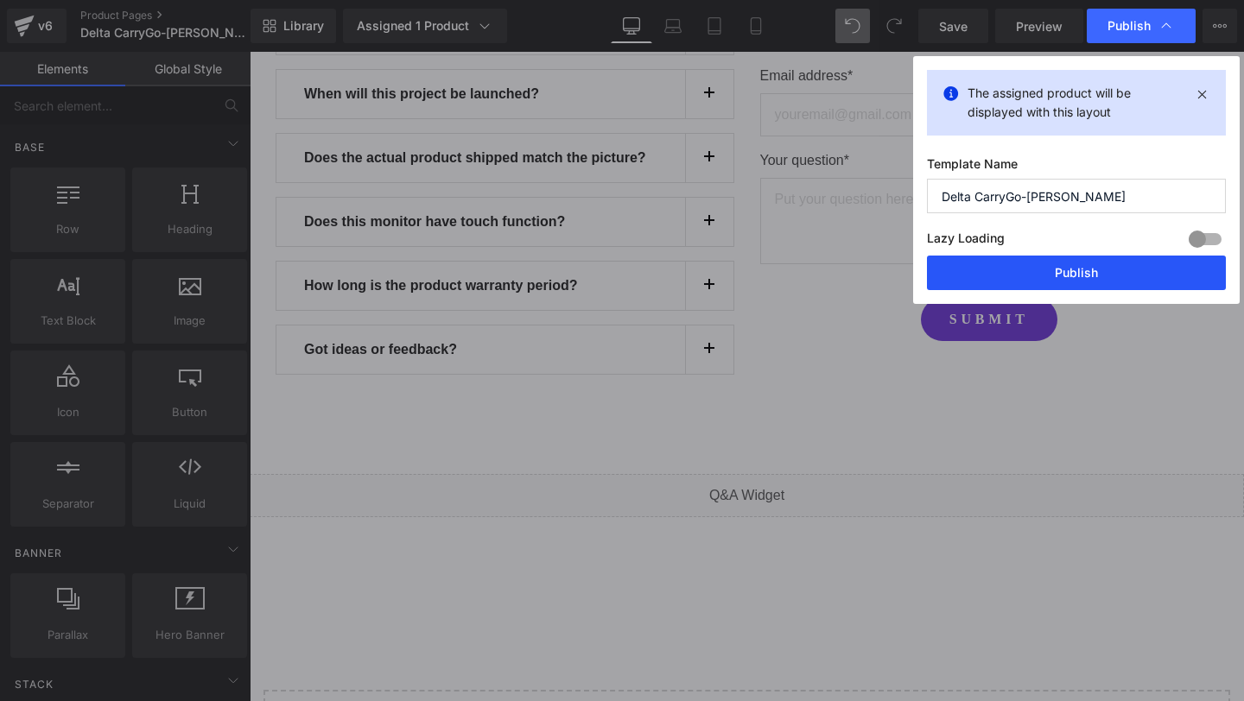
click at [0, 0] on button "Publish" at bounding box center [0, 0] width 0 height 0
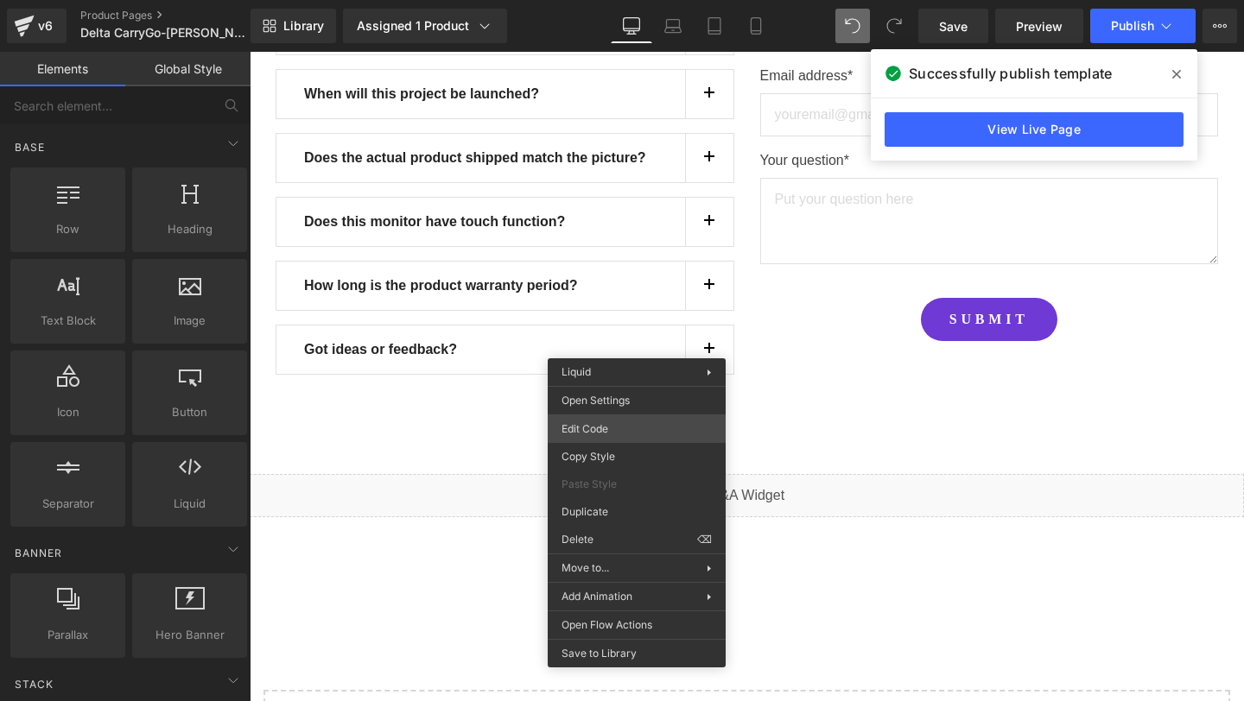
click at [589, 0] on div "You are previewing how the will restyle your page. You can not edit Elements in…" at bounding box center [622, 0] width 1244 height 0
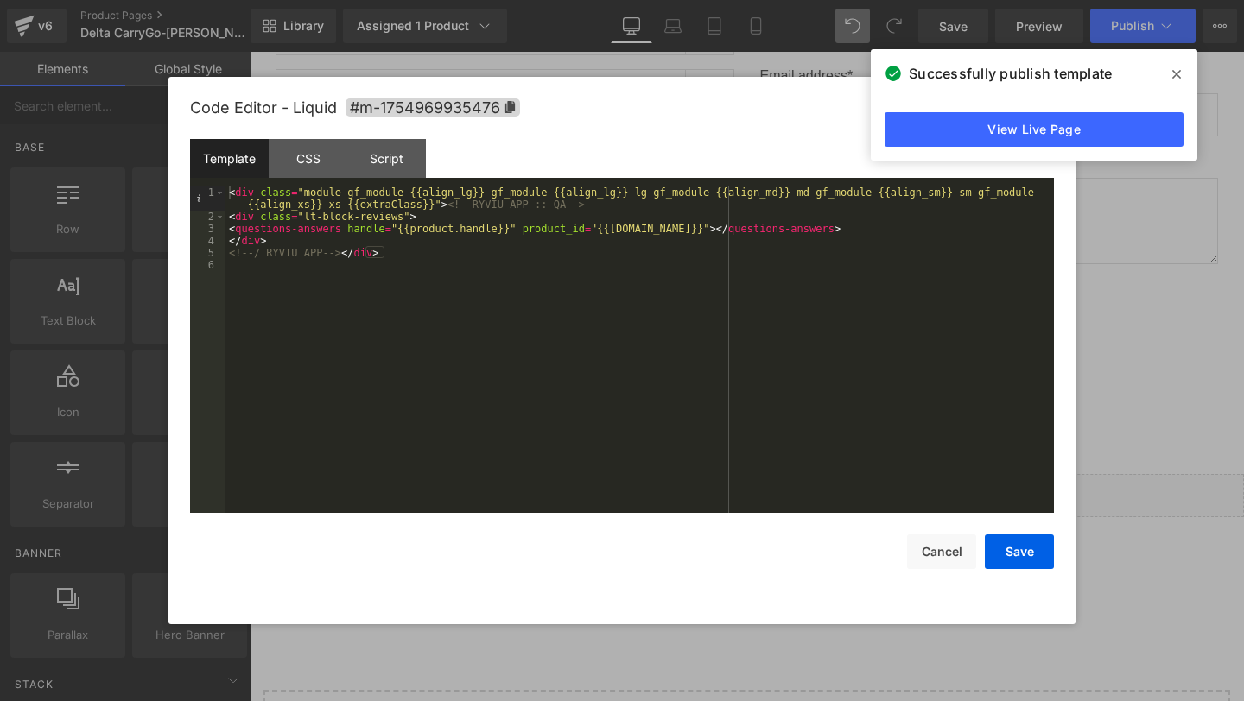
click at [0, 0] on span at bounding box center [0, 0] width 0 height 0
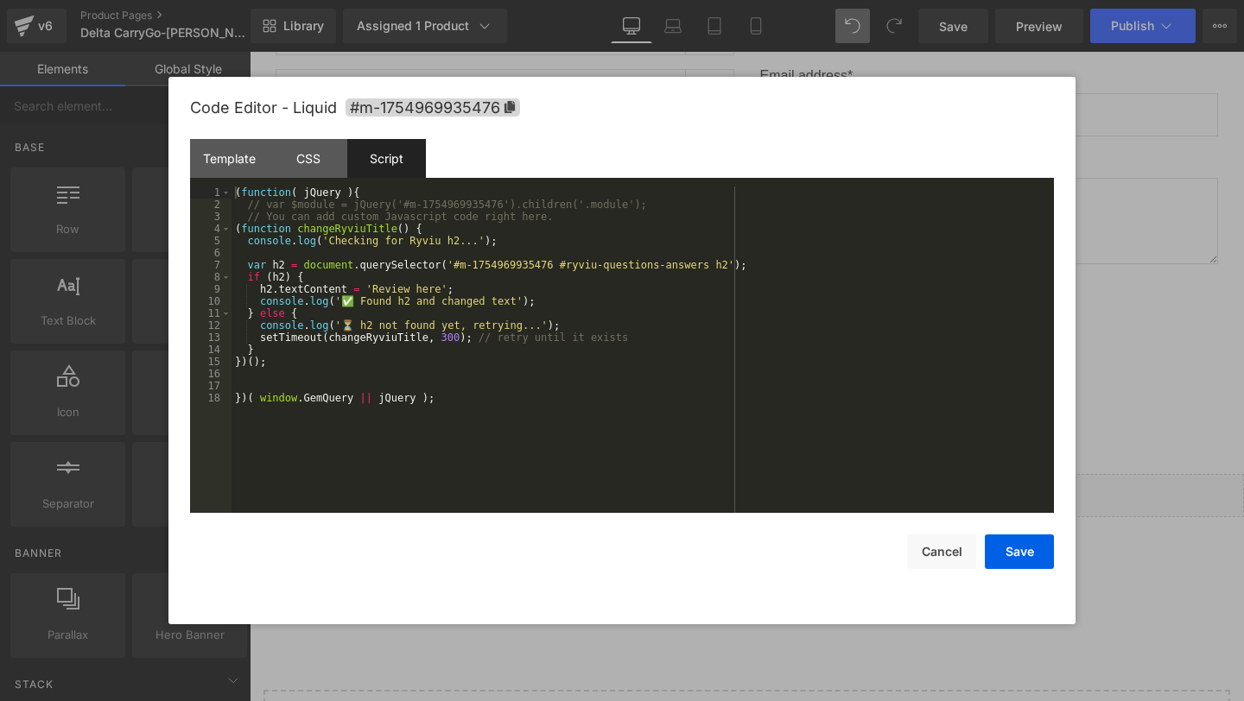
click at [442, 285] on div "( function ( jQuery ) { // var $module = jQuery('#m-1754969935476').children('.…" at bounding box center [642, 362] width 822 height 351
click at [510, 405] on div "( function ( jQuery ) { // var $module = jQuery('#m-1754969935476').children('.…" at bounding box center [642, 362] width 822 height 351
click at [500, 410] on div "( function ( jQuery ) { // var $module = jQuery('#m-1754969935476').children('.…" at bounding box center [642, 362] width 822 height 351
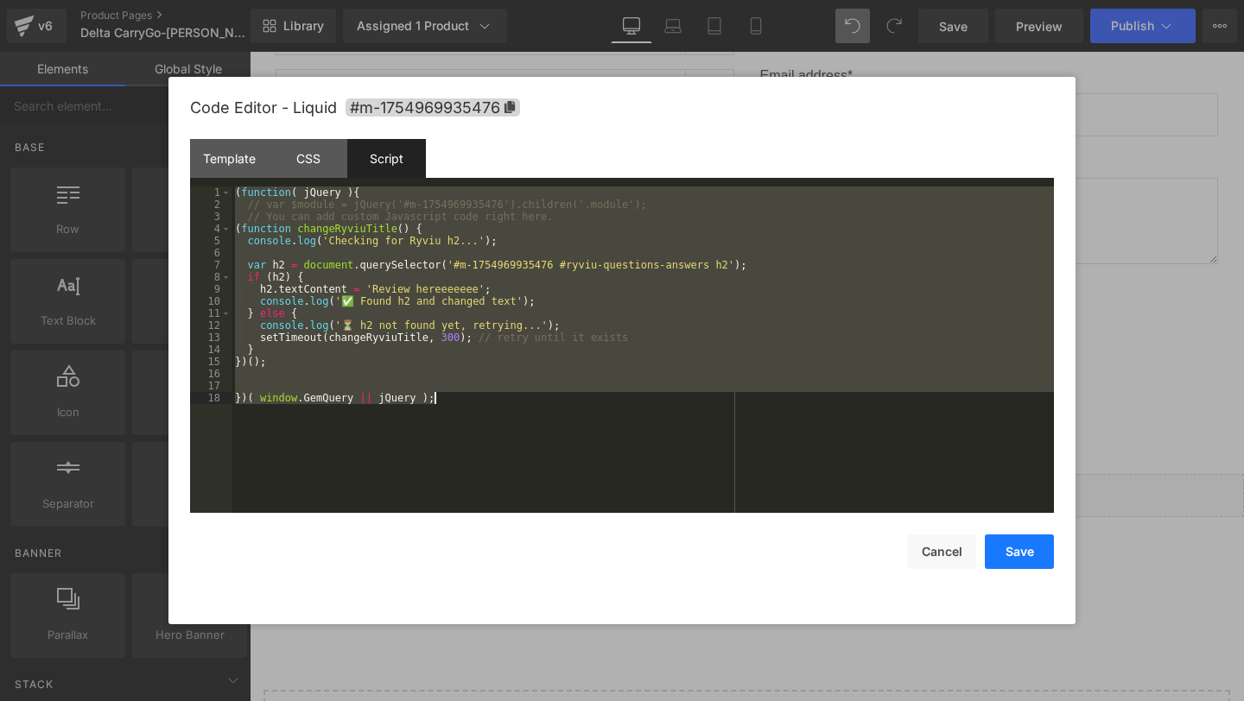
click at [0, 0] on button "Save" at bounding box center [0, 0] width 0 height 0
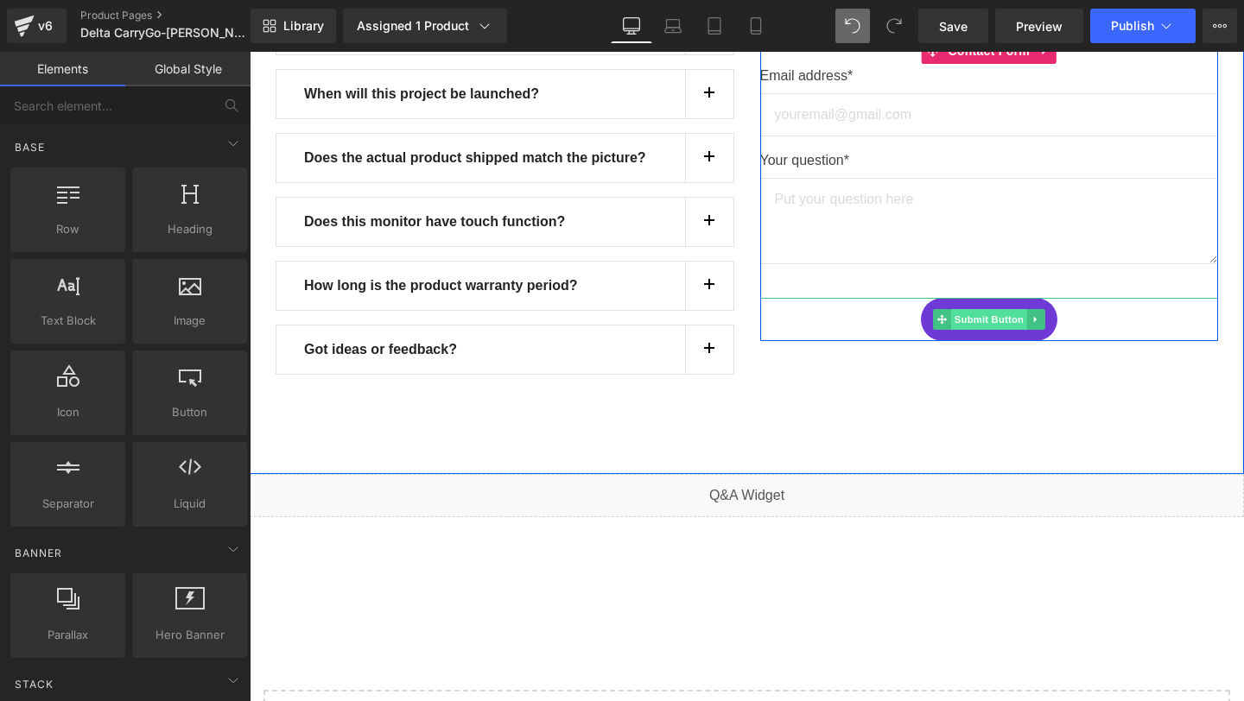
click at [993, 309] on span "Submit Button" at bounding box center [989, 319] width 76 height 21
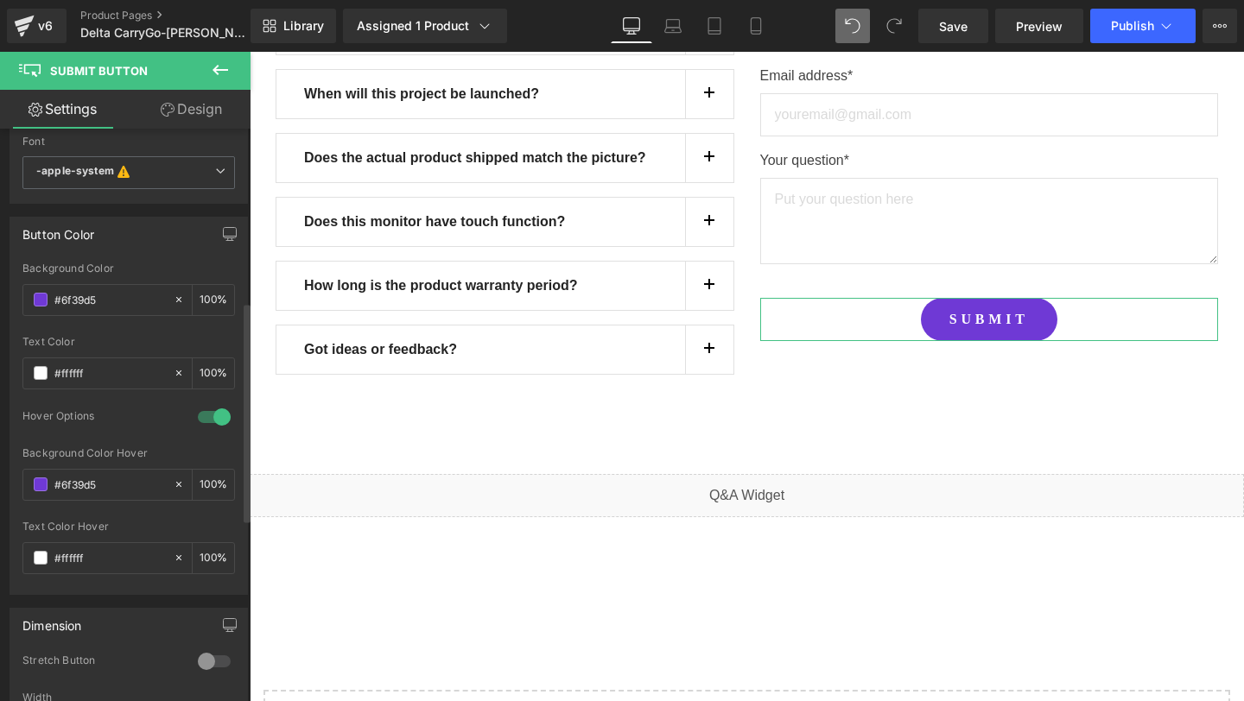
scroll to position [452, 0]
click at [108, 303] on input "#6f39d5" at bounding box center [109, 297] width 111 height 19
click at [842, 22] on button at bounding box center [852, 26] width 35 height 35
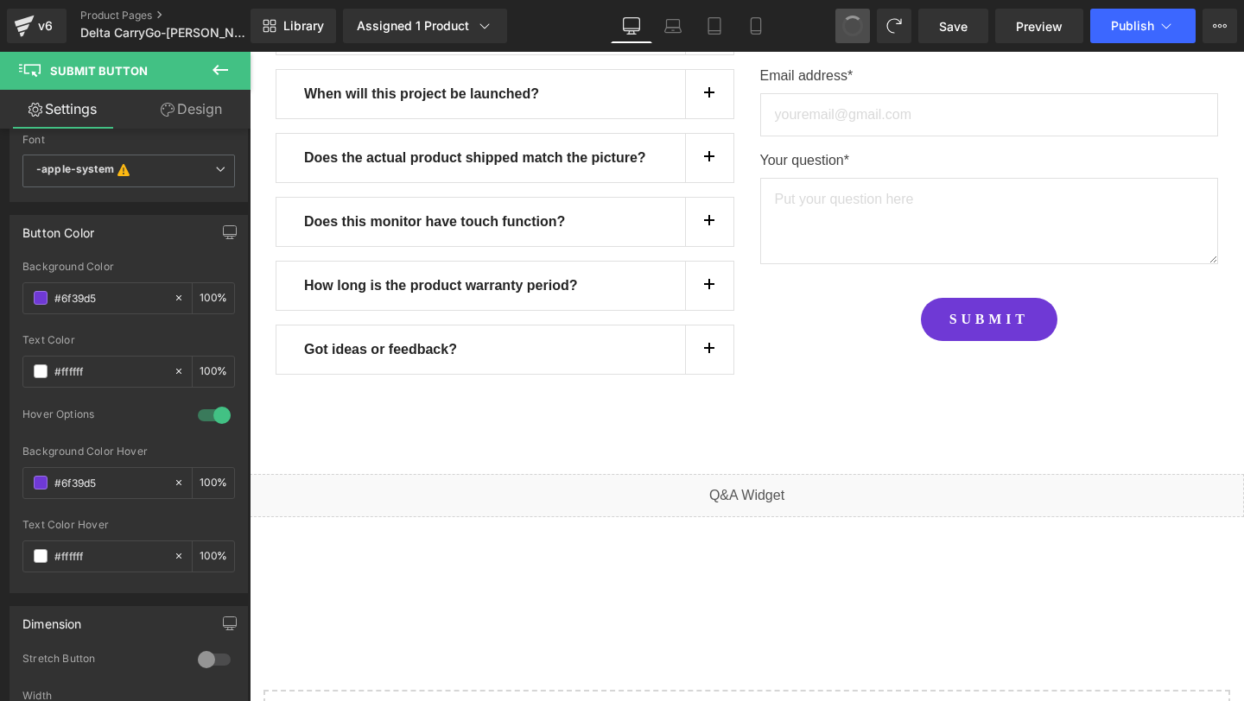
click at [842, 22] on button at bounding box center [852, 26] width 35 height 35
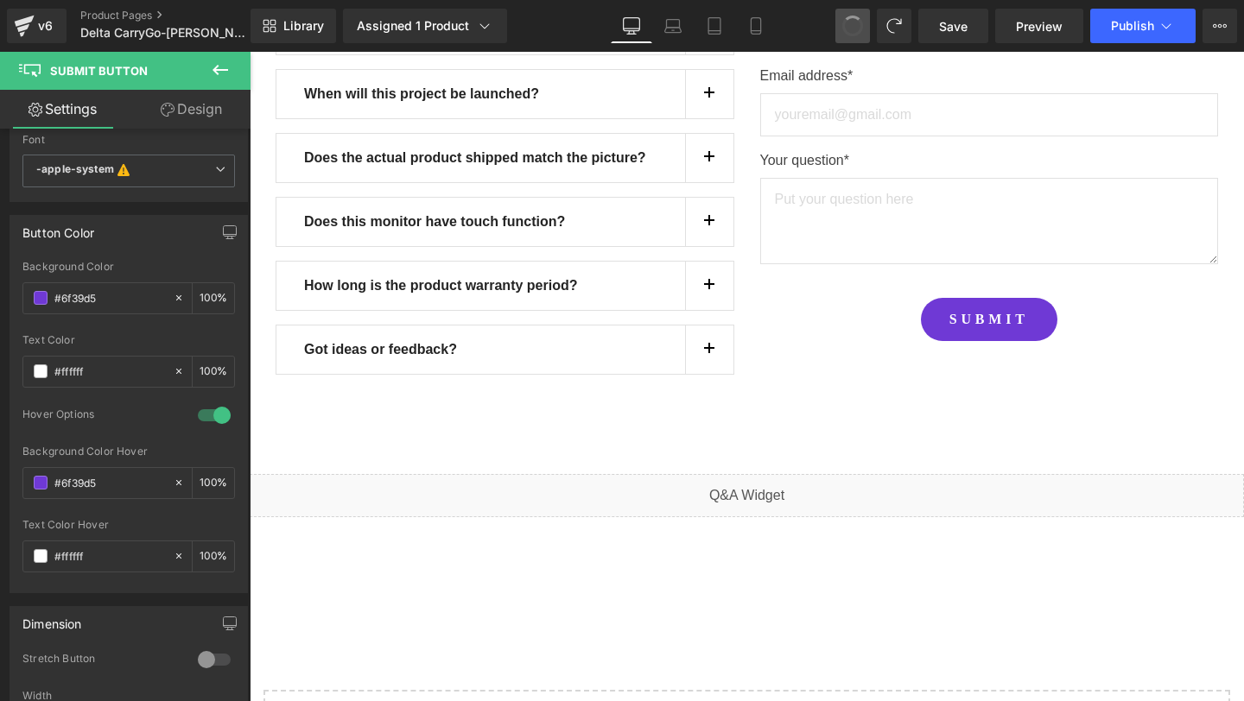
click at [842, 22] on button at bounding box center [852, 26] width 35 height 35
click at [842, 22] on span at bounding box center [852, 26] width 35 height 35
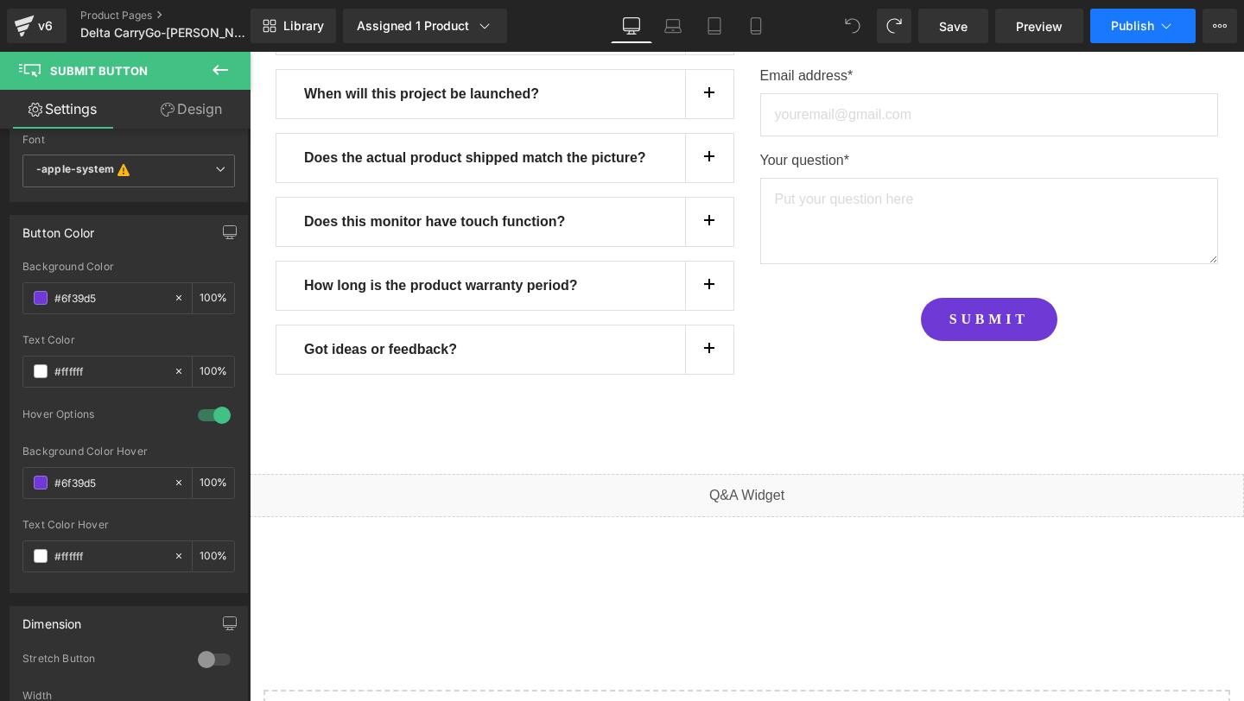
click at [1133, 12] on button "Publish" at bounding box center [1142, 26] width 105 height 35
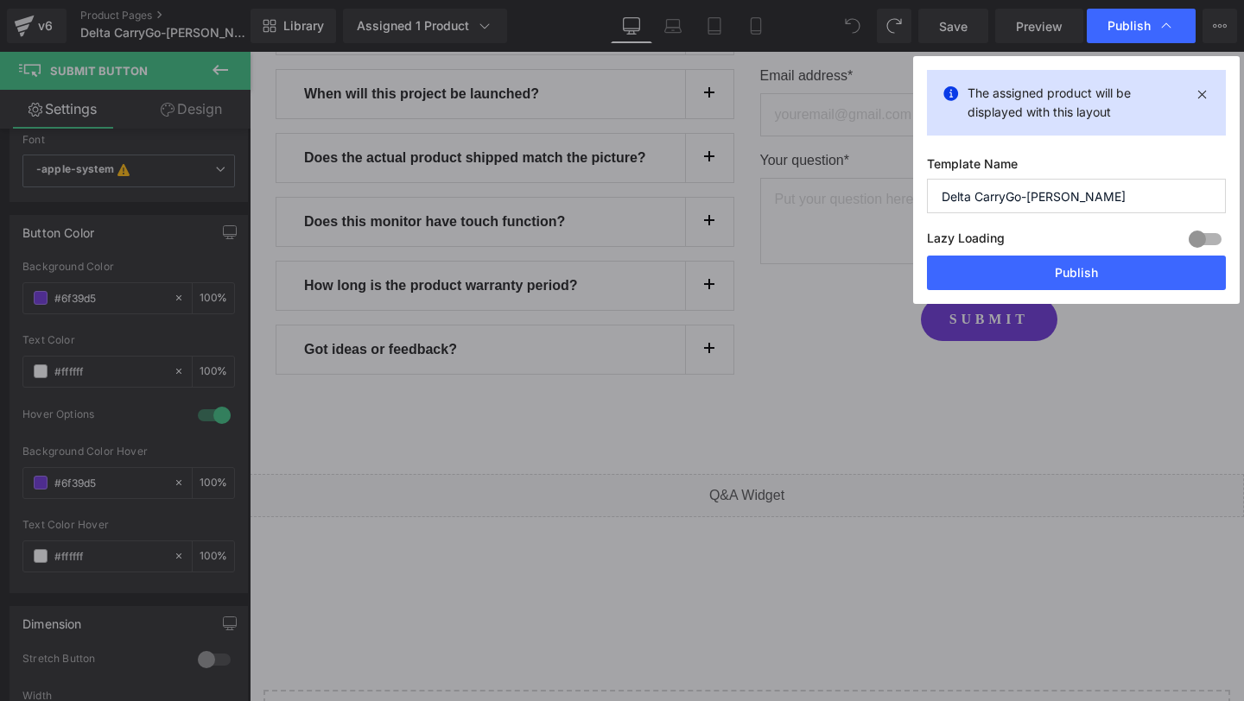
click at [1005, 291] on div "The assigned product will be displayed with this layout Template Name Delta Car…" at bounding box center [1076, 180] width 326 height 248
click at [1009, 267] on button "Publish" at bounding box center [1076, 273] width 299 height 35
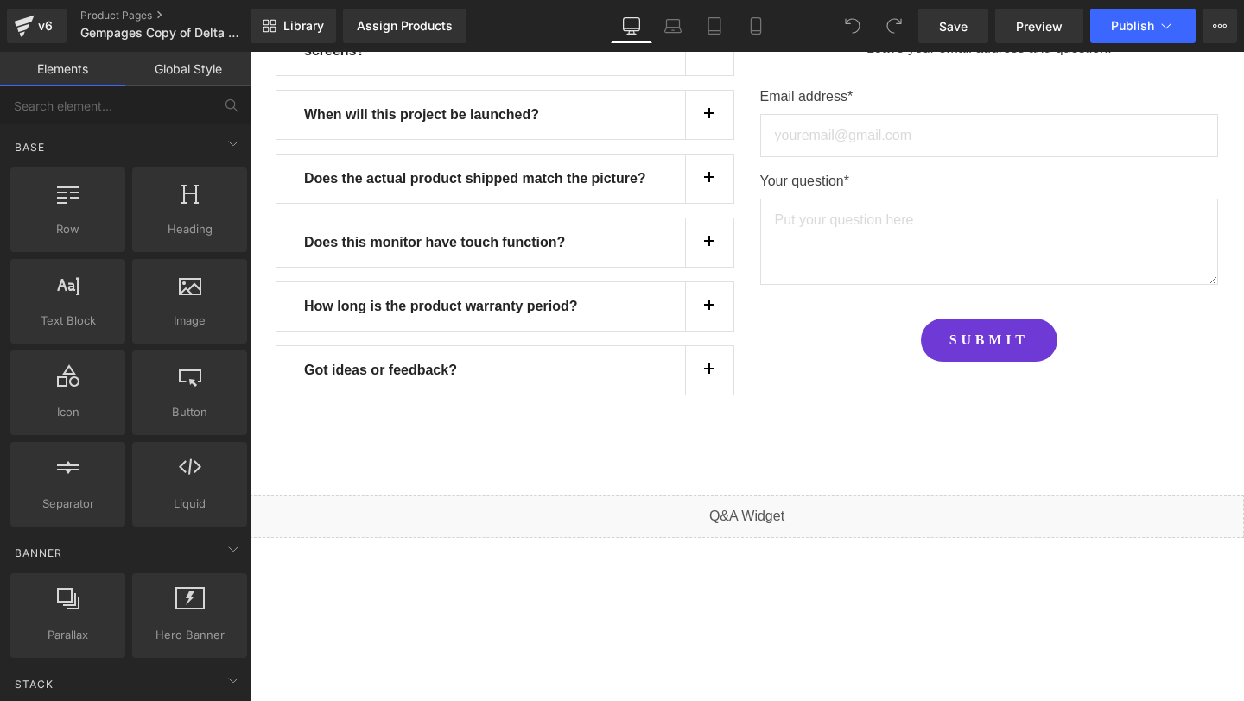
scroll to position [14858, 0]
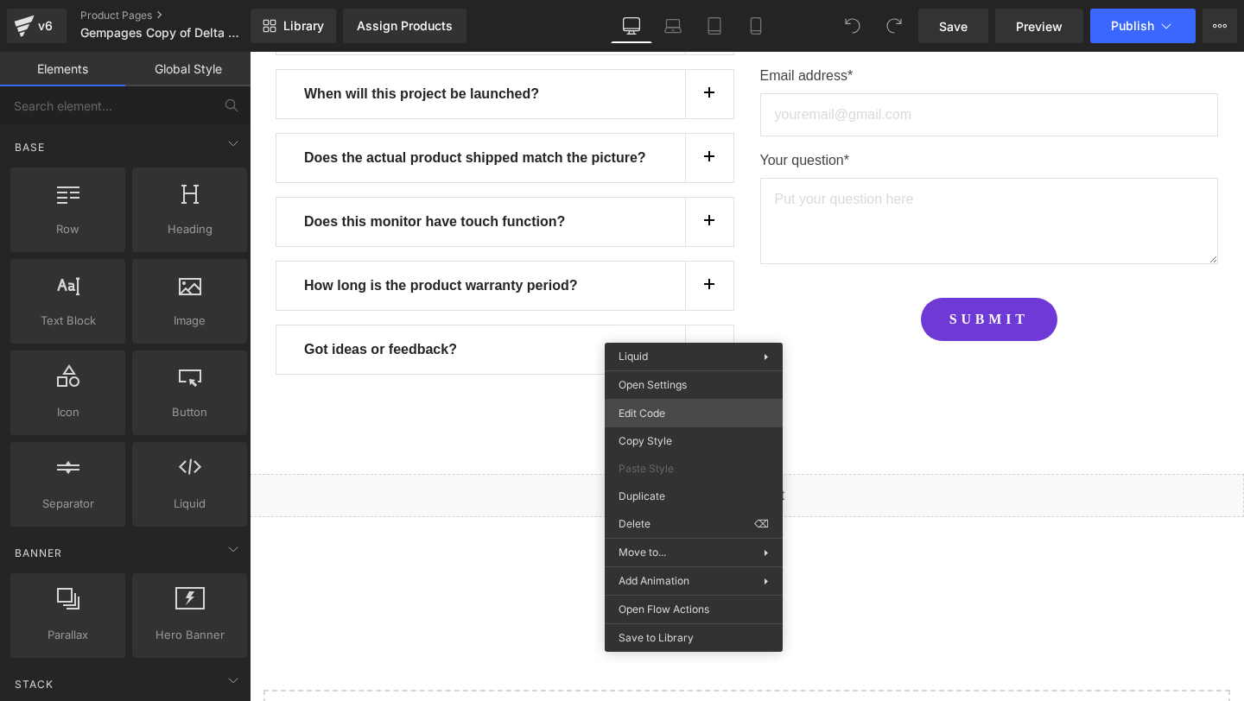
click at [656, 0] on div "You are previewing how the will restyle your page. You can not edit Elements in…" at bounding box center [622, 0] width 1244 height 0
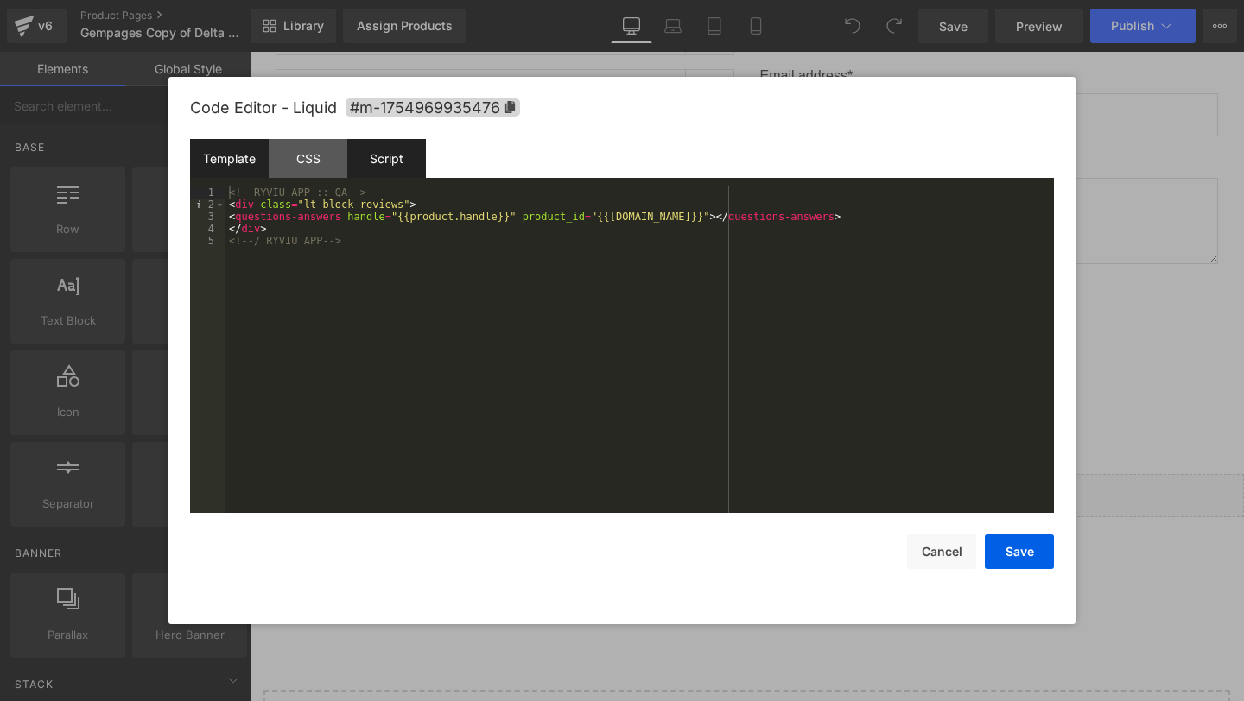
click at [401, 159] on div "Script" at bounding box center [386, 158] width 79 height 39
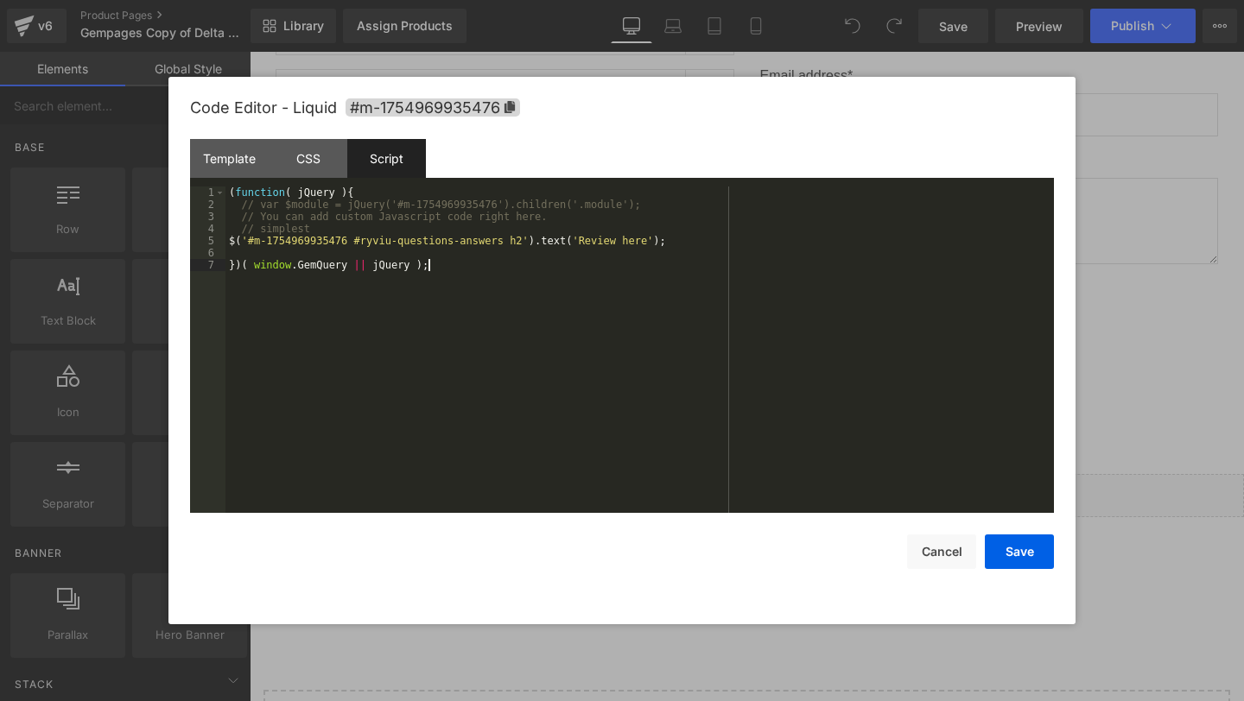
click at [450, 294] on div "( function ( jQuery ) { // var $module = jQuery('#m-1754969935476').children('.…" at bounding box center [639, 362] width 828 height 351
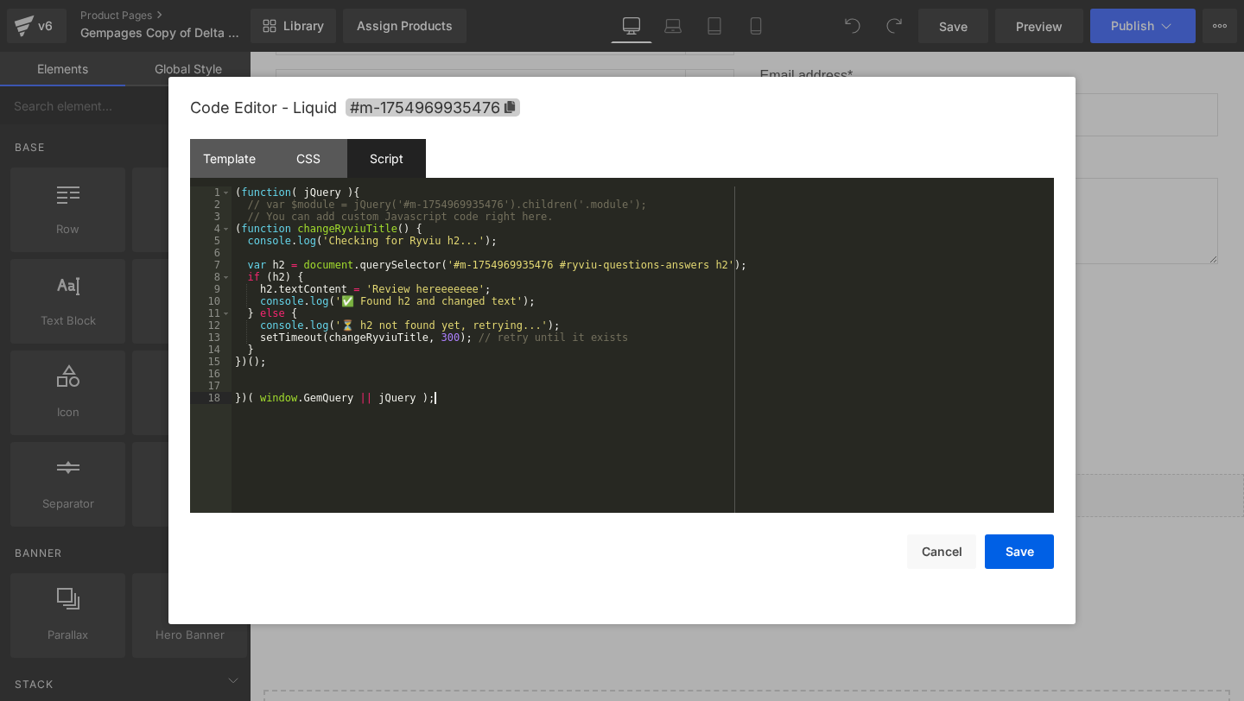
click at [415, 100] on span "#m-1754969935476" at bounding box center [432, 107] width 174 height 18
click at [455, 261] on div "( function ( jQuery ) { // var $module = jQuery('#m-1754969935476').children('.…" at bounding box center [642, 362] width 822 height 351
click at [318, 158] on div "CSS" at bounding box center [308, 158] width 79 height 39
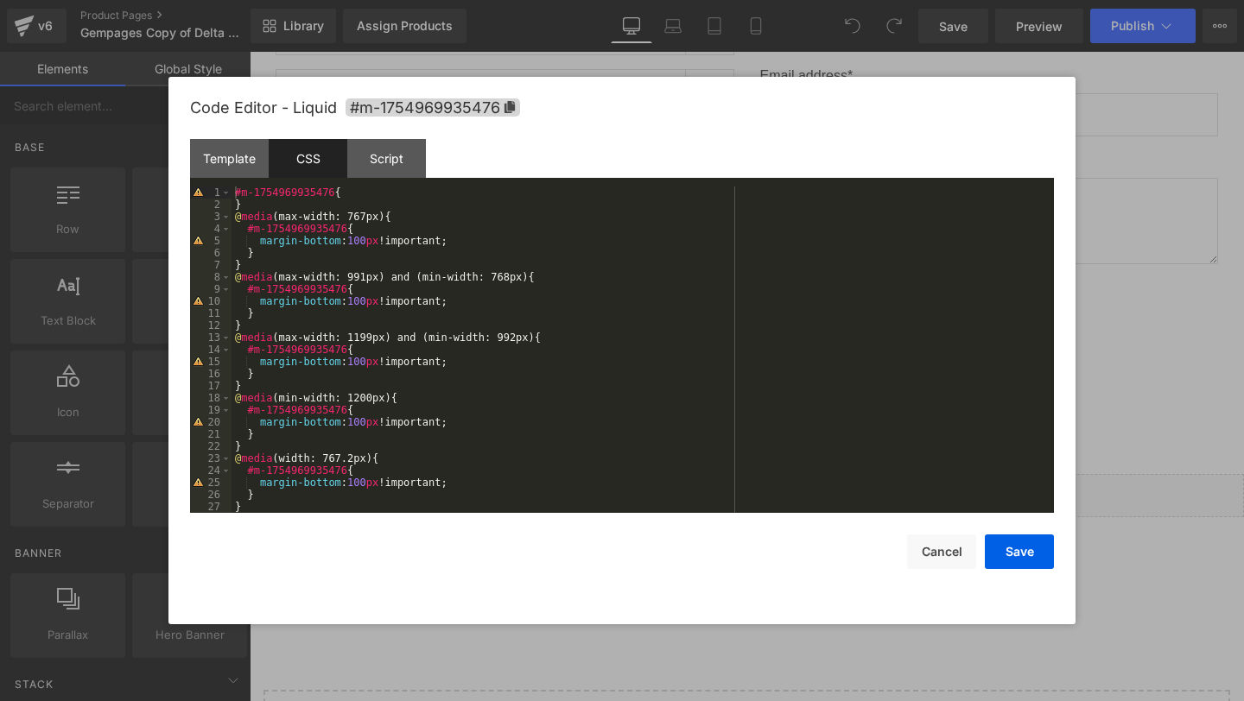
click at [337, 191] on div "#m-1754969935476 { } @ media (max-width: 767px) { #m-1754969935476 { margin-bot…" at bounding box center [638, 362] width 815 height 351
click at [545, 190] on div "#m-1754969935476 .r--question-form button { } @ media (max-width: 767px) { #m-1…" at bounding box center [638, 362] width 815 height 351
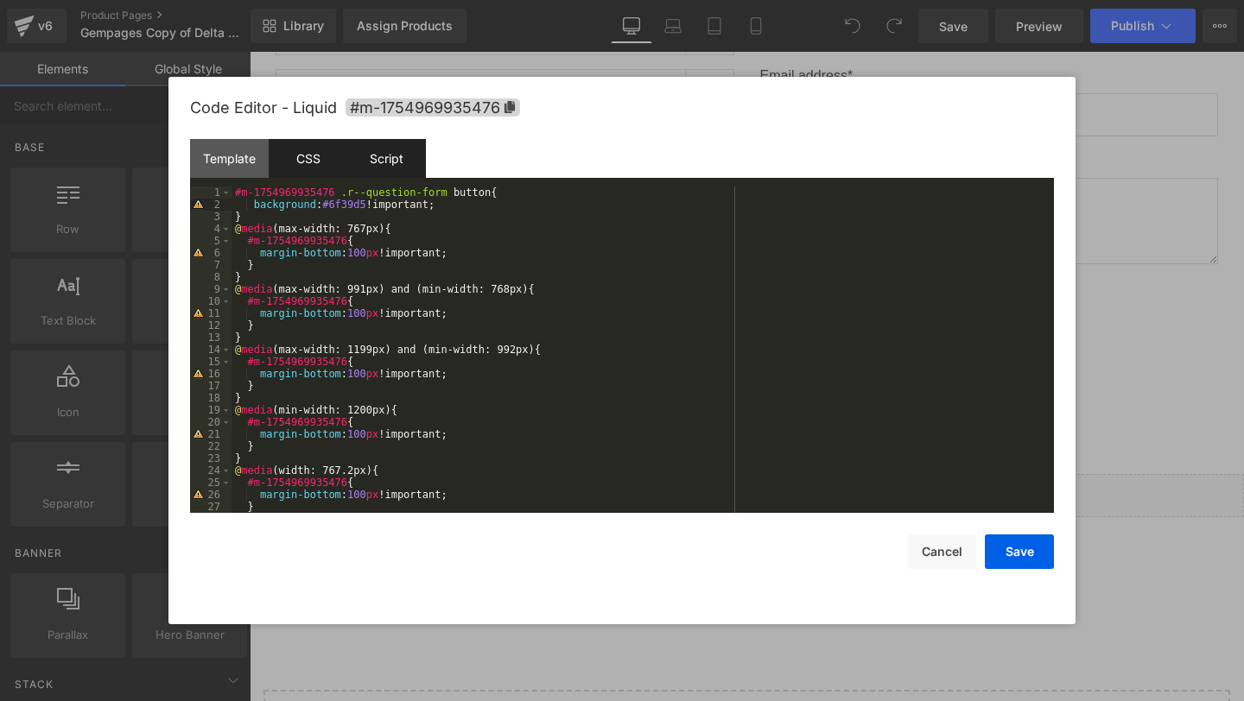
click at [354, 150] on div "Script" at bounding box center [386, 158] width 79 height 39
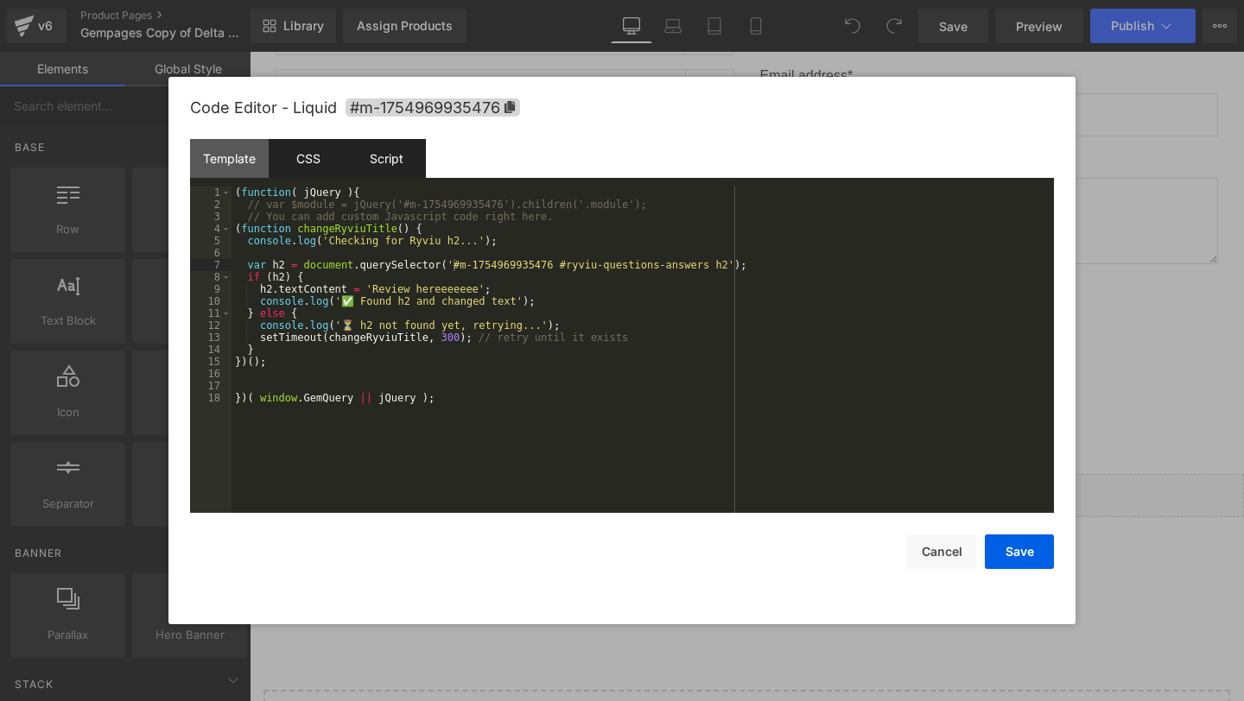
click at [287, 158] on div "CSS" at bounding box center [308, 158] width 79 height 39
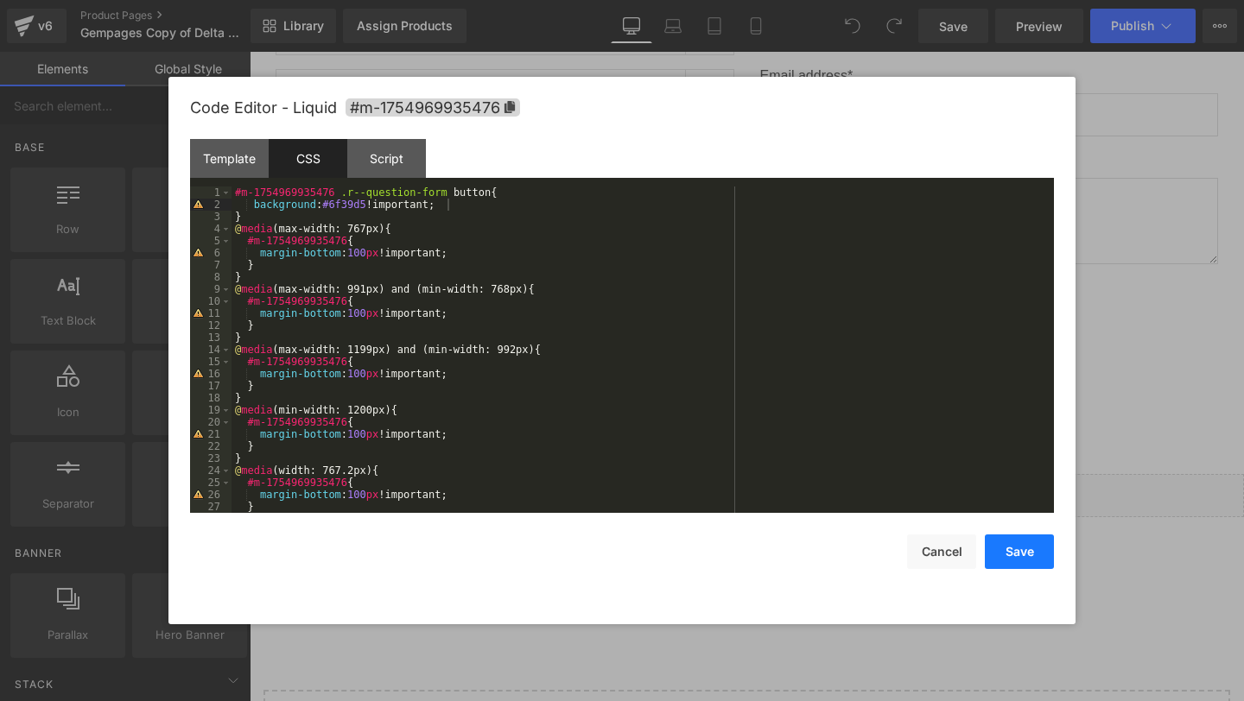
click at [1005, 553] on button "Save" at bounding box center [1019, 552] width 69 height 35
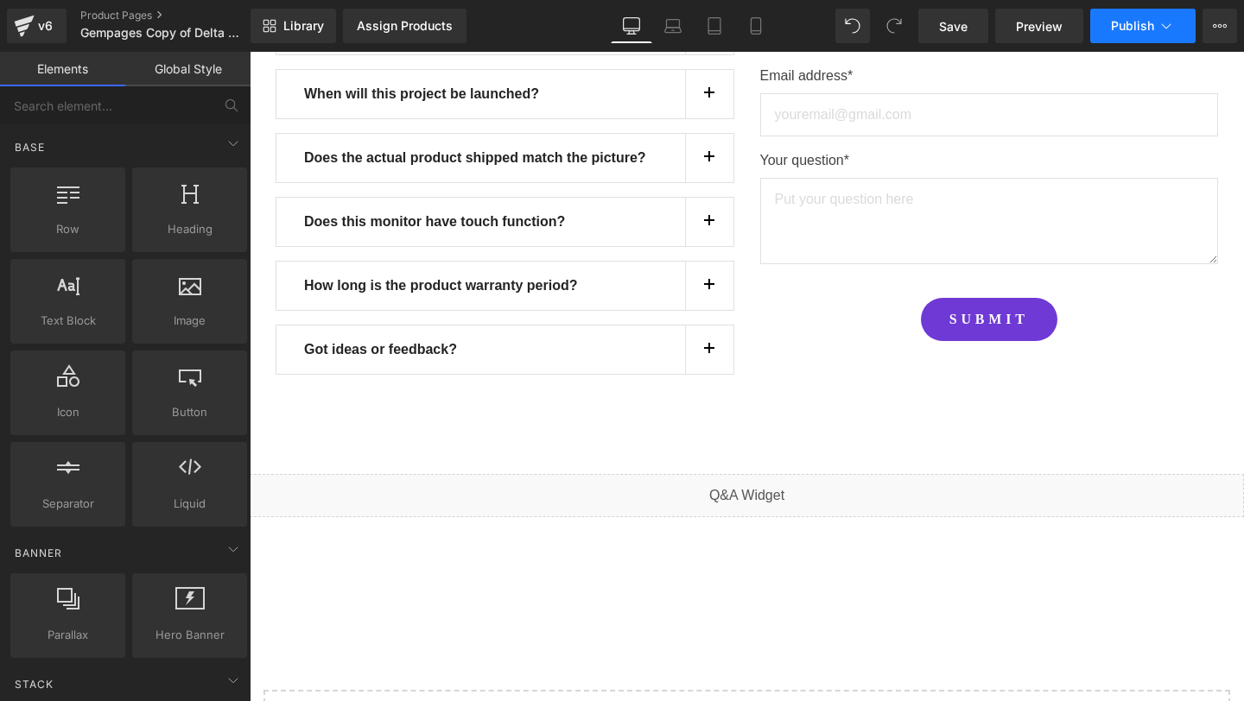
click at [1124, 33] on span "Publish" at bounding box center [1132, 26] width 43 height 14
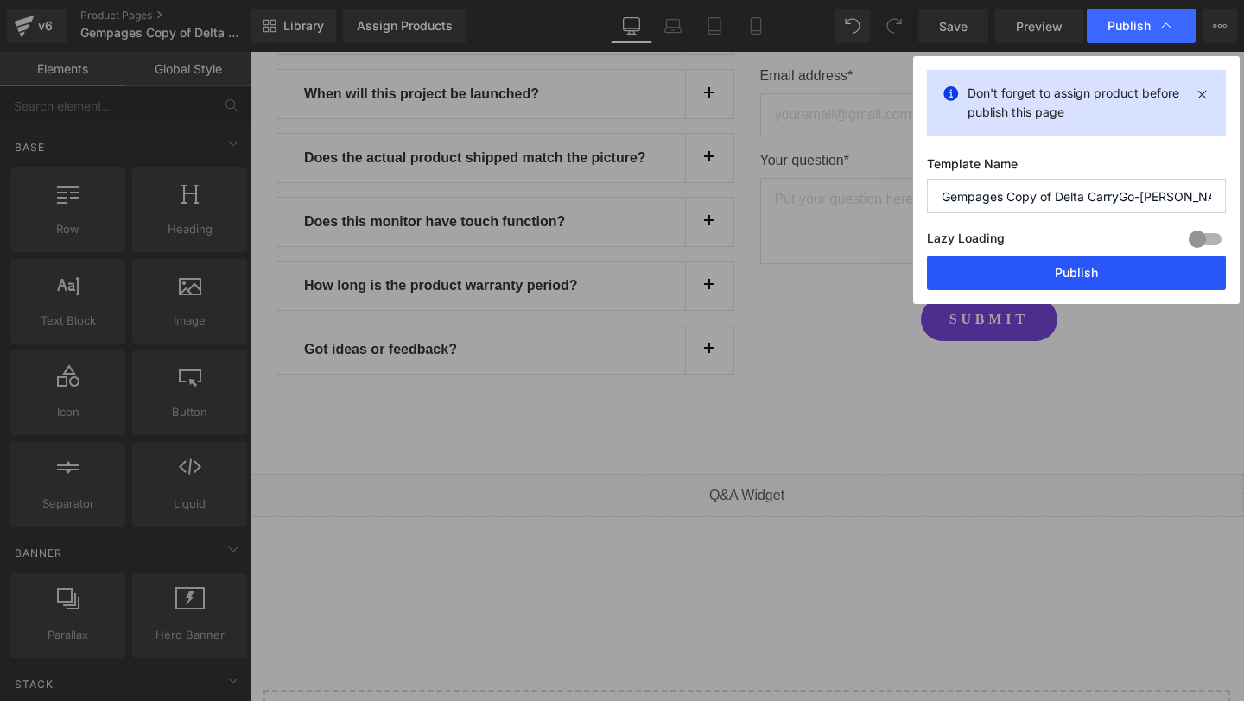
drag, startPoint x: 1007, startPoint y: 286, endPoint x: 758, endPoint y: 233, distance: 254.2
click at [1007, 286] on button "Publish" at bounding box center [1076, 273] width 299 height 35
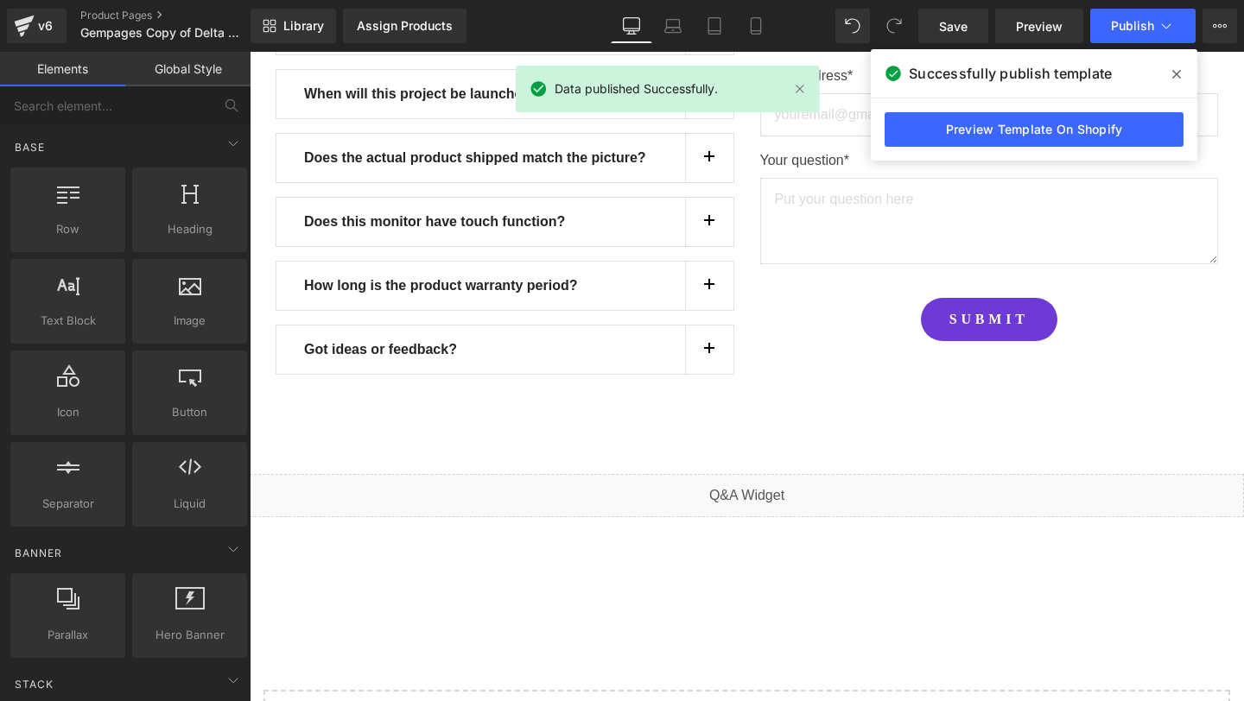
click at [1216, 6] on div "Library Assign Products Product Preview No product match your search. Please tr…" at bounding box center [746, 26] width 993 height 52
click at [1200, 37] on div "Save Preview Publish Scheduled View Live Page View with current Template Save T…" at bounding box center [1077, 26] width 332 height 35
click at [1214, 35] on button "View Live Page View with current Template Save Template to Library Schedule Pub…" at bounding box center [1219, 26] width 35 height 35
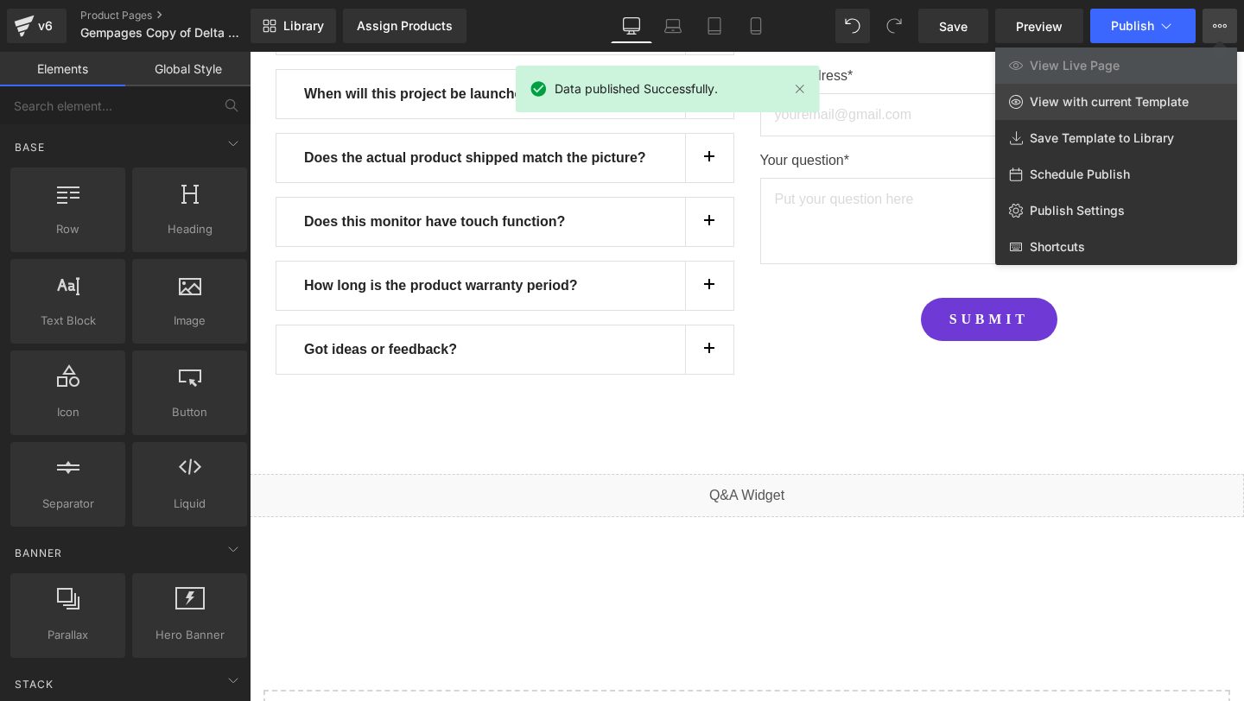
click at [1116, 109] on span "View with current Template" at bounding box center [1108, 102] width 159 height 16
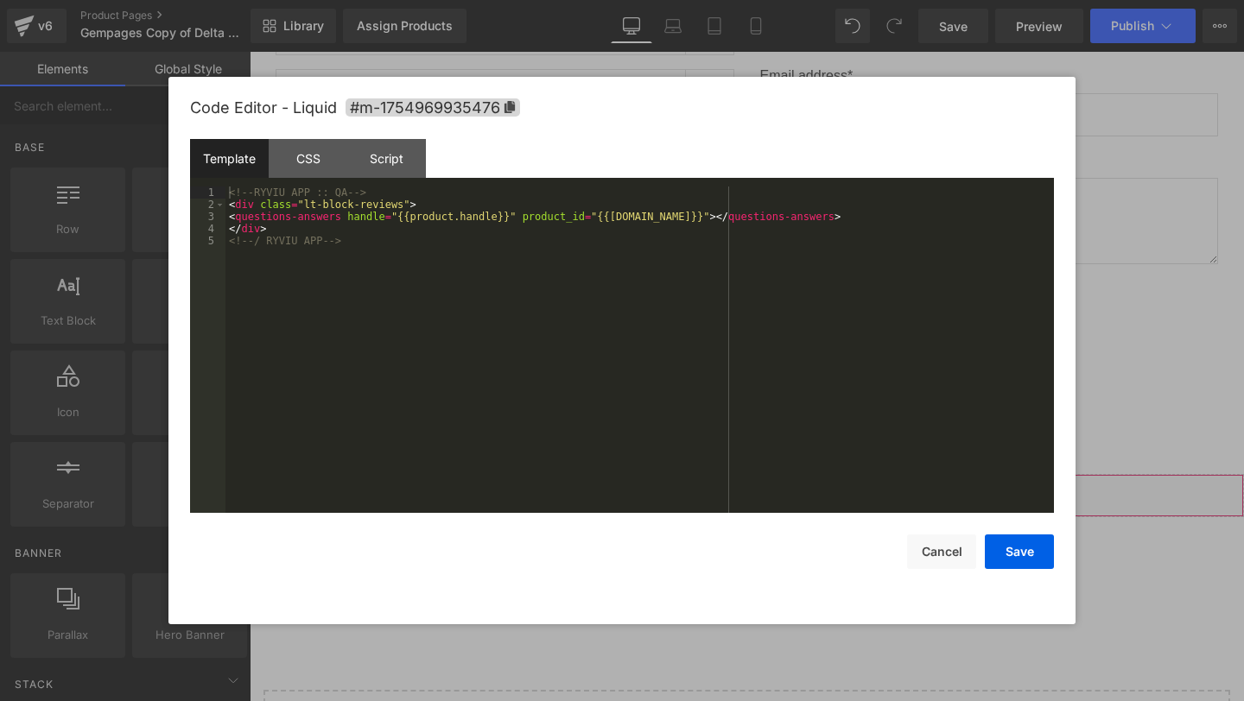
click at [573, 0] on div "You are previewing how the will restyle your page. You can not edit Elements in…" at bounding box center [622, 0] width 1244 height 0
click at [300, 162] on div "CSS" at bounding box center [308, 158] width 79 height 39
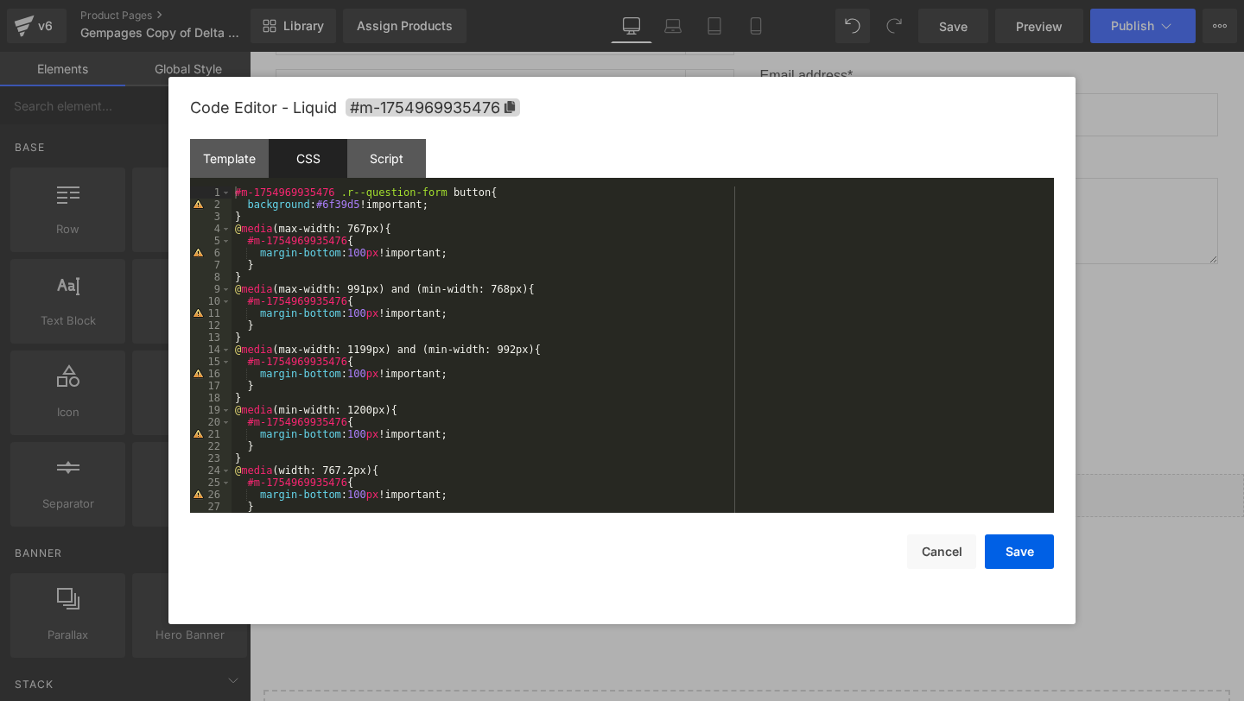
drag, startPoint x: 1161, startPoint y: 287, endPoint x: 910, endPoint y: 231, distance: 256.5
click at [1161, 287] on div at bounding box center [622, 350] width 1244 height 701
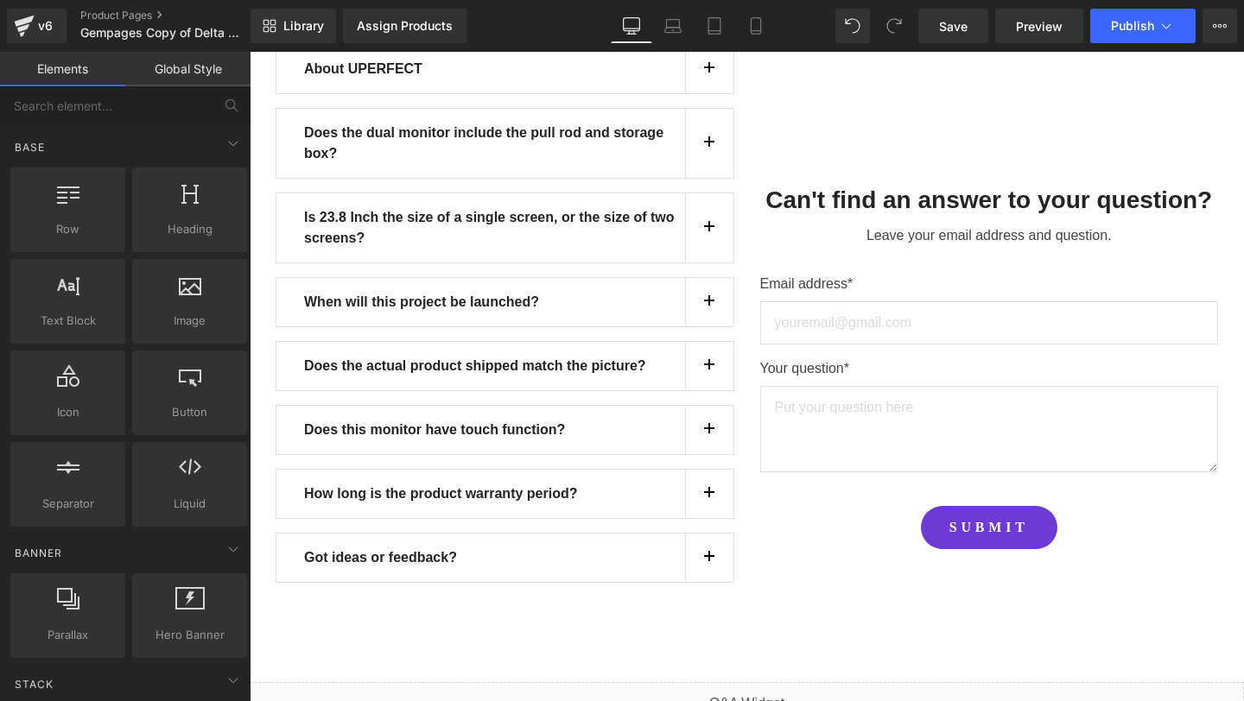
scroll to position [14648, 0]
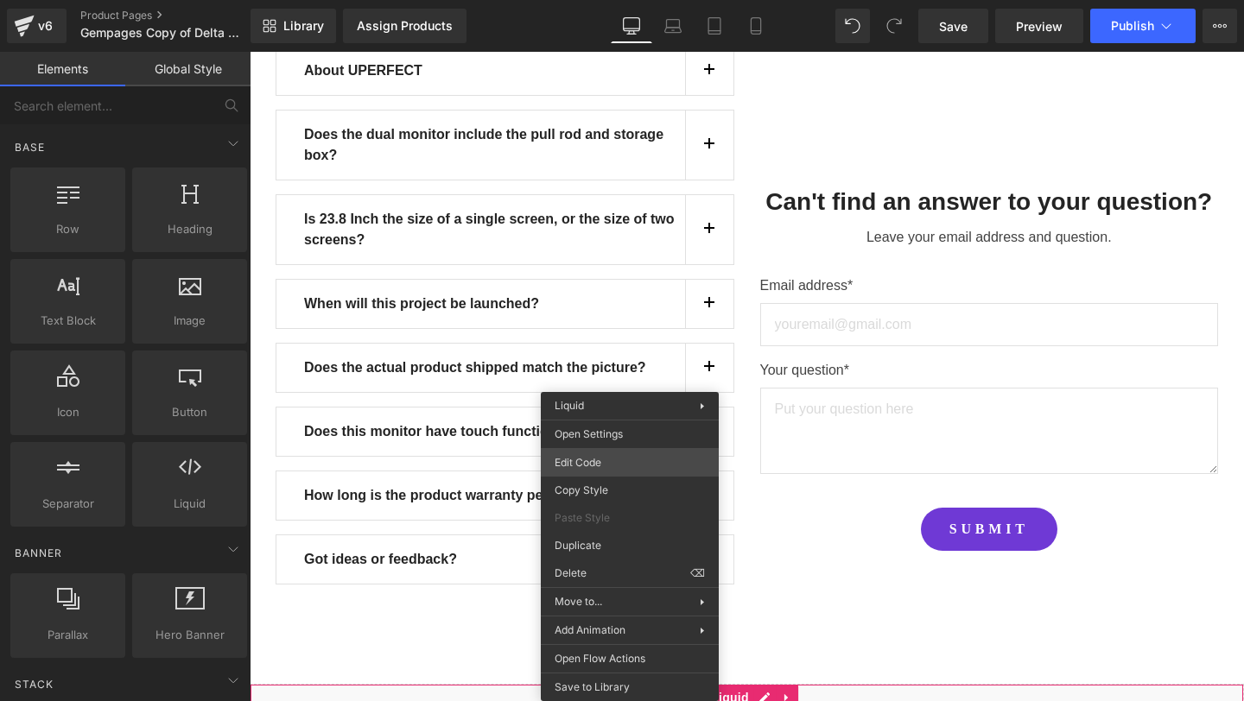
click at [603, 0] on div "You are previewing how the will restyle your page. You can not edit Elements in…" at bounding box center [622, 0] width 1244 height 0
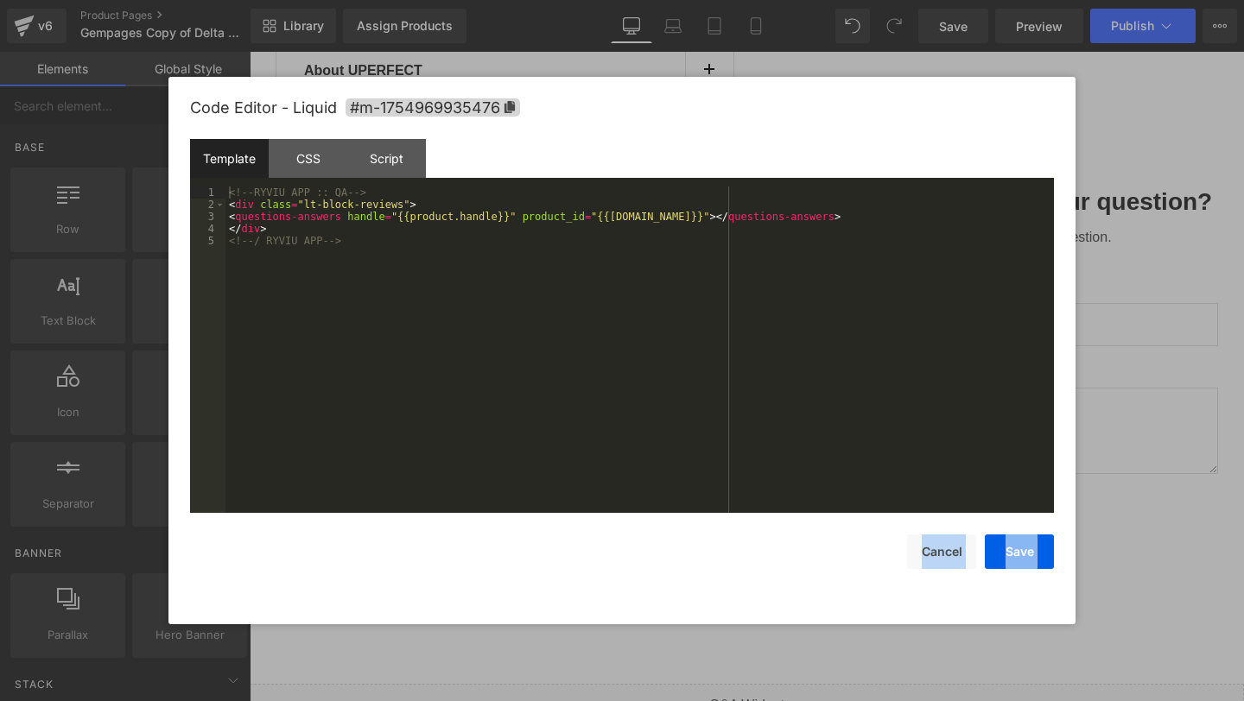
drag, startPoint x: 656, startPoint y: 155, endPoint x: 834, endPoint y: 50, distance: 206.3
click at [834, 50] on body "You are previewing how the will restyle your page. You can not edit Elements in…" at bounding box center [622, 350] width 1244 height 701
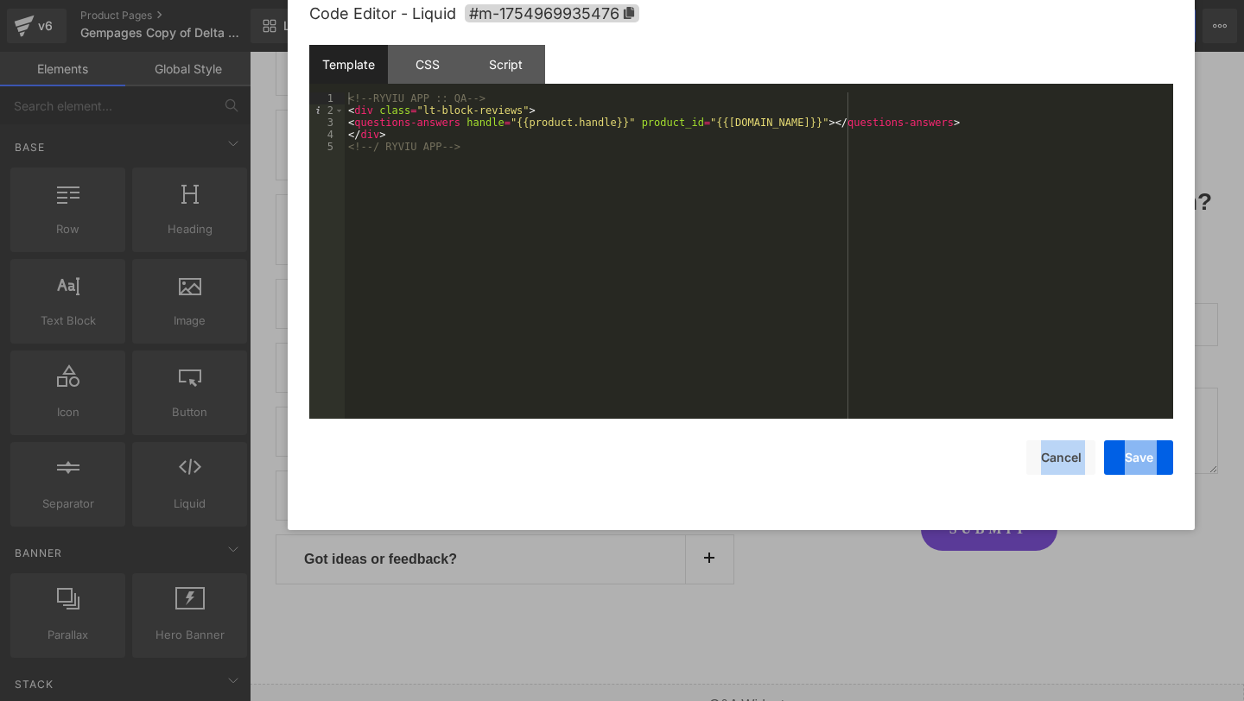
drag, startPoint x: 654, startPoint y: 114, endPoint x: 743, endPoint y: 19, distance: 130.1
click at [743, 19] on div "Code Editor - Liquid #m-1754969935476" at bounding box center [741, 14] width 864 height 62
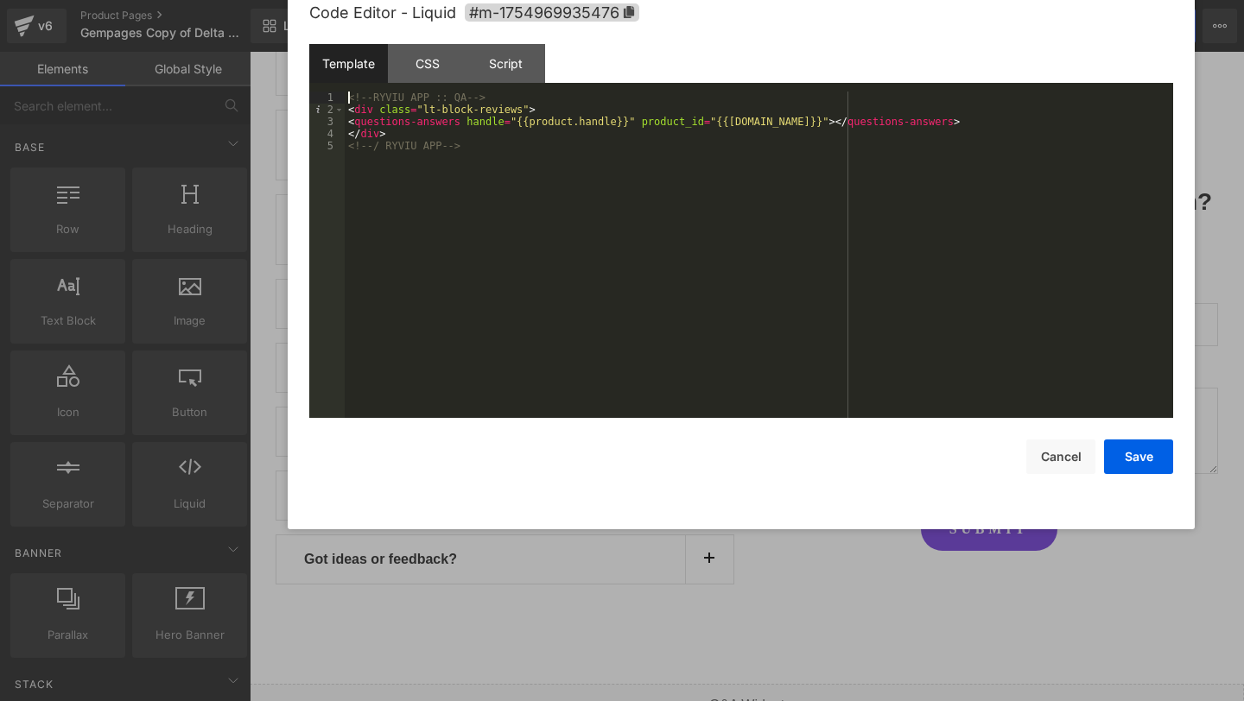
click at [323, 190] on div "1 2 3 4 5" at bounding box center [326, 267] width 35 height 351
click at [442, 74] on div "CSS" at bounding box center [427, 63] width 79 height 39
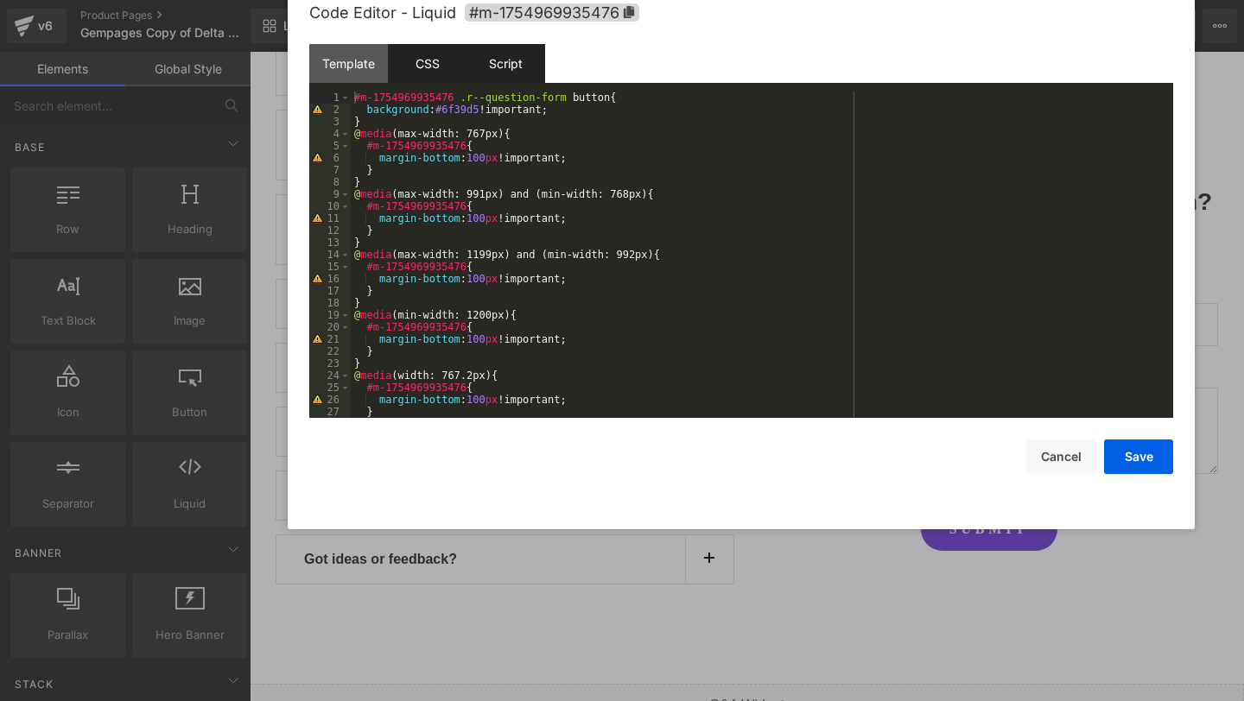
click at [518, 65] on div "Script" at bounding box center [505, 63] width 79 height 39
